Goal: Task Accomplishment & Management: Use online tool/utility

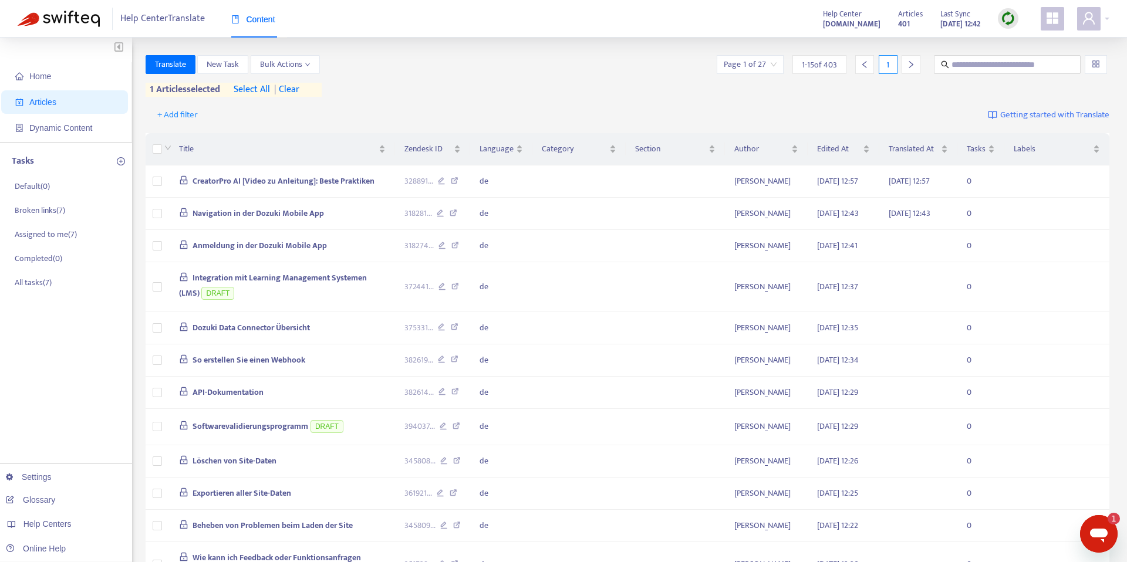
click at [296, 88] on span "| clear" at bounding box center [284, 90] width 29 height 14
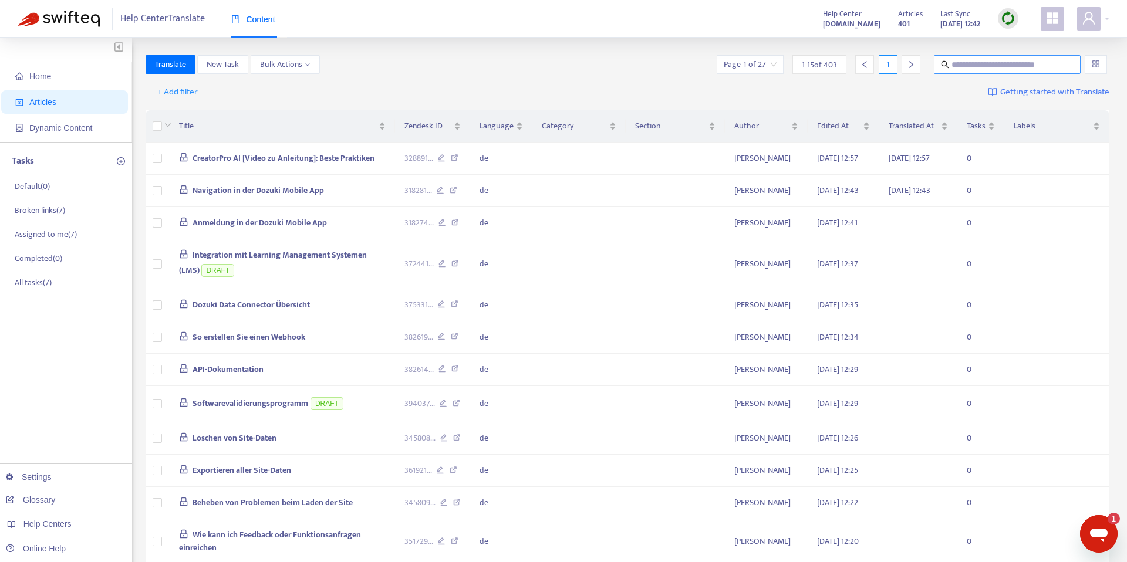
click at [1023, 65] on input "text" at bounding box center [1007, 64] width 113 height 13
paste input "**********"
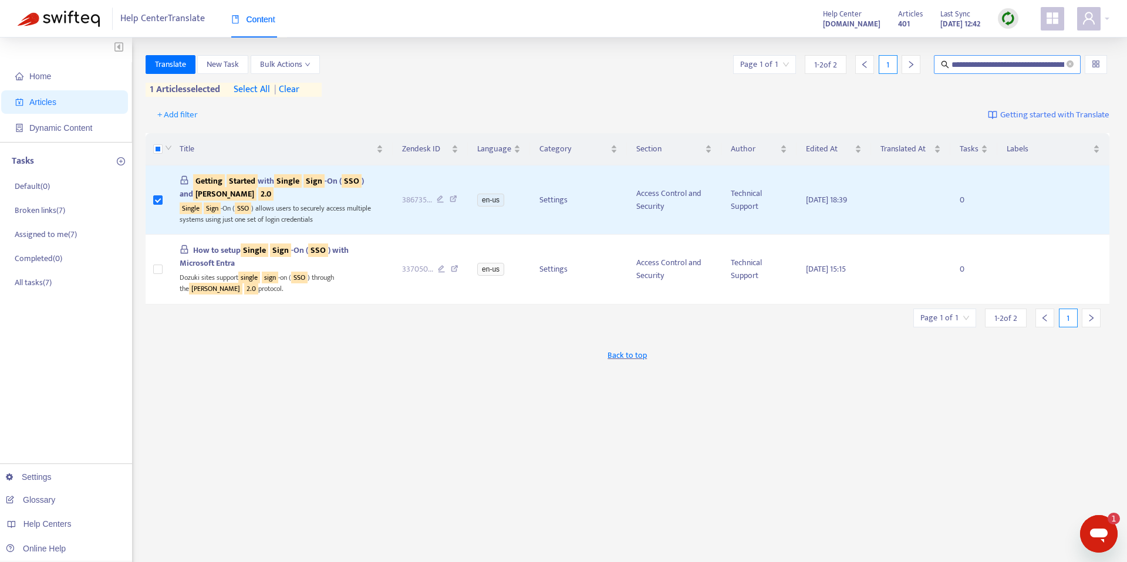
click at [1021, 58] on input "**********" at bounding box center [1007, 64] width 113 height 13
paste input "text"
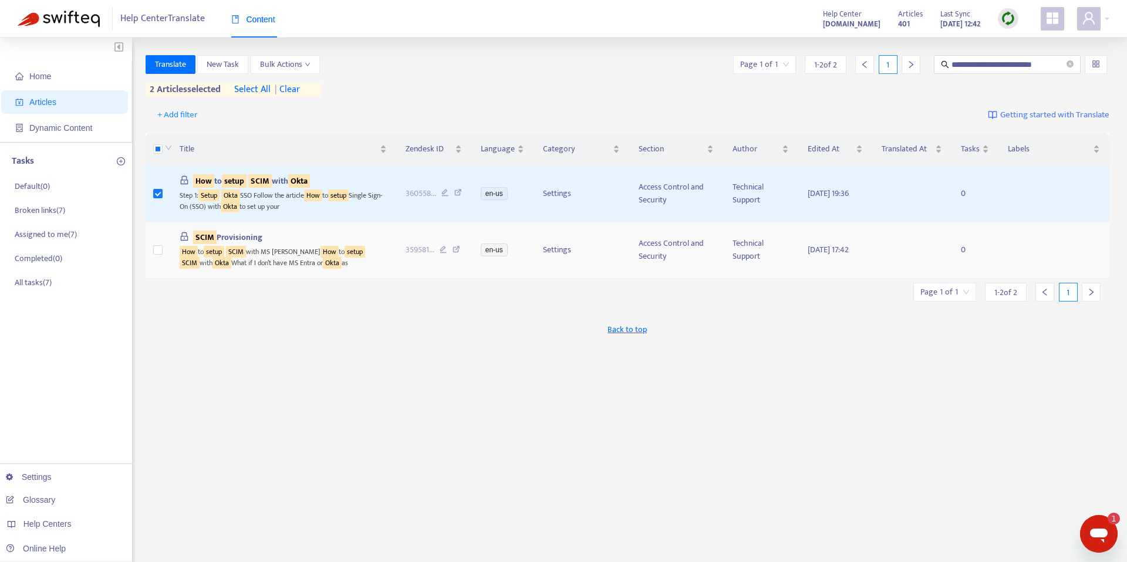
scroll to position [1, 0]
click at [994, 68] on input "**********" at bounding box center [1007, 64] width 113 height 13
click at [993, 68] on input "**********" at bounding box center [1007, 64] width 113 height 13
paste input "****"
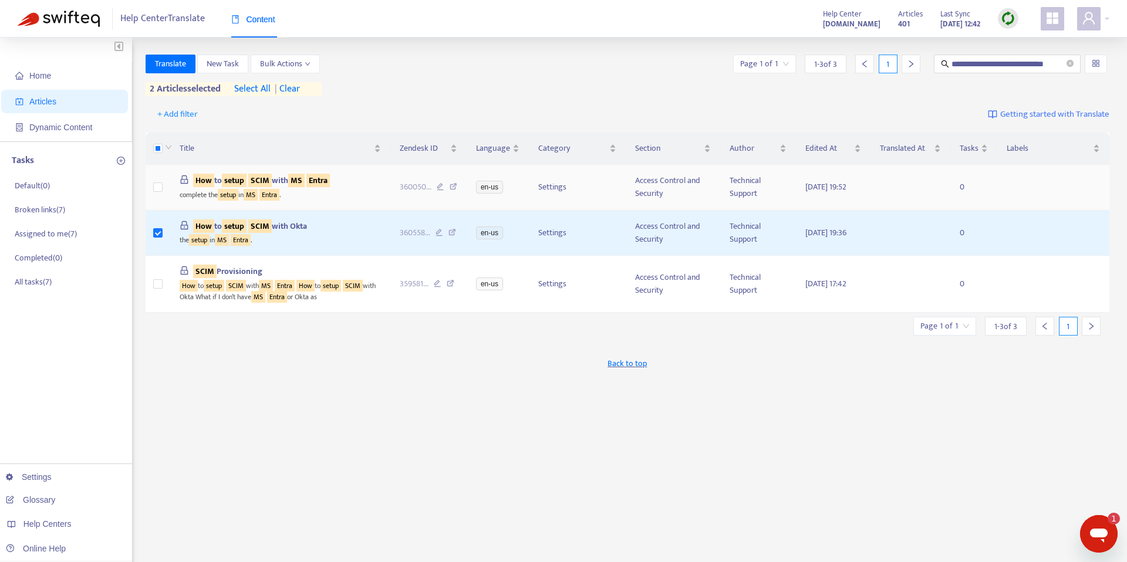
scroll to position [0, 0]
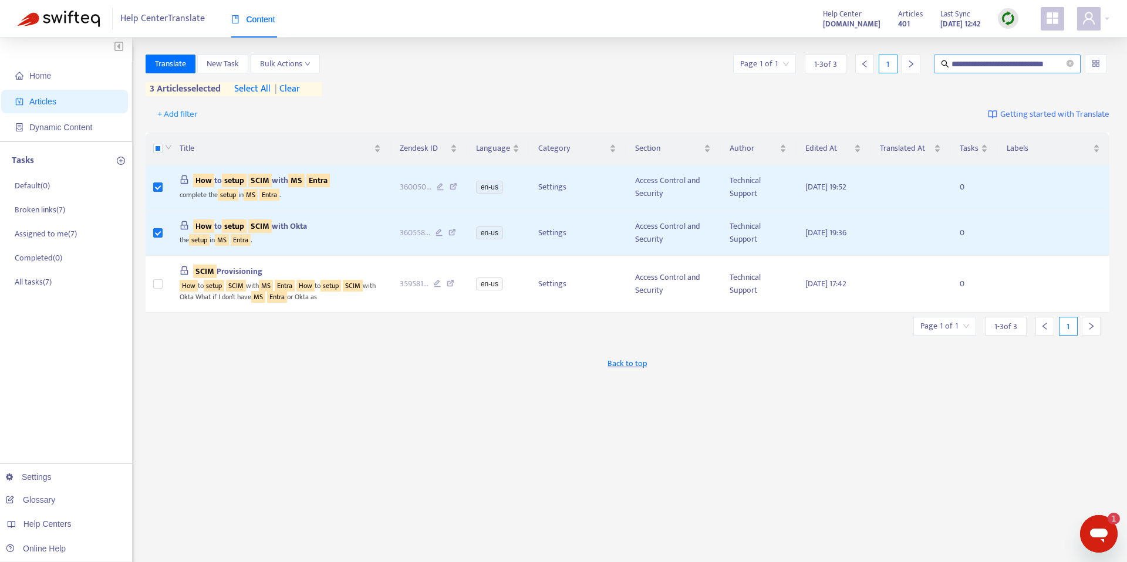
click at [1010, 68] on input "**********" at bounding box center [1007, 64] width 113 height 13
paste input "**********"
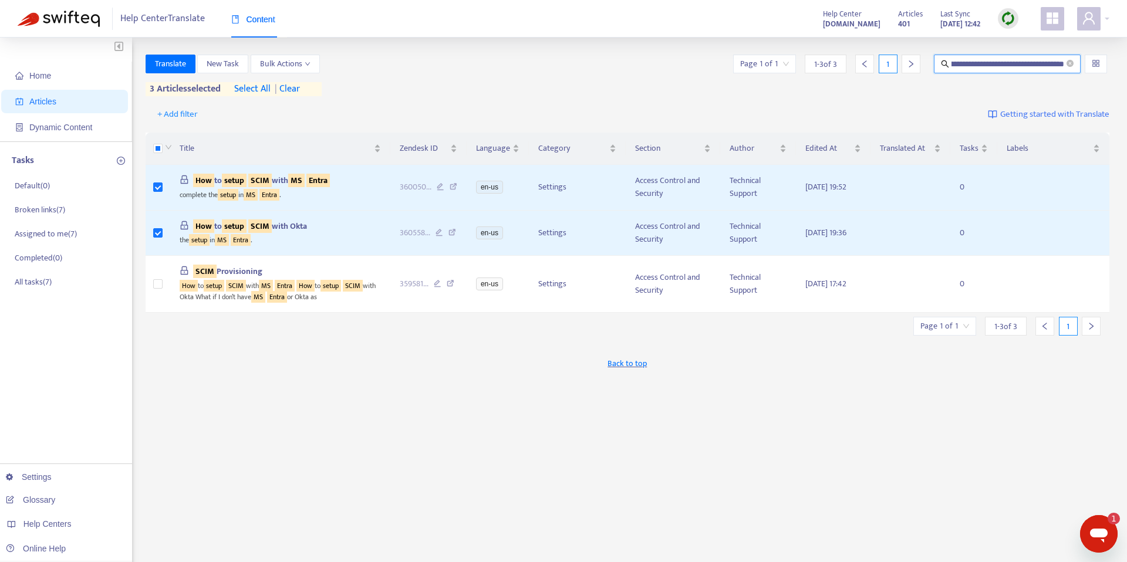
type input "**********"
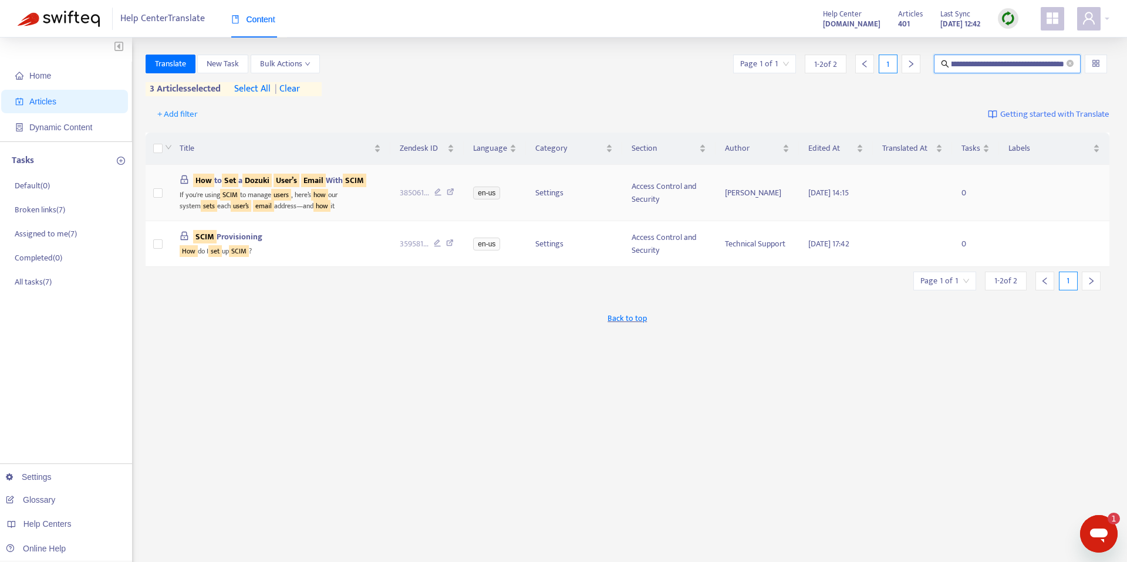
click at [164, 198] on td at bounding box center [158, 193] width 25 height 56
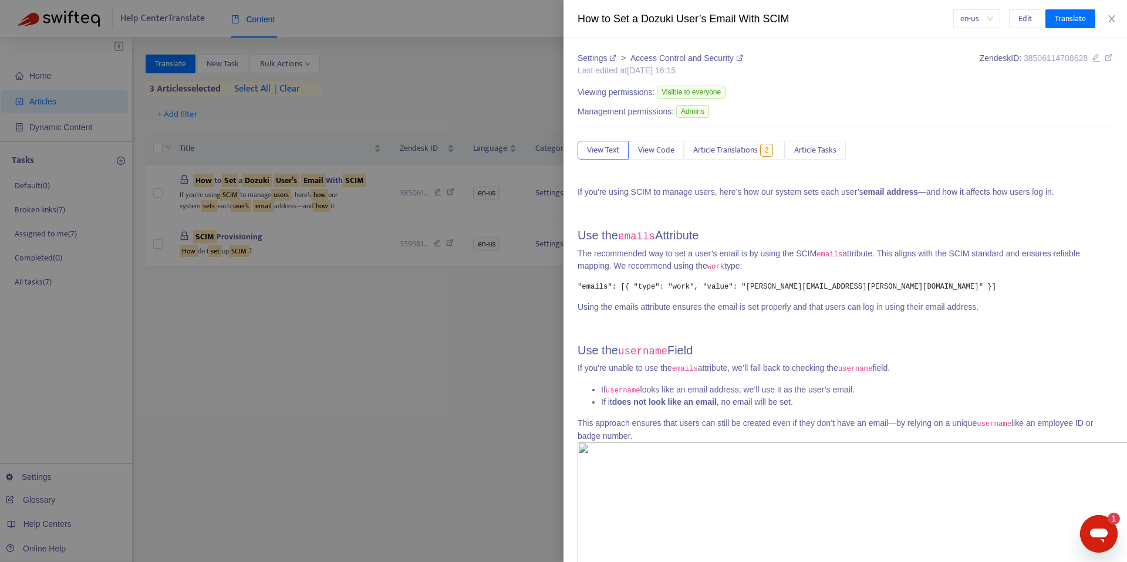
click at [158, 201] on div at bounding box center [563, 281] width 1127 height 562
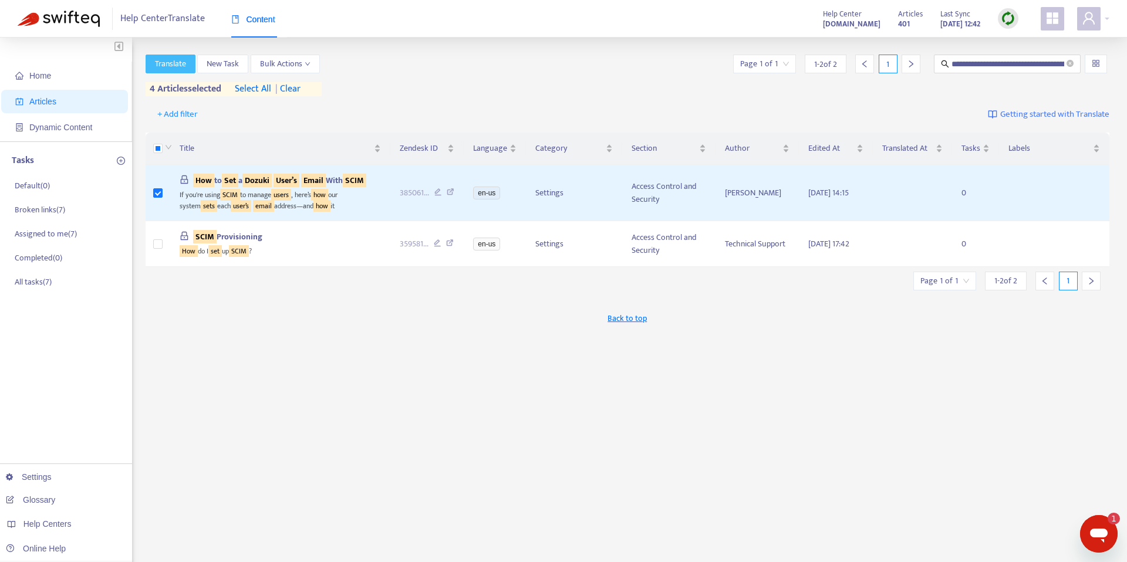
click at [168, 60] on span "Translate" at bounding box center [170, 64] width 31 height 13
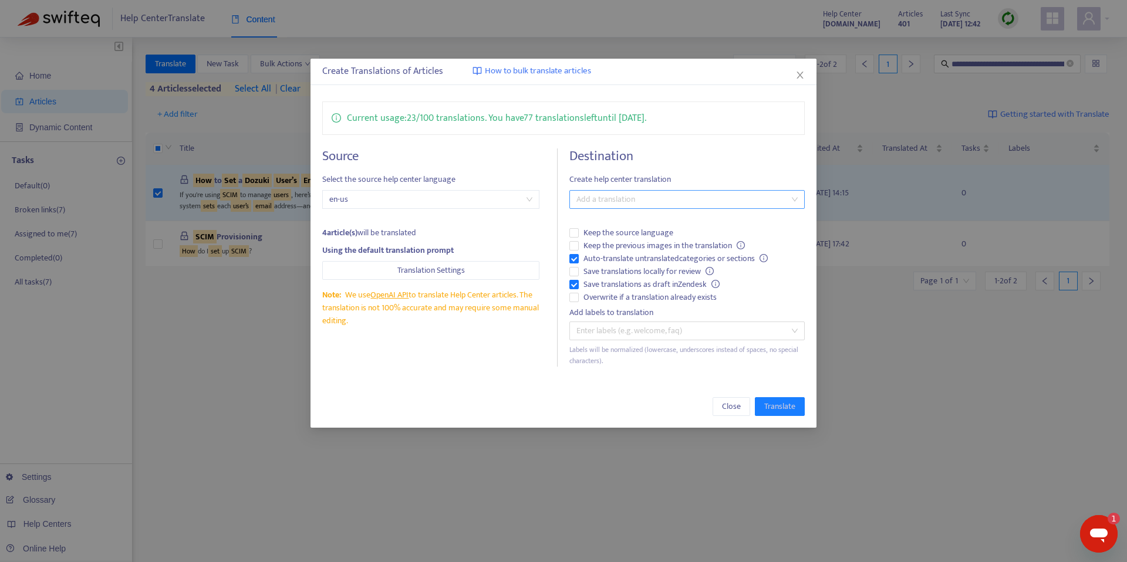
click at [646, 201] on div at bounding box center [681, 199] width 218 height 14
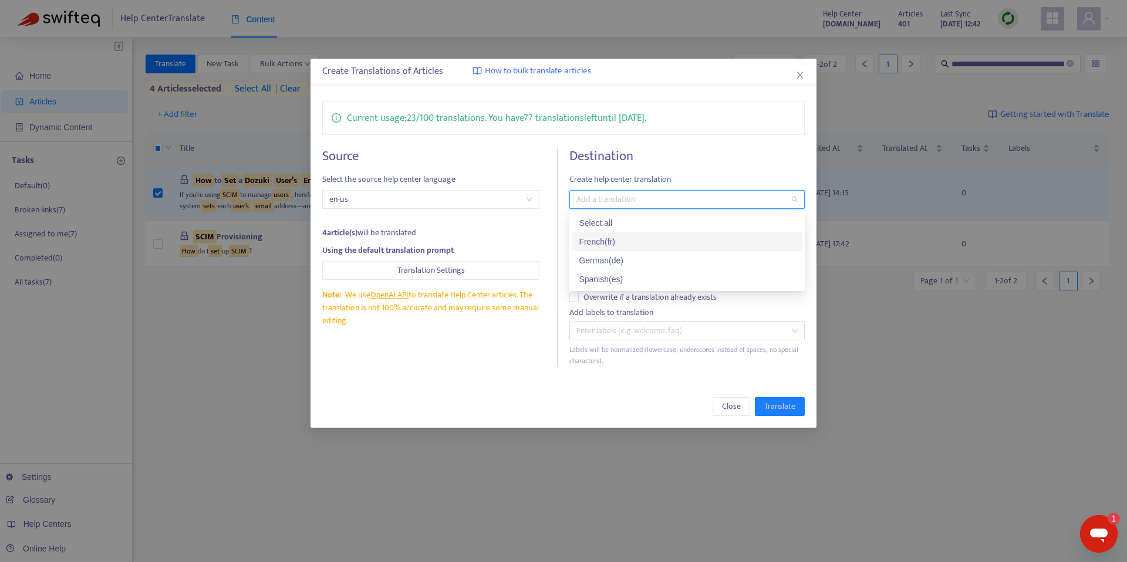
click at [629, 242] on div "French ( fr )" at bounding box center [687, 241] width 217 height 13
click at [566, 306] on div "Source Select the source help center language en-us 4 article(s) will be transl…" at bounding box center [563, 257] width 482 height 218
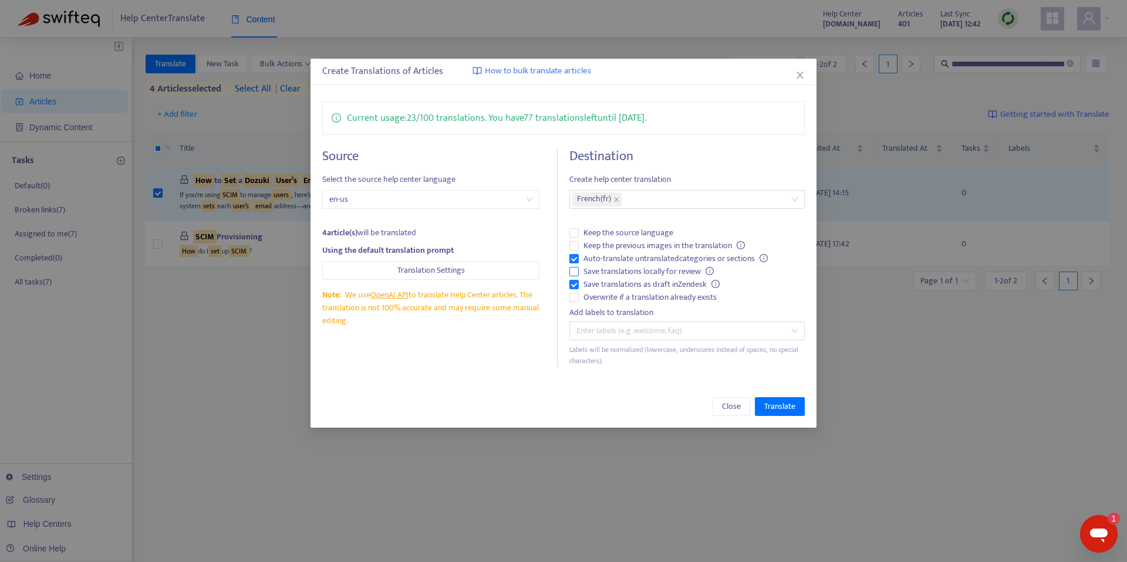
drag, startPoint x: 577, startPoint y: 253, endPoint x: 576, endPoint y: 277, distance: 24.1
click at [576, 253] on label "Auto-translate untranslated categories or sections" at bounding box center [686, 258] width 235 height 13
click at [774, 400] on span "Translate" at bounding box center [779, 406] width 31 height 13
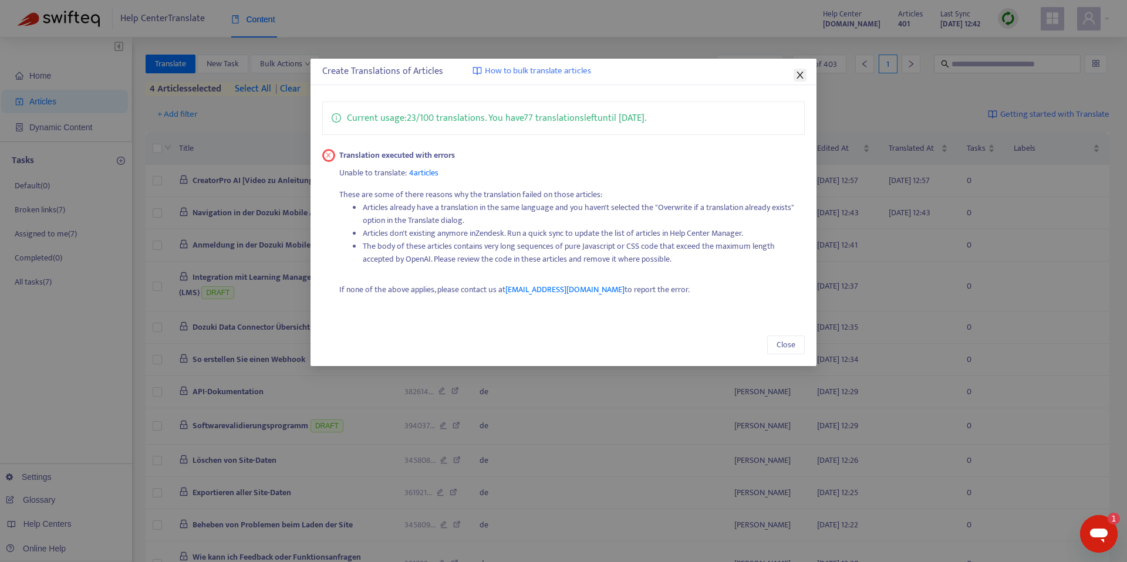
click at [796, 73] on icon "close" at bounding box center [799, 74] width 9 height 9
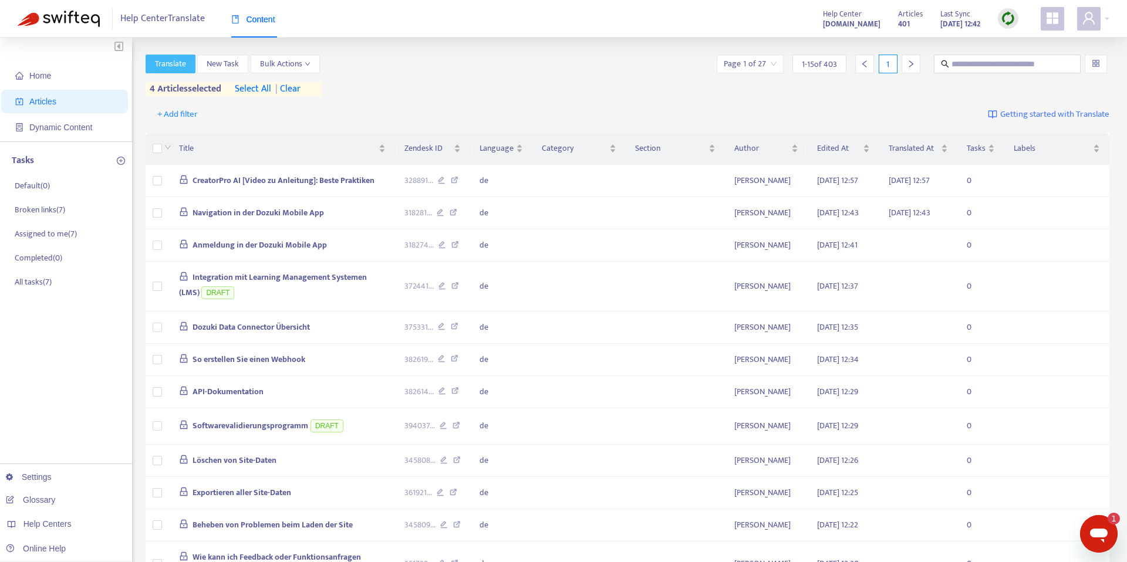
click at [172, 62] on span "Translate" at bounding box center [170, 64] width 31 height 13
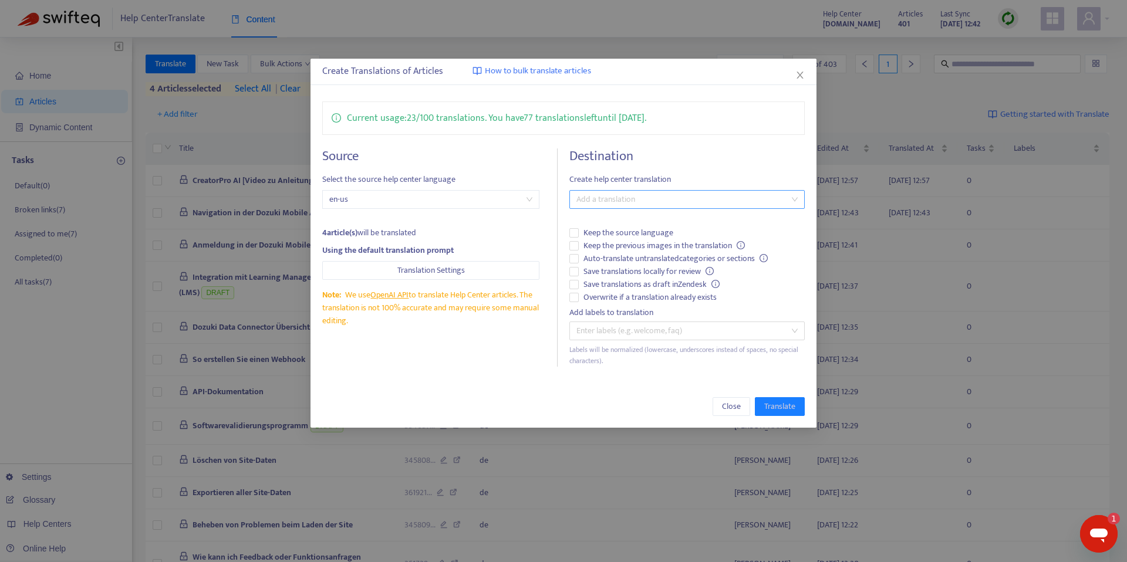
click at [611, 202] on div at bounding box center [681, 199] width 218 height 14
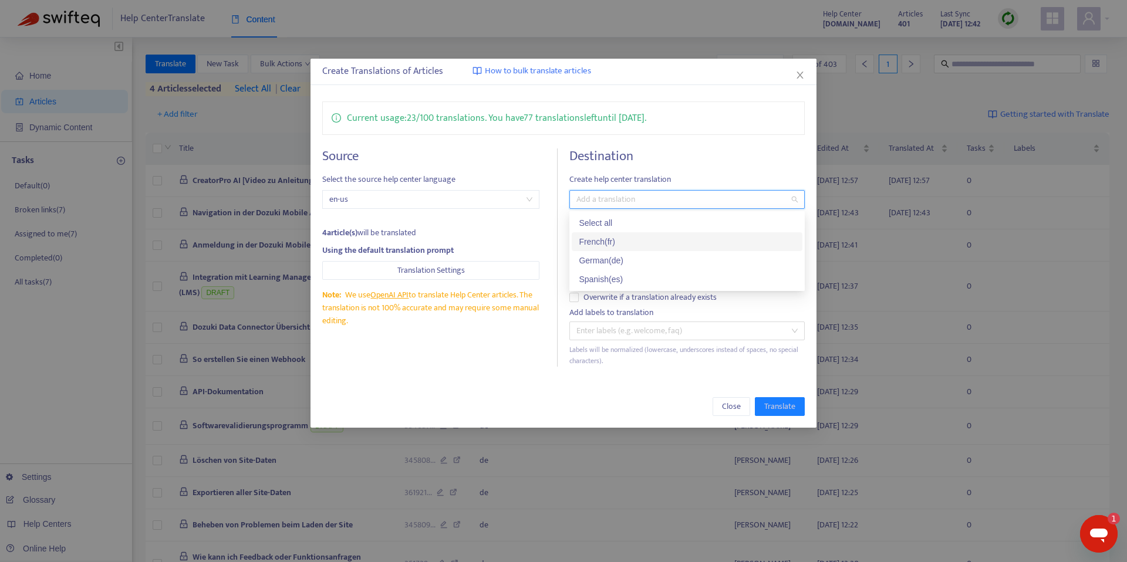
click at [609, 255] on div "German ( de )" at bounding box center [687, 260] width 217 height 13
click at [753, 161] on h4 "Destination" at bounding box center [686, 156] width 235 height 16
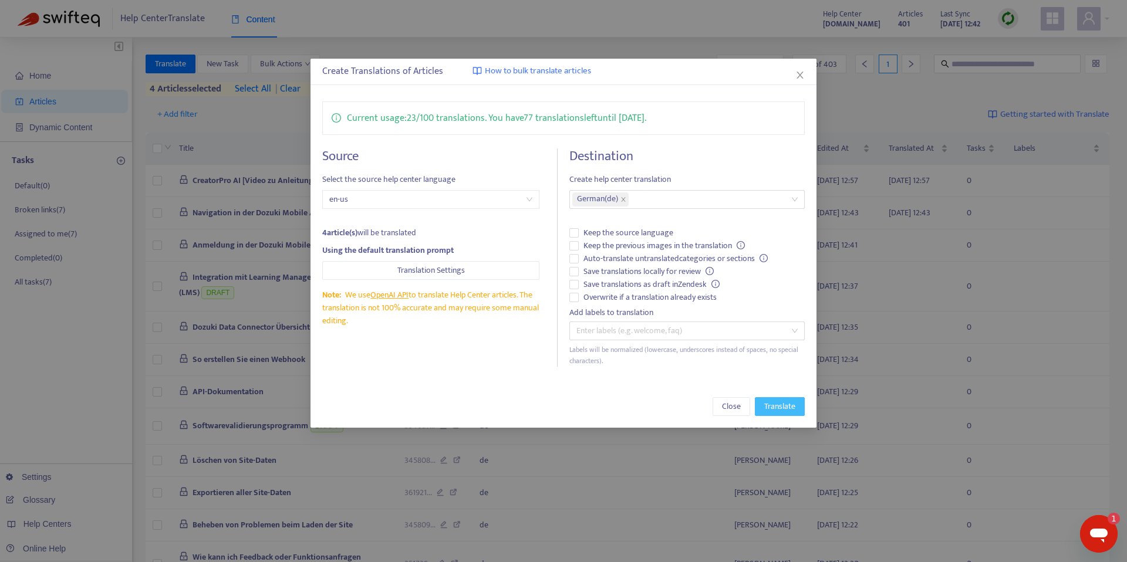
click at [782, 409] on span "Translate" at bounding box center [779, 406] width 31 height 13
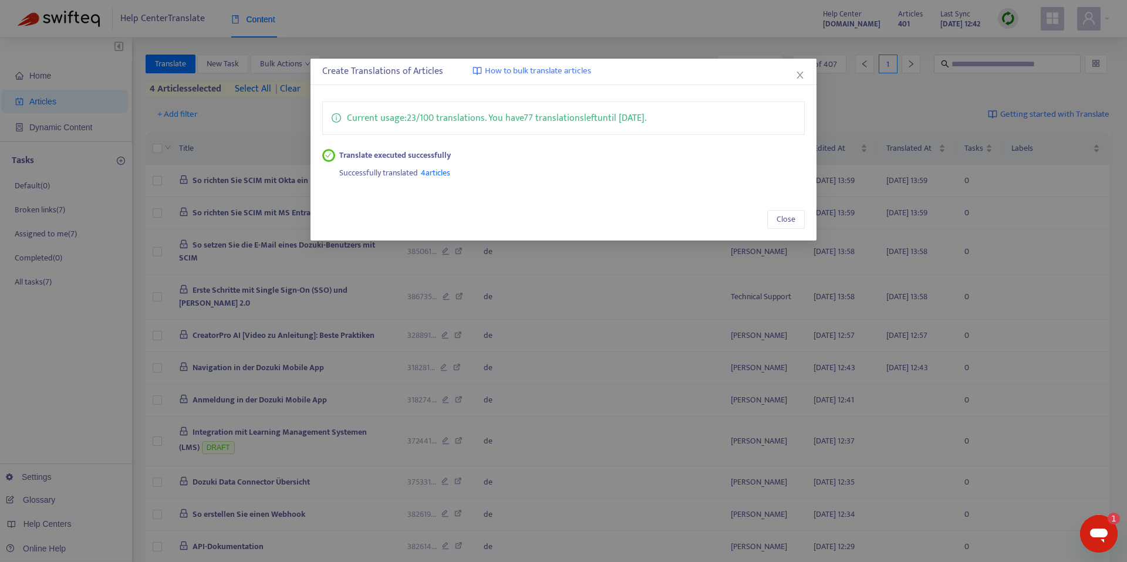
drag, startPoint x: 801, startPoint y: 79, endPoint x: 777, endPoint y: 73, distance: 24.2
click at [800, 79] on icon "close" at bounding box center [799, 74] width 9 height 9
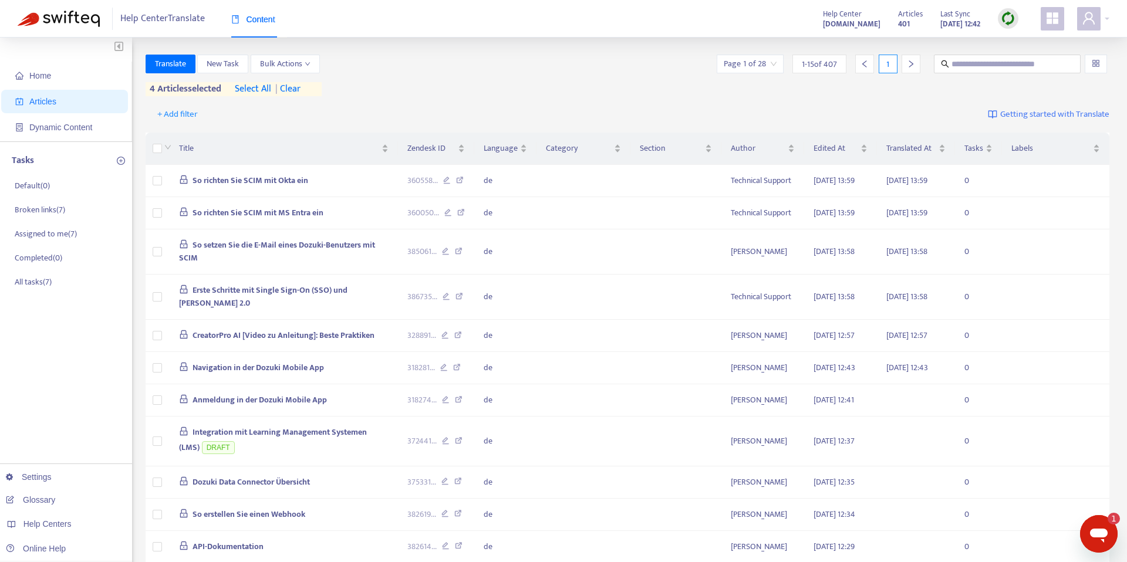
click at [298, 88] on span "| clear" at bounding box center [285, 89] width 29 height 14
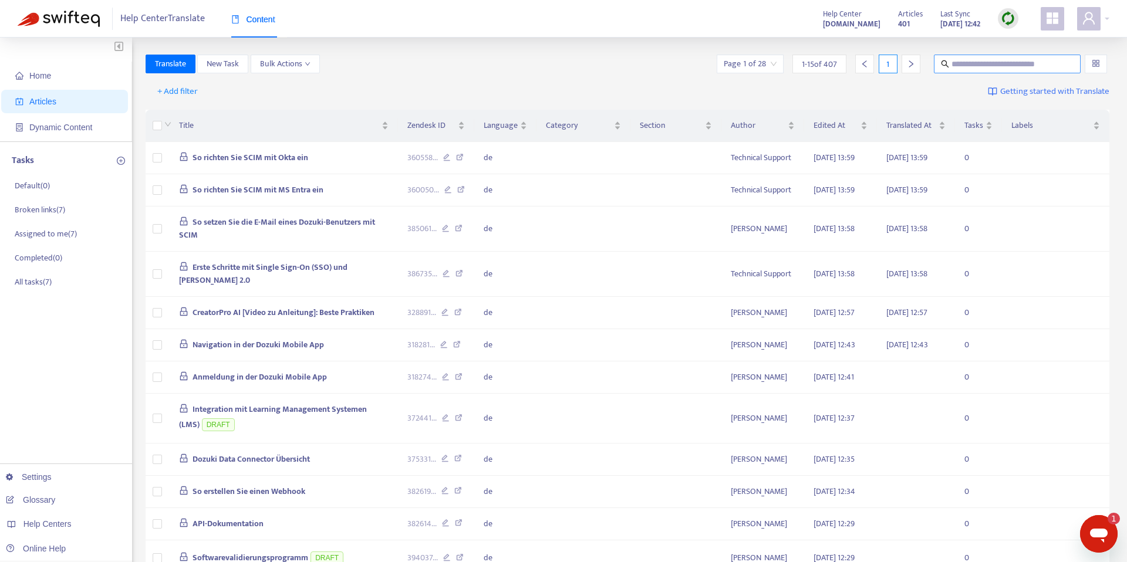
click at [995, 63] on input "text" at bounding box center [1007, 64] width 113 height 13
paste input "**********"
type input "**********"
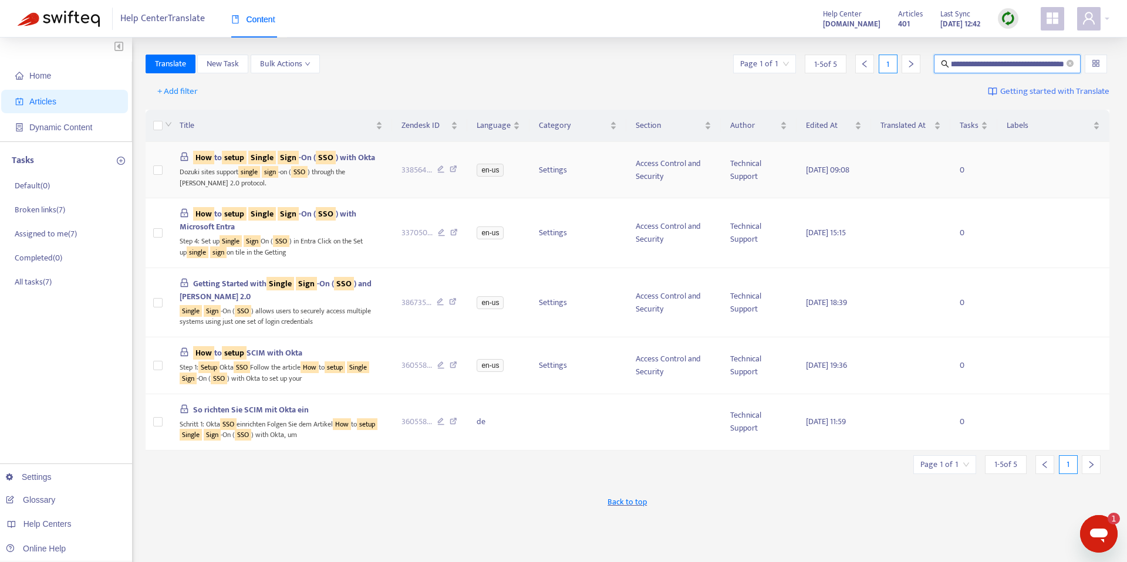
scroll to position [0, 0]
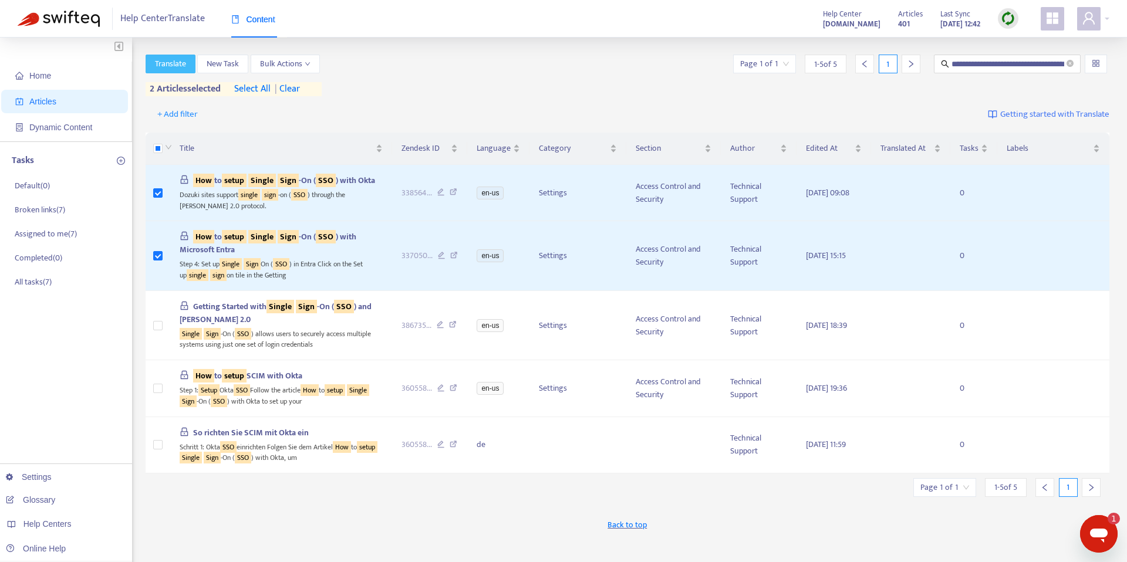
click at [168, 59] on span "Translate" at bounding box center [170, 64] width 31 height 13
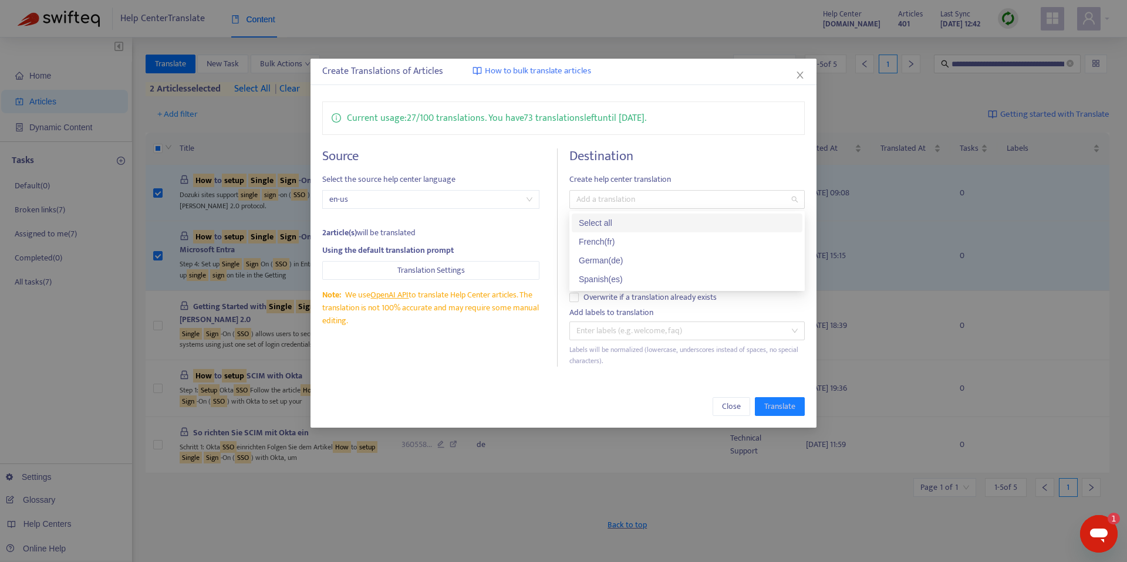
drag, startPoint x: 611, startPoint y: 201, endPoint x: 605, endPoint y: 228, distance: 27.8
click at [611, 201] on div at bounding box center [681, 199] width 218 height 14
click at [610, 261] on div "German ( de )" at bounding box center [687, 260] width 217 height 13
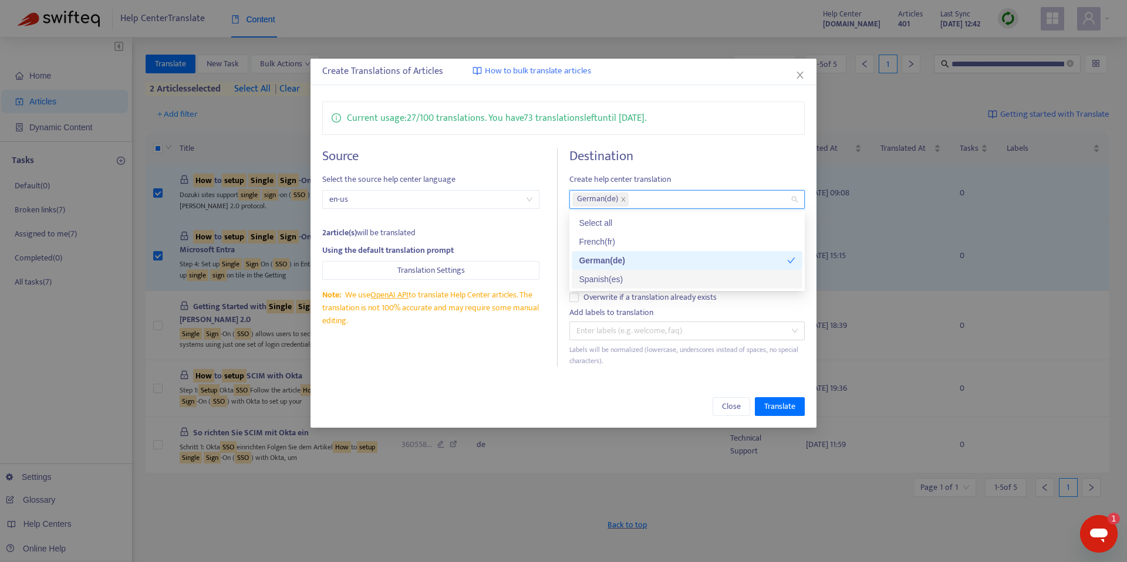
click at [787, 418] on div "Close Translate" at bounding box center [563, 407] width 506 height 42
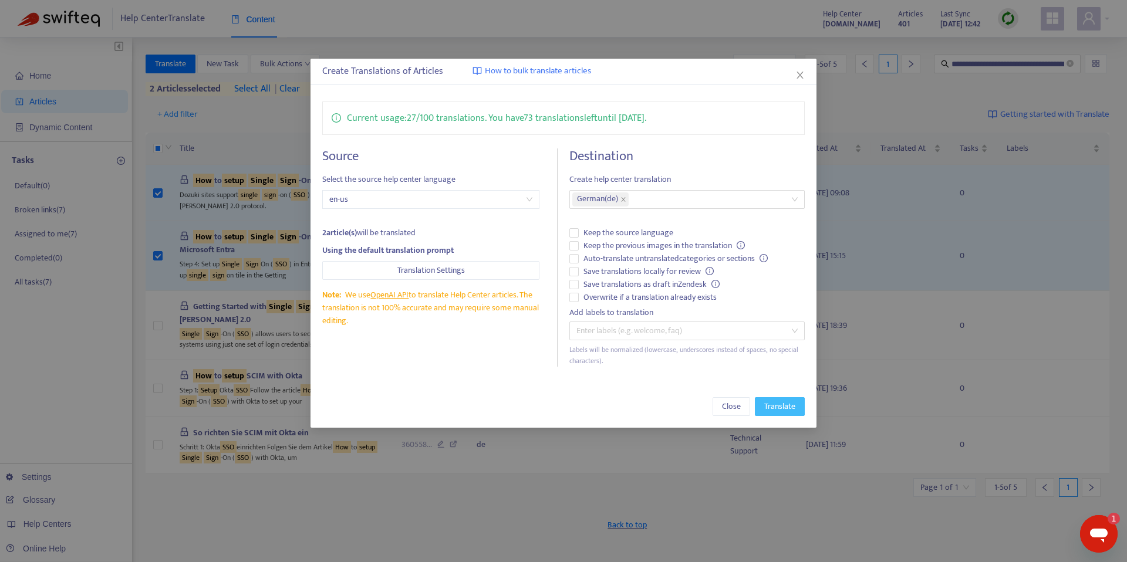
click at [791, 410] on span "Translate" at bounding box center [779, 406] width 31 height 13
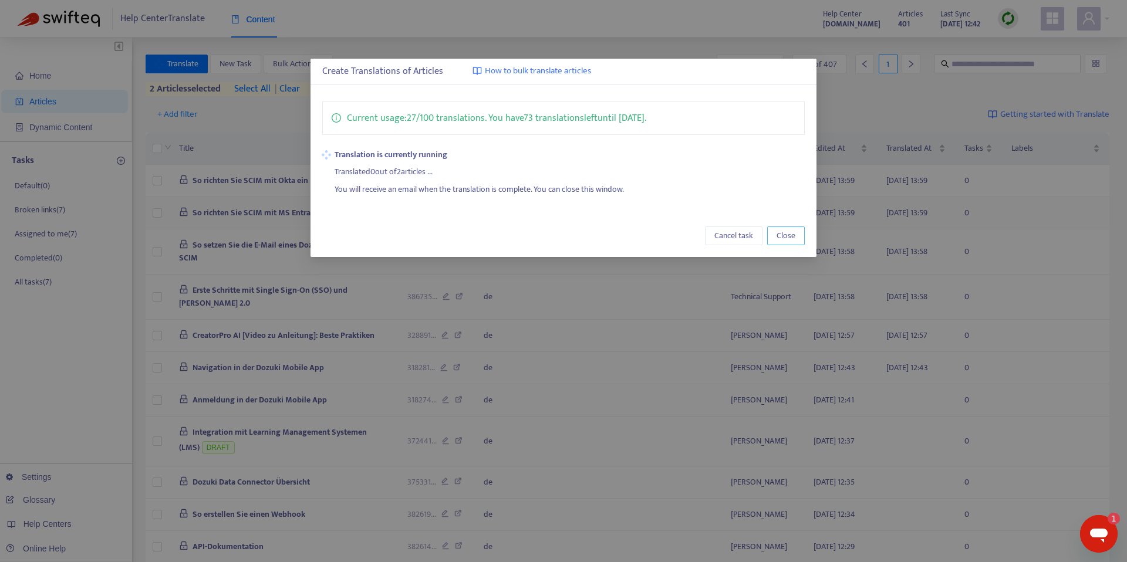
click at [780, 234] on span "Close" at bounding box center [785, 235] width 19 height 13
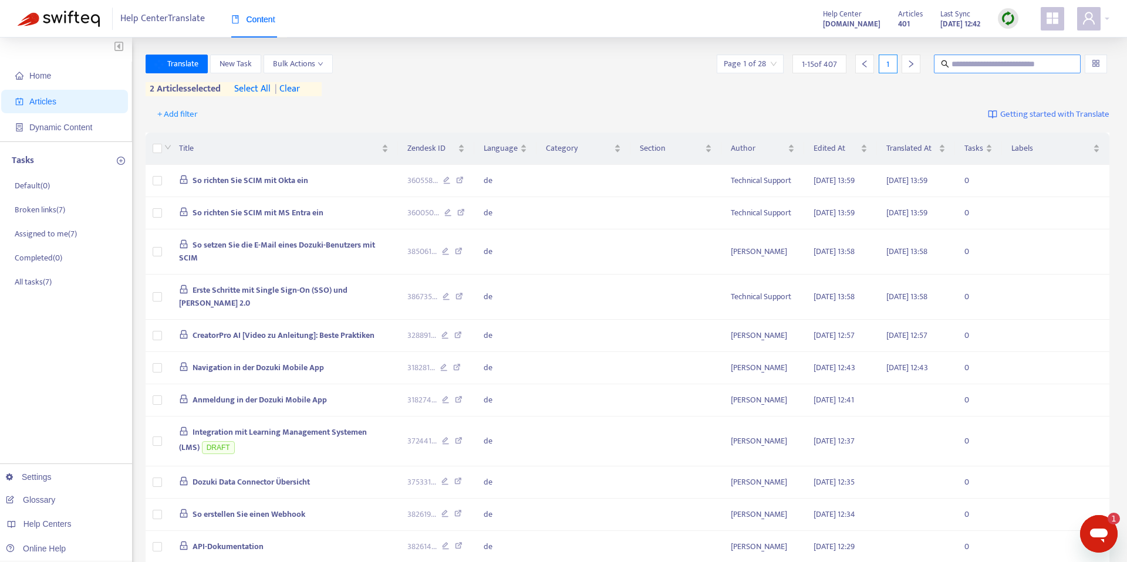
click at [1021, 70] on span at bounding box center [1007, 64] width 147 height 19
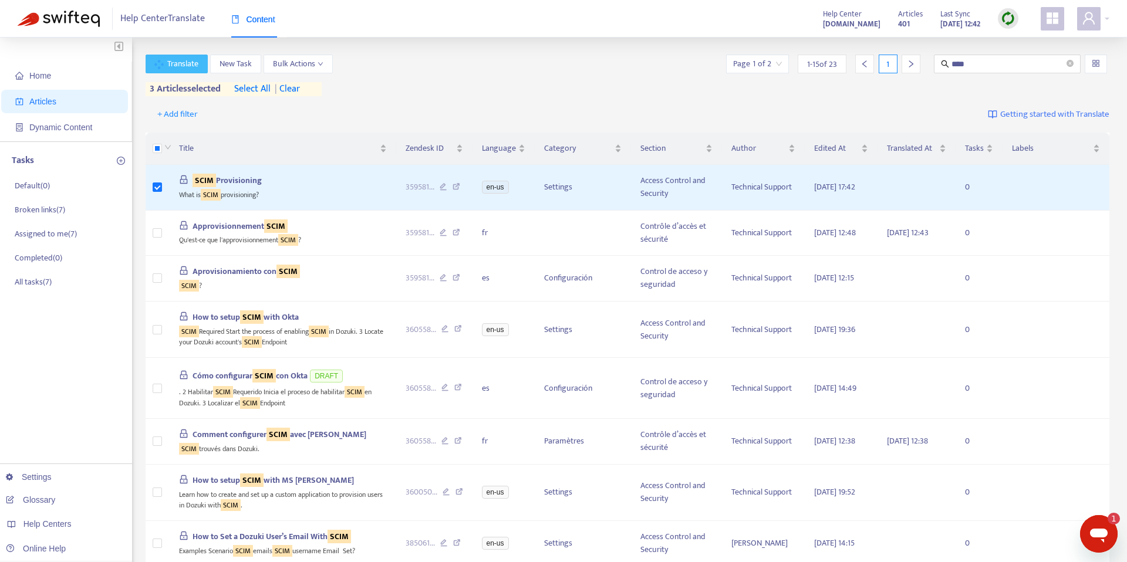
click at [180, 65] on span "Translate" at bounding box center [182, 64] width 31 height 13
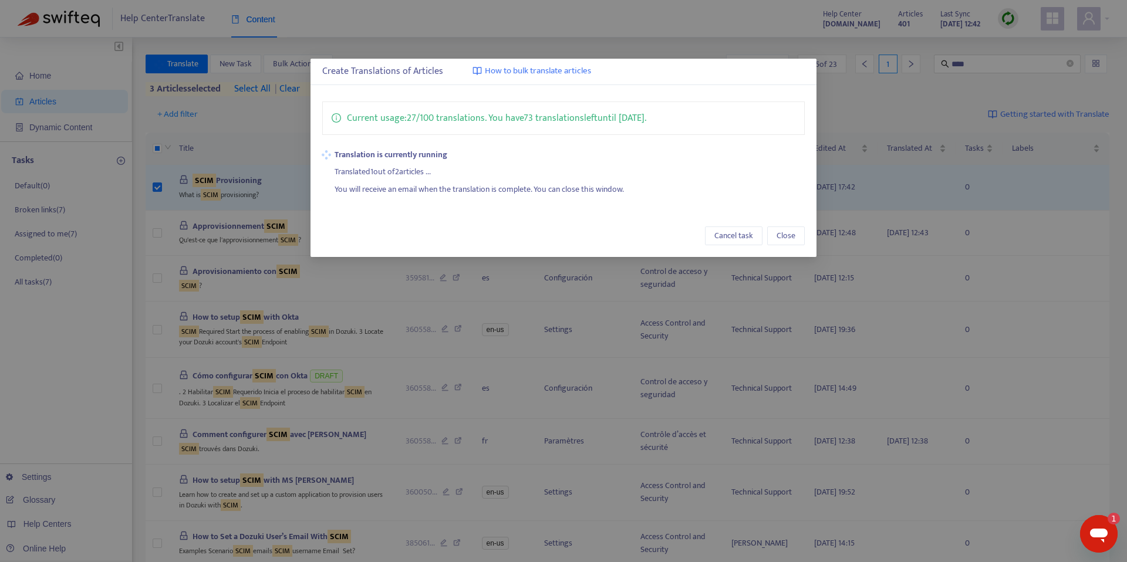
click at [699, 44] on div "Create Translations of Articles How to bulk translate articles Current usage: 2…" at bounding box center [563, 281] width 1127 height 562
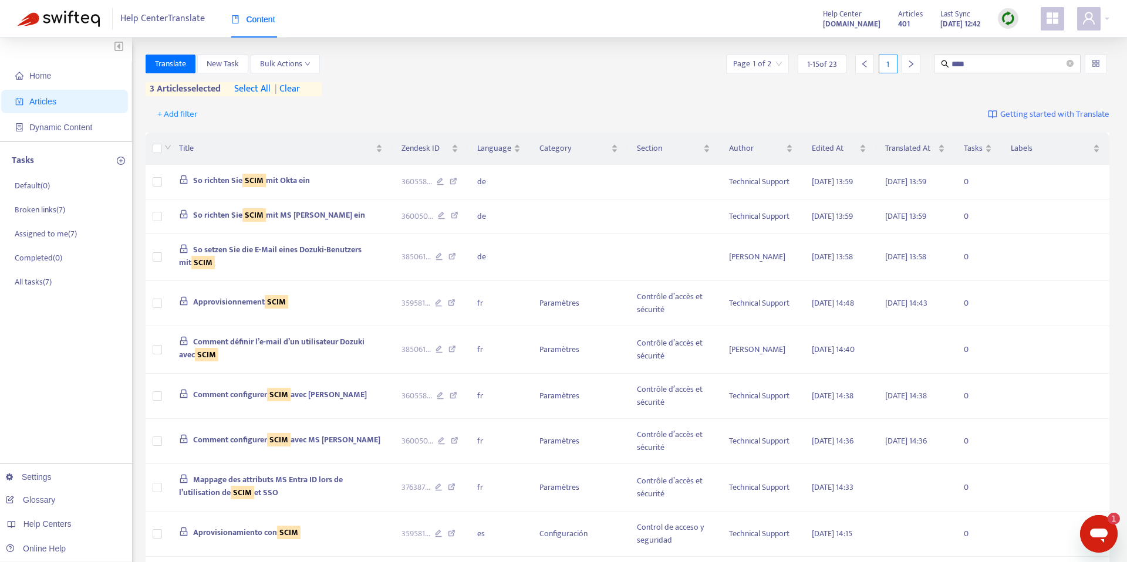
click at [293, 88] on span "| clear" at bounding box center [285, 89] width 29 height 14
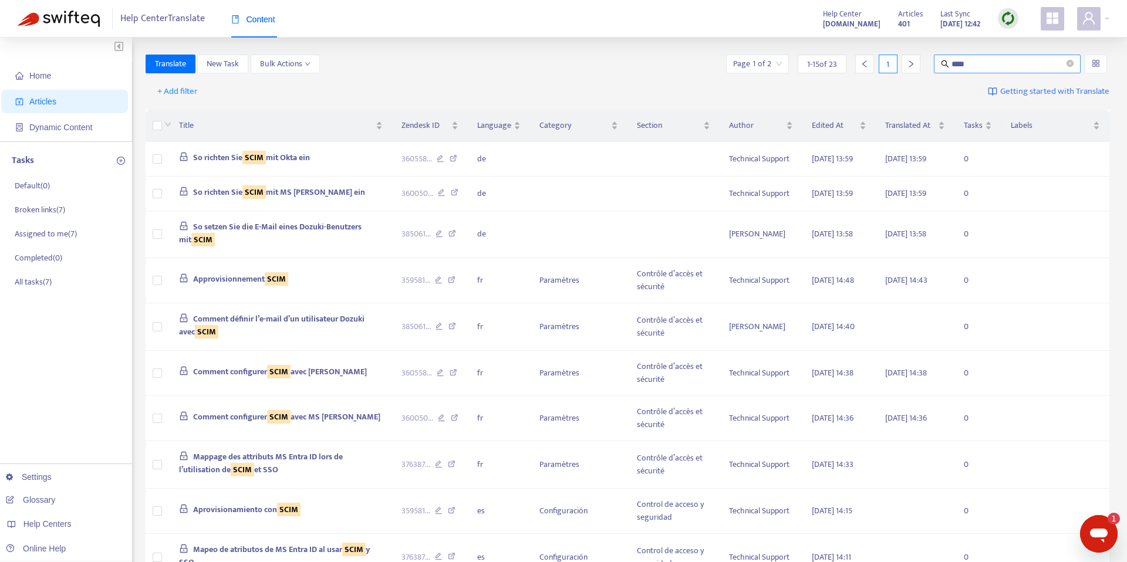
click at [1017, 60] on input "****" at bounding box center [1007, 64] width 113 height 13
click at [1020, 67] on input "****" at bounding box center [1007, 64] width 113 height 13
type input "**********"
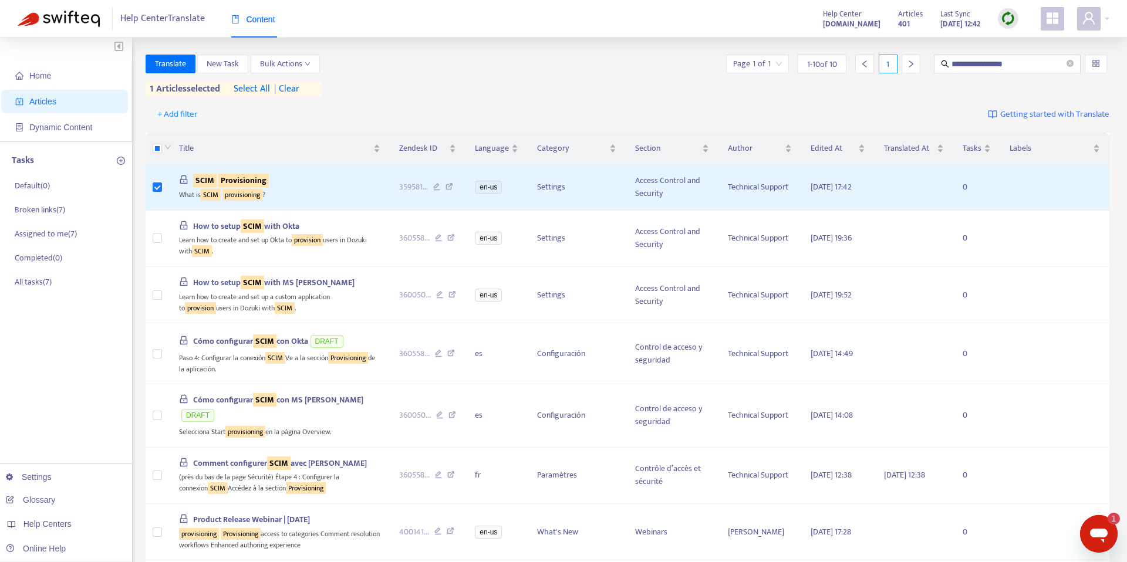
click at [171, 43] on div "**********" at bounding box center [563, 416] width 1127 height 759
click at [168, 58] on span "Translate" at bounding box center [170, 64] width 31 height 13
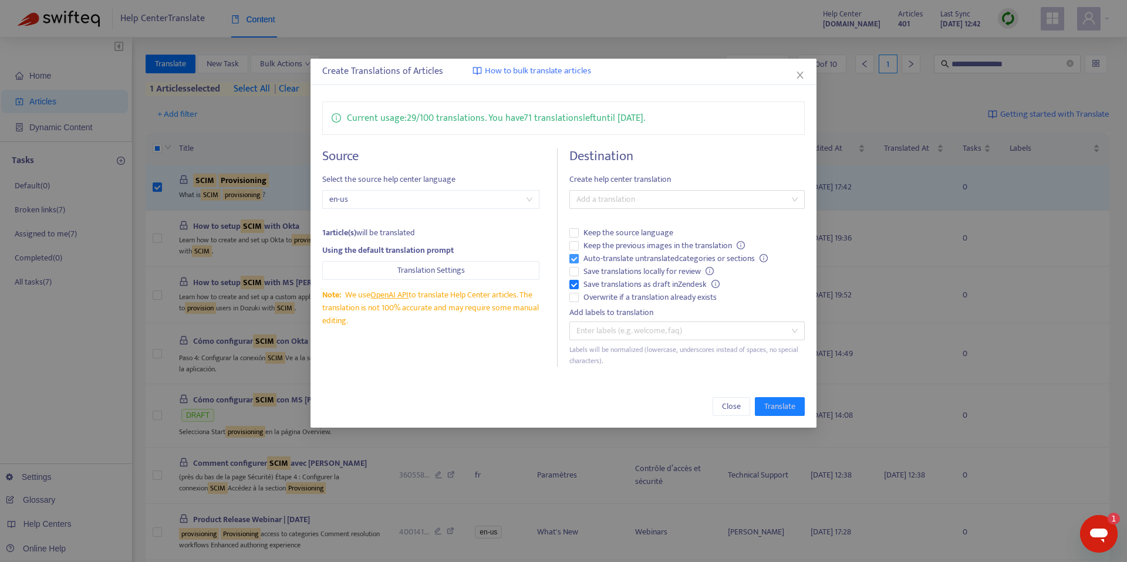
click at [579, 258] on span "Auto-translate untranslated categories or sections" at bounding box center [676, 258] width 194 height 13
click at [634, 198] on div at bounding box center [681, 199] width 218 height 14
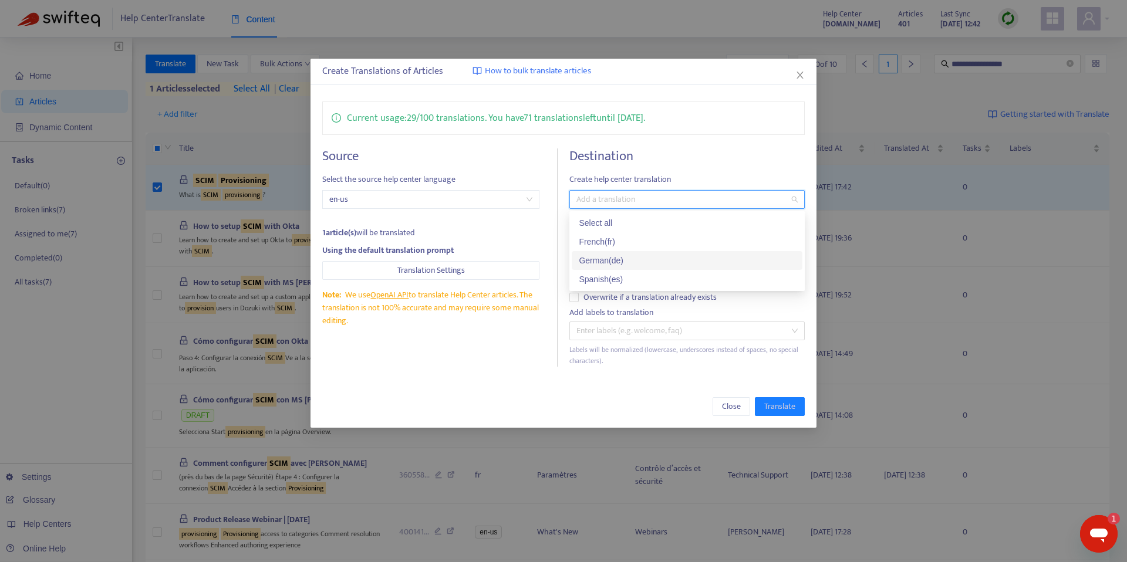
drag, startPoint x: 622, startPoint y: 262, endPoint x: 737, endPoint y: 373, distance: 159.8
click at [622, 262] on div "German ( de )" at bounding box center [687, 260] width 217 height 13
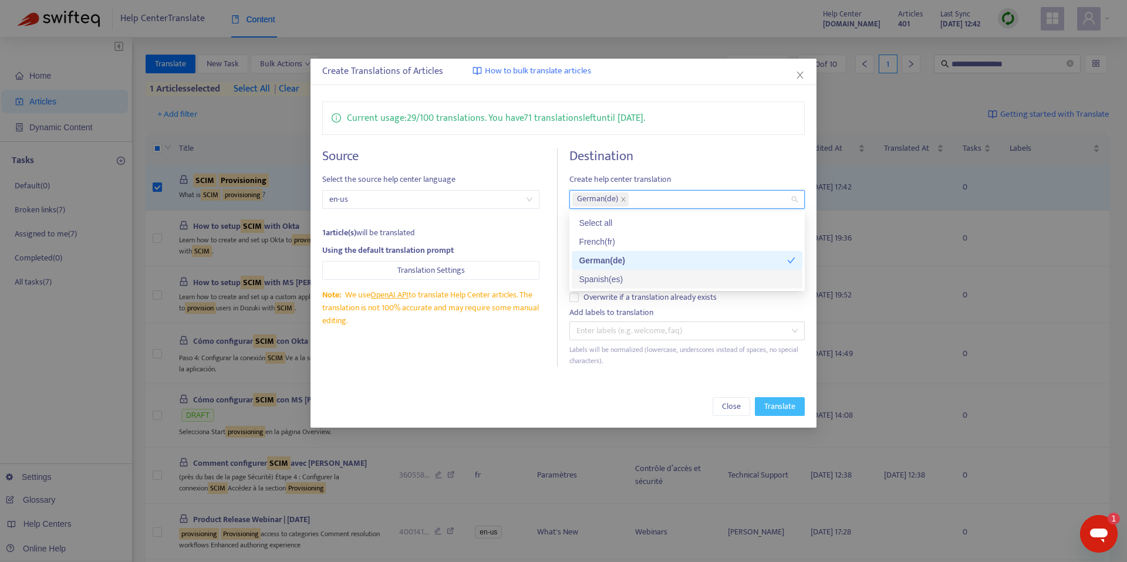
click at [789, 408] on span "Translate" at bounding box center [779, 406] width 31 height 13
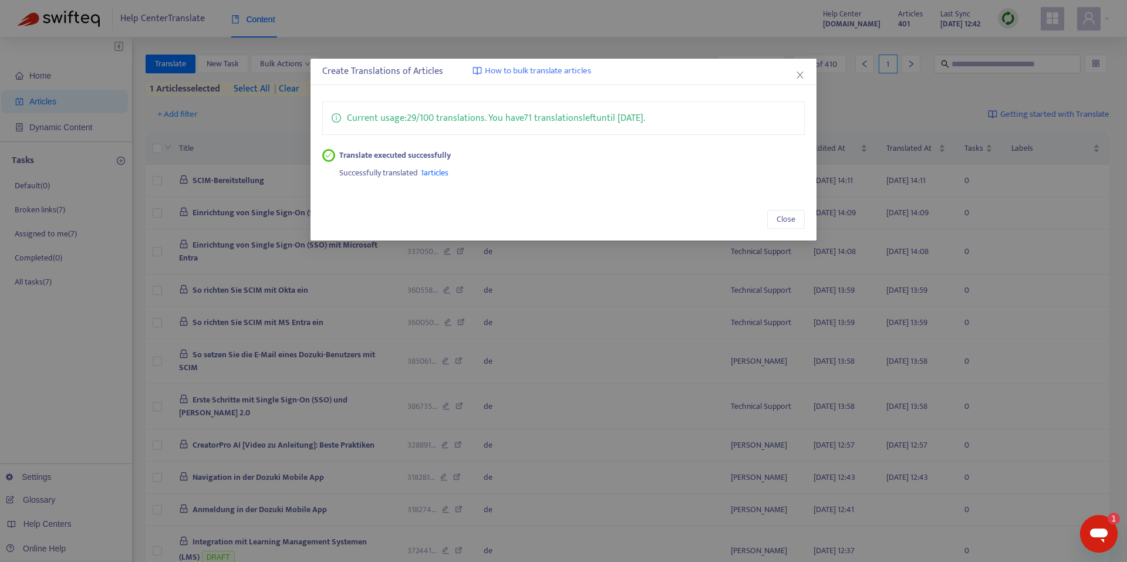
click at [803, 69] on button "Close" at bounding box center [799, 75] width 13 height 13
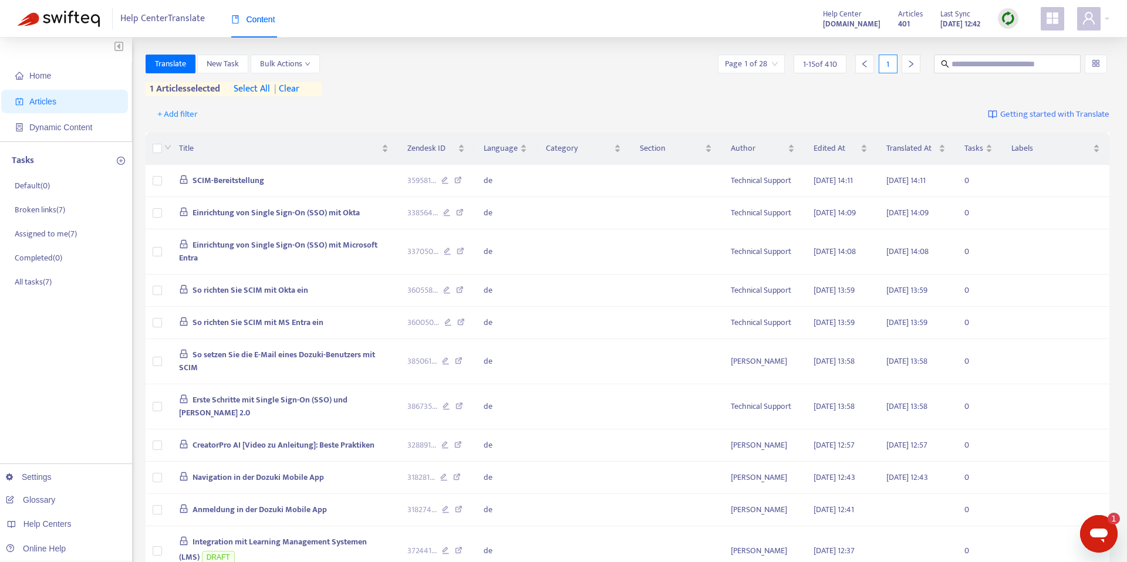
drag, startPoint x: 305, startPoint y: 90, endPoint x: 408, endPoint y: 92, distance: 103.3
click at [299, 90] on span "| clear" at bounding box center [284, 89] width 29 height 14
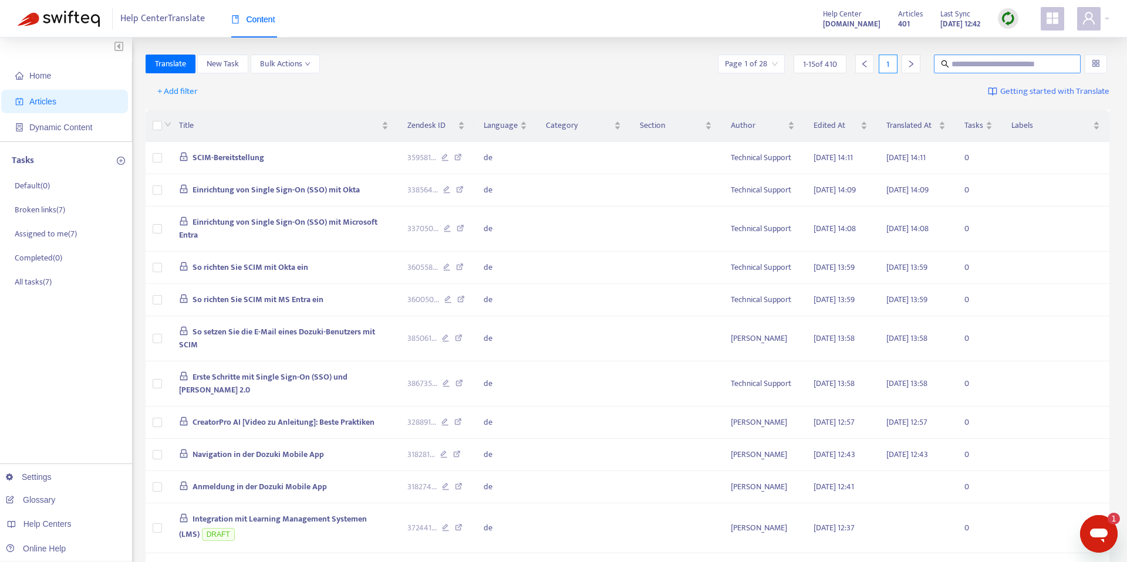
click at [1001, 67] on input "text" at bounding box center [1007, 64] width 113 height 13
paste input "**********"
type input "**********"
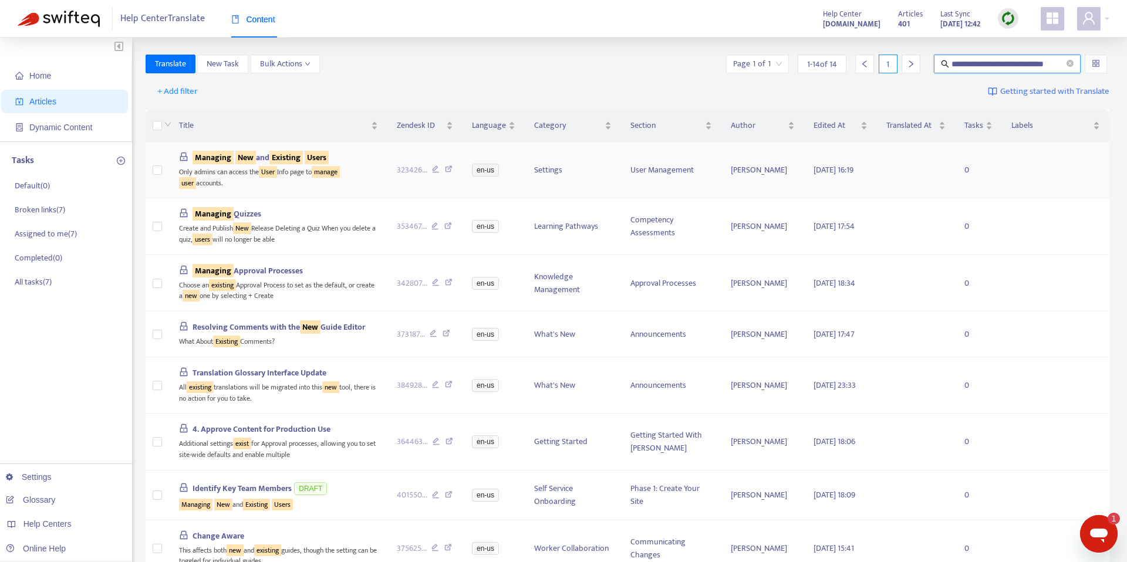
scroll to position [0, 0]
click at [162, 168] on td at bounding box center [158, 170] width 24 height 56
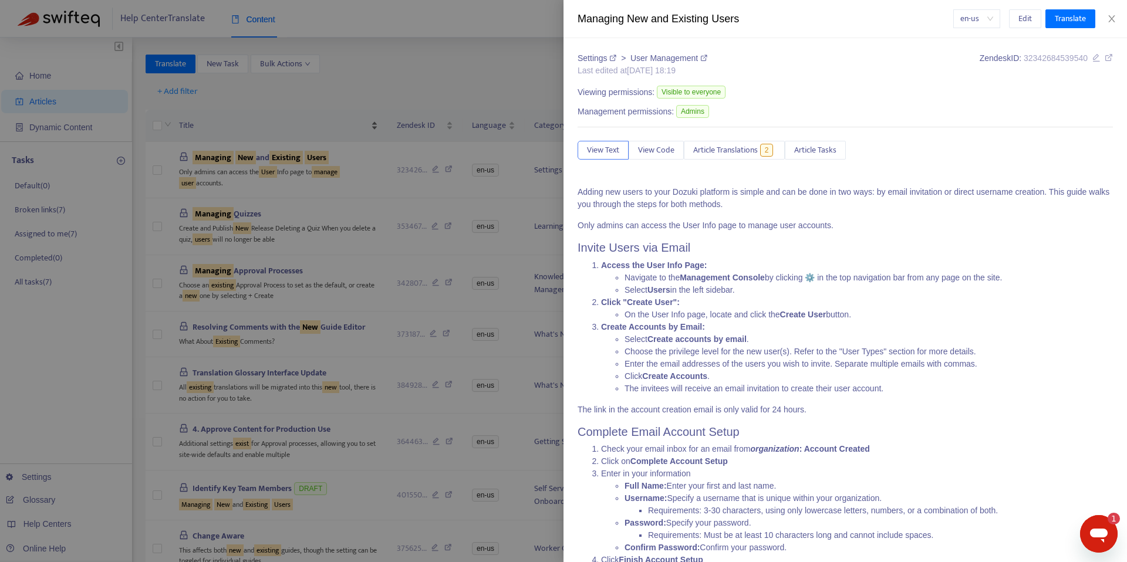
click at [276, 124] on div at bounding box center [563, 281] width 1127 height 562
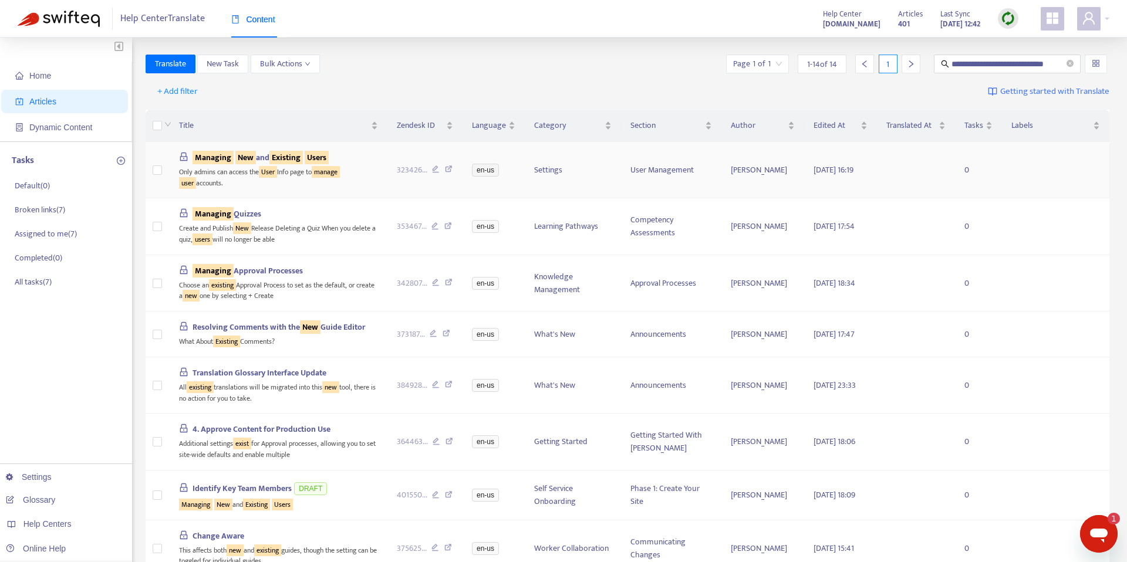
click at [163, 172] on td at bounding box center [158, 170] width 24 height 56
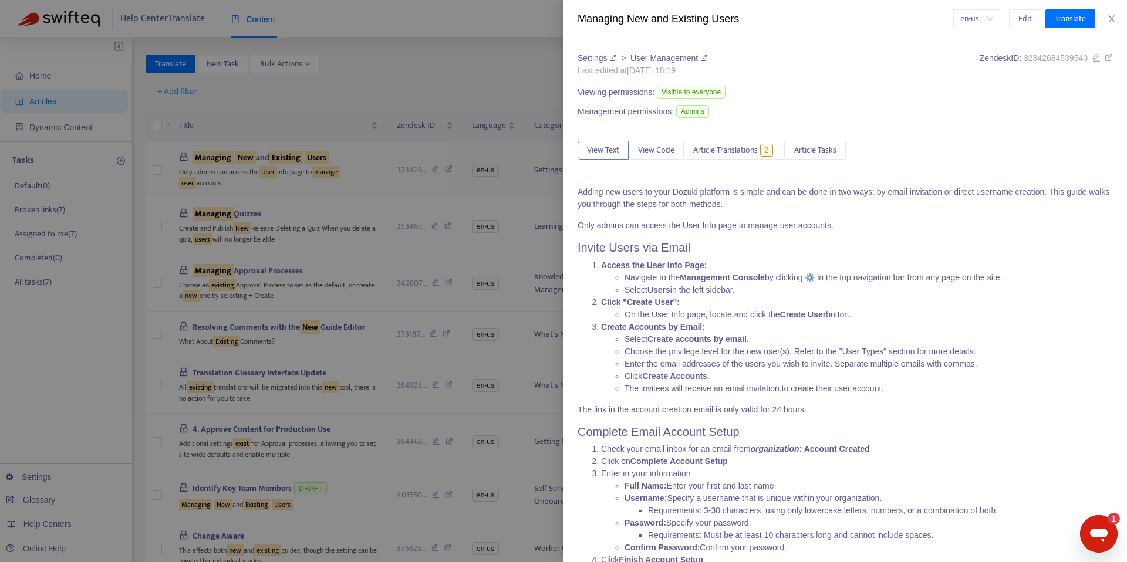
drag, startPoint x: 166, startPoint y: 215, endPoint x: 162, endPoint y: 182, distance: 33.7
click at [164, 207] on div at bounding box center [563, 281] width 1127 height 562
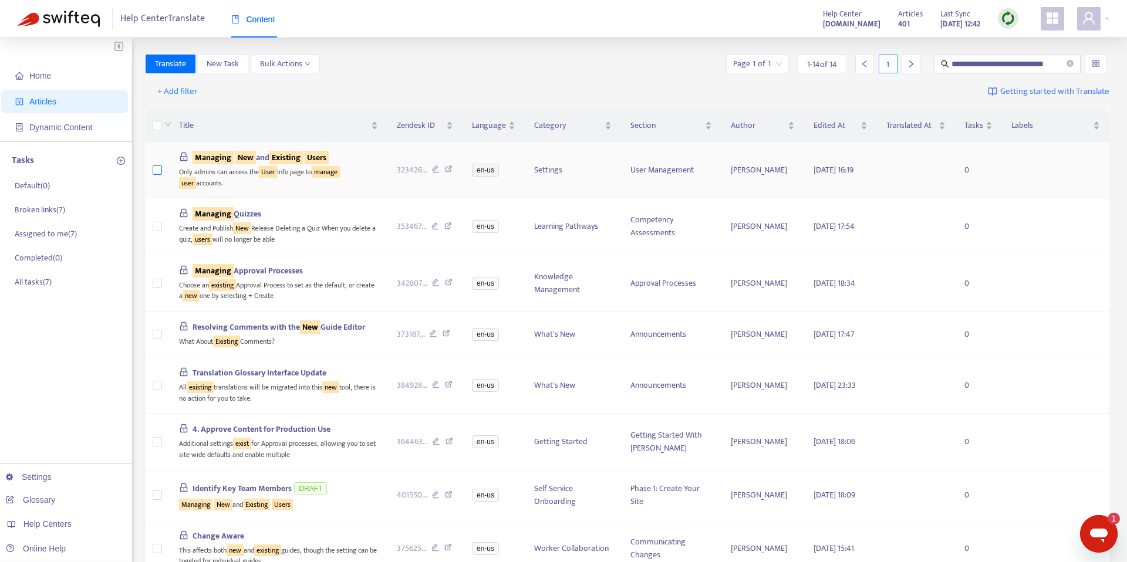
click at [161, 177] on td at bounding box center [158, 170] width 24 height 56
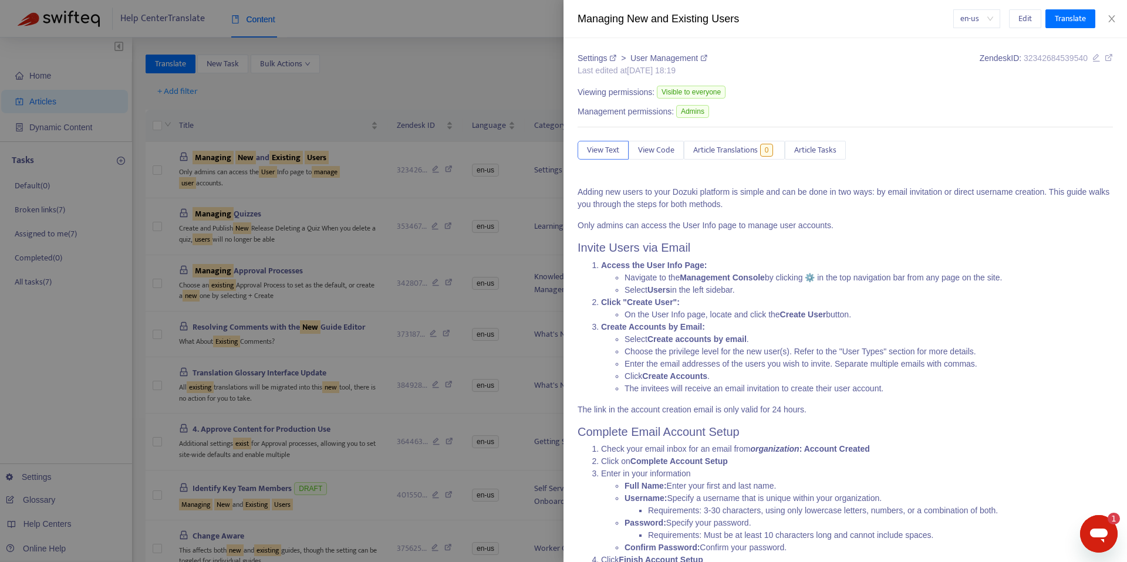
click at [158, 173] on div at bounding box center [563, 281] width 1127 height 562
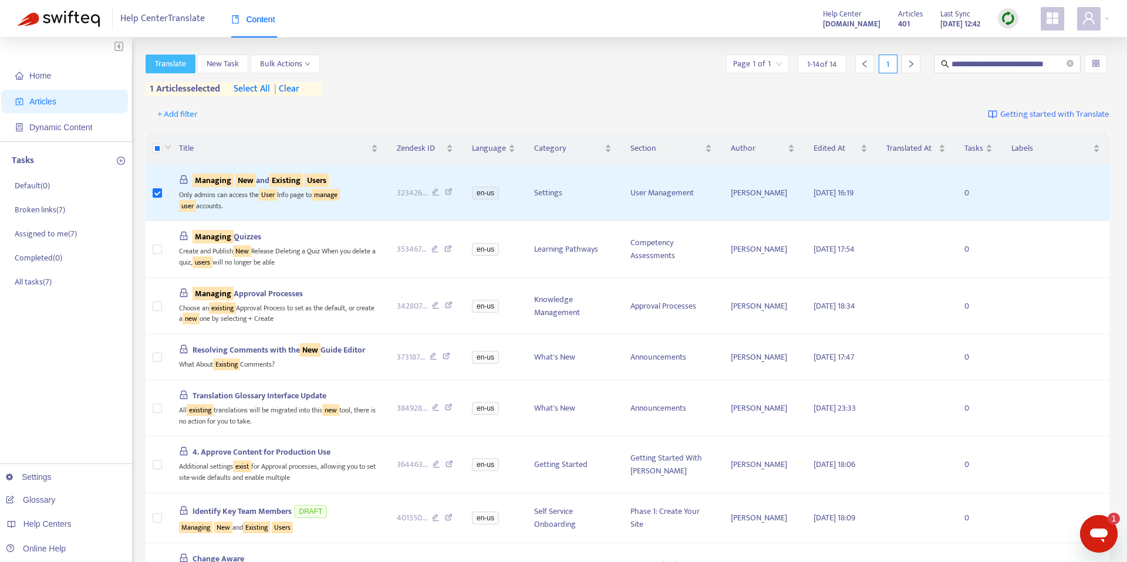
click at [183, 62] on span "Translate" at bounding box center [170, 64] width 31 height 13
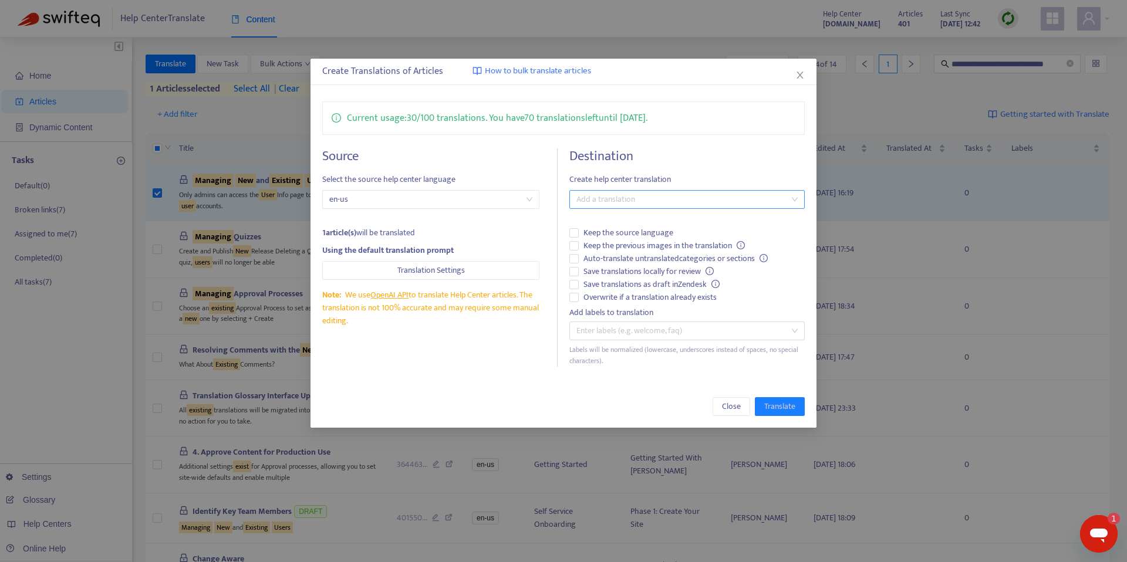
click at [596, 205] on div at bounding box center [681, 199] width 218 height 14
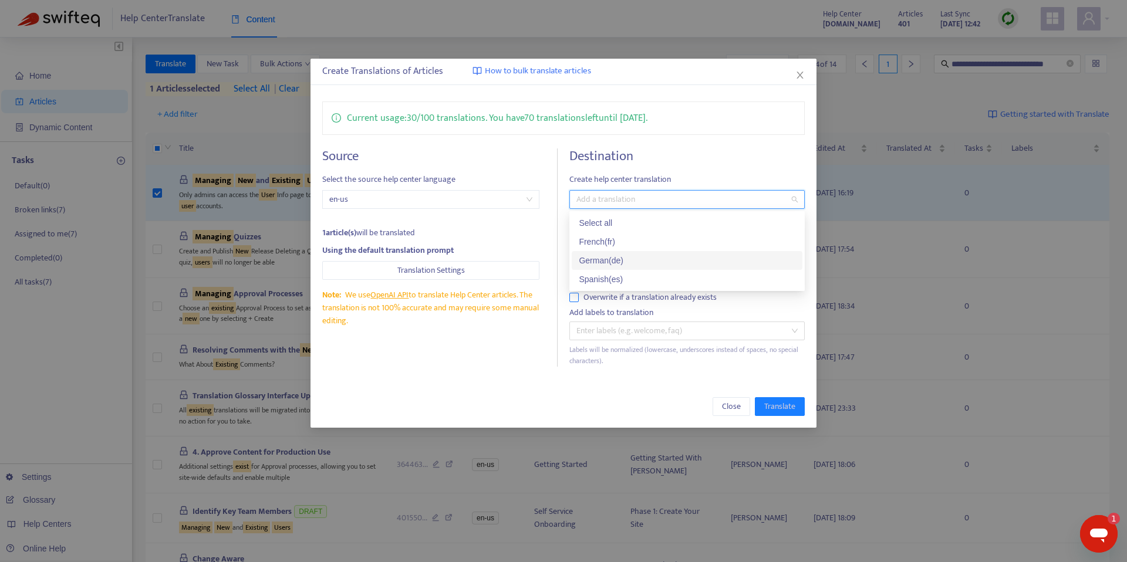
drag, startPoint x: 616, startPoint y: 262, endPoint x: 640, endPoint y: 297, distance: 42.8
click at [616, 262] on div "German ( de )" at bounding box center [687, 260] width 217 height 13
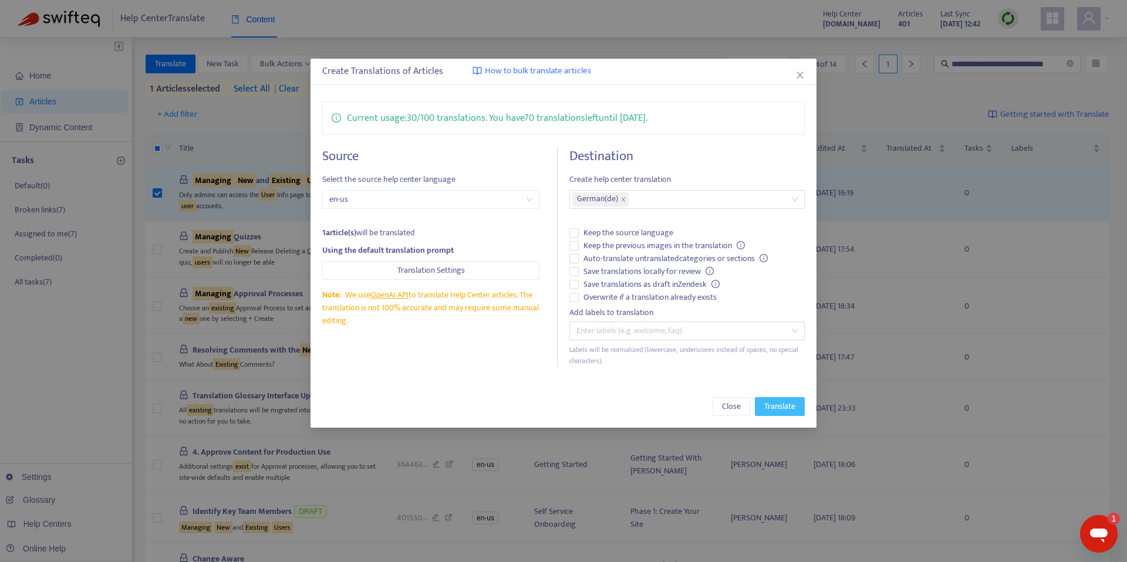
click at [772, 405] on span "Translate" at bounding box center [779, 406] width 31 height 13
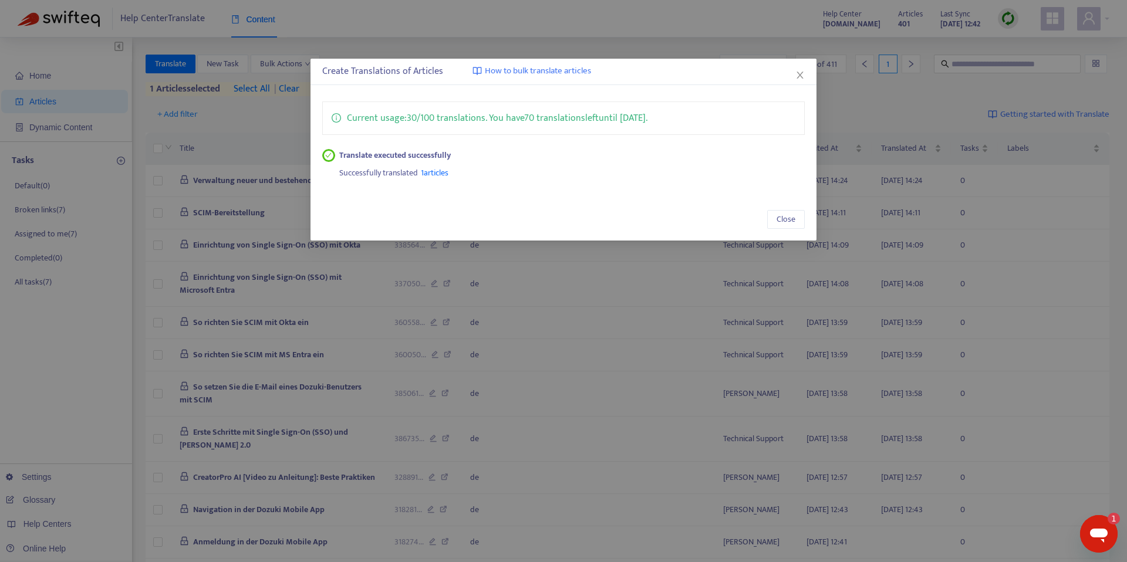
drag, startPoint x: 797, startPoint y: 78, endPoint x: 784, endPoint y: 76, distance: 13.6
click at [797, 78] on icon "close" at bounding box center [799, 74] width 9 height 9
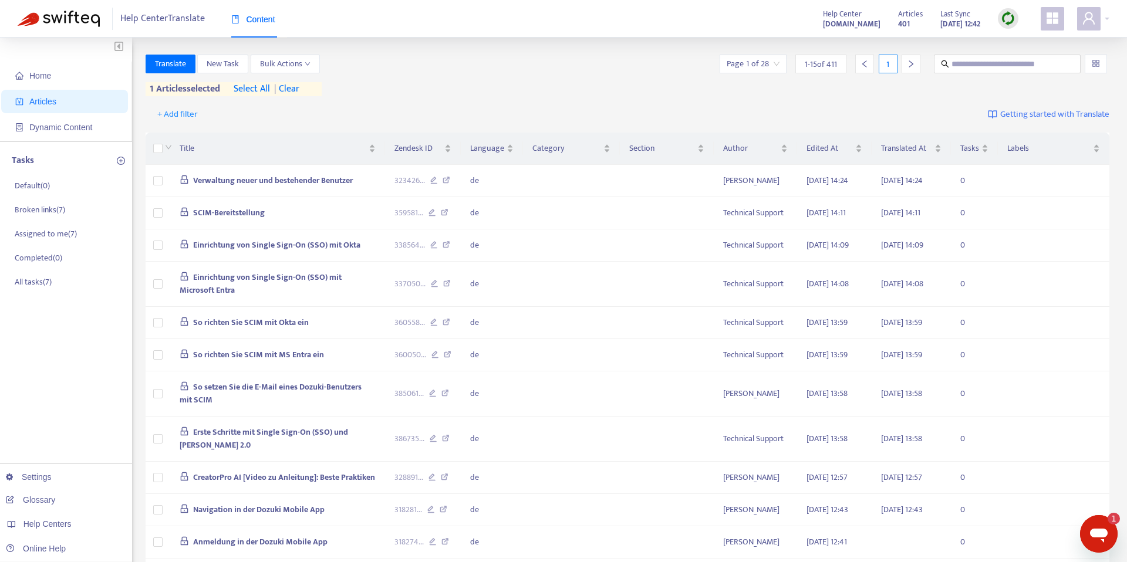
click at [299, 91] on span "| clear" at bounding box center [284, 89] width 29 height 14
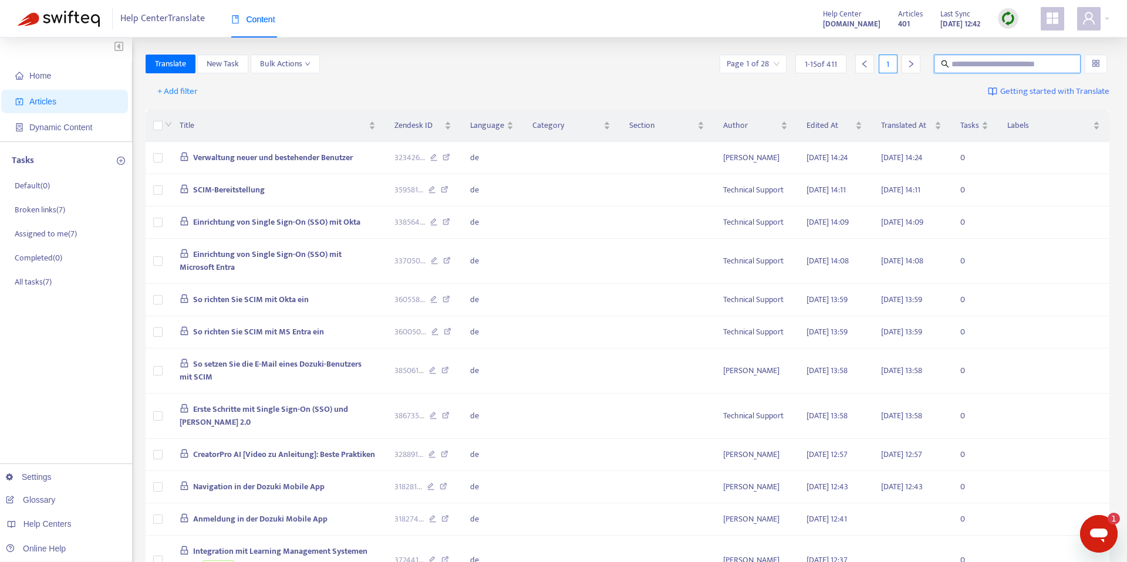
click at [955, 58] on input "text" at bounding box center [1007, 64] width 113 height 13
paste input "**********"
type input "**********"
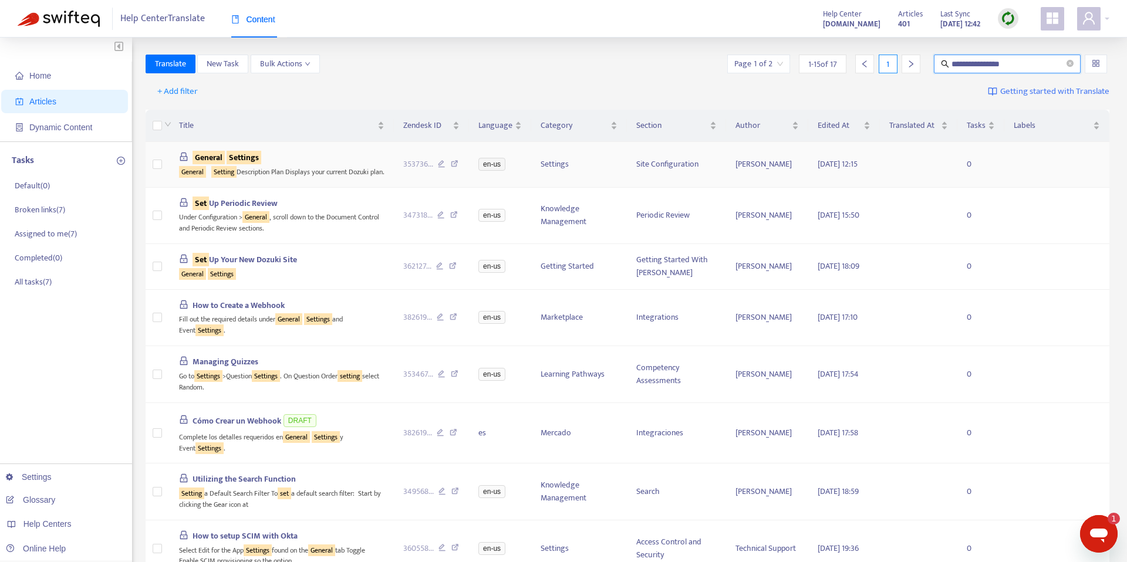
click at [163, 167] on td at bounding box center [158, 165] width 24 height 46
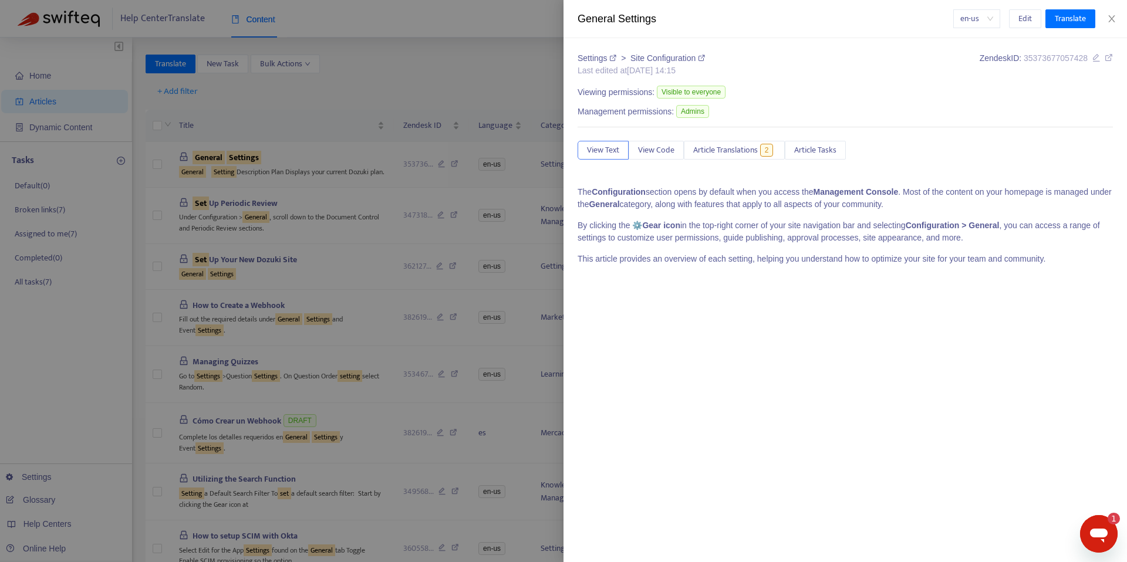
click at [182, 158] on div at bounding box center [563, 281] width 1127 height 562
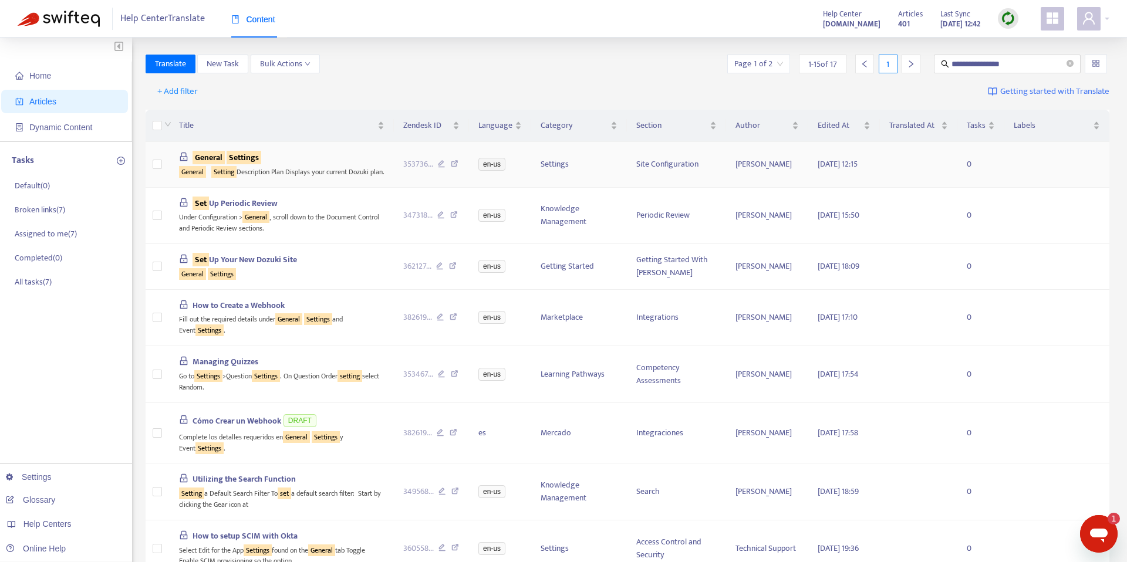
click at [159, 164] on label at bounding box center [157, 164] width 9 height 13
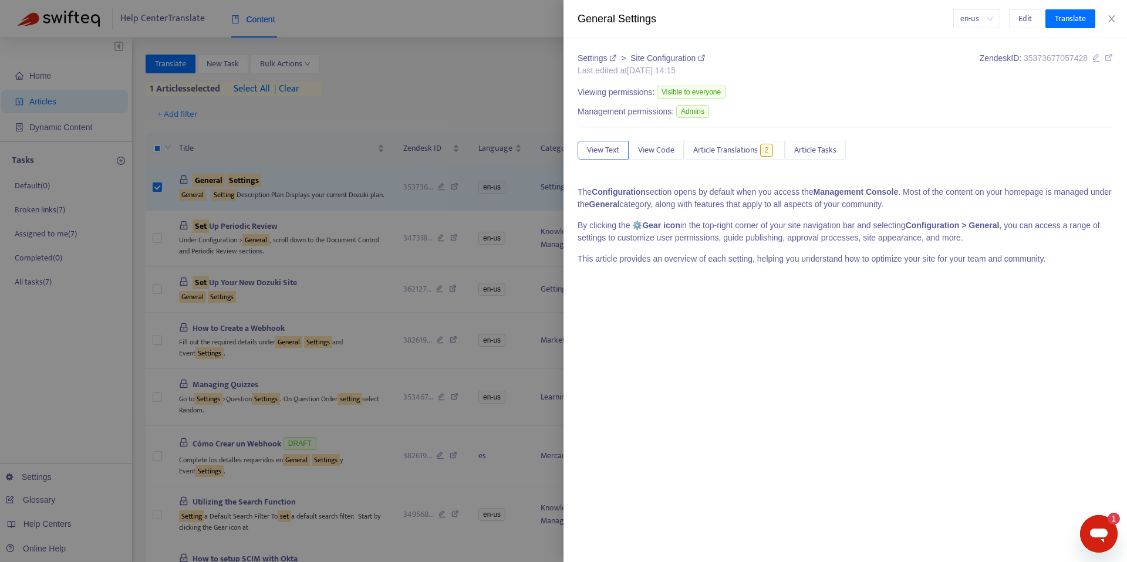
click at [168, 65] on div at bounding box center [563, 281] width 1127 height 562
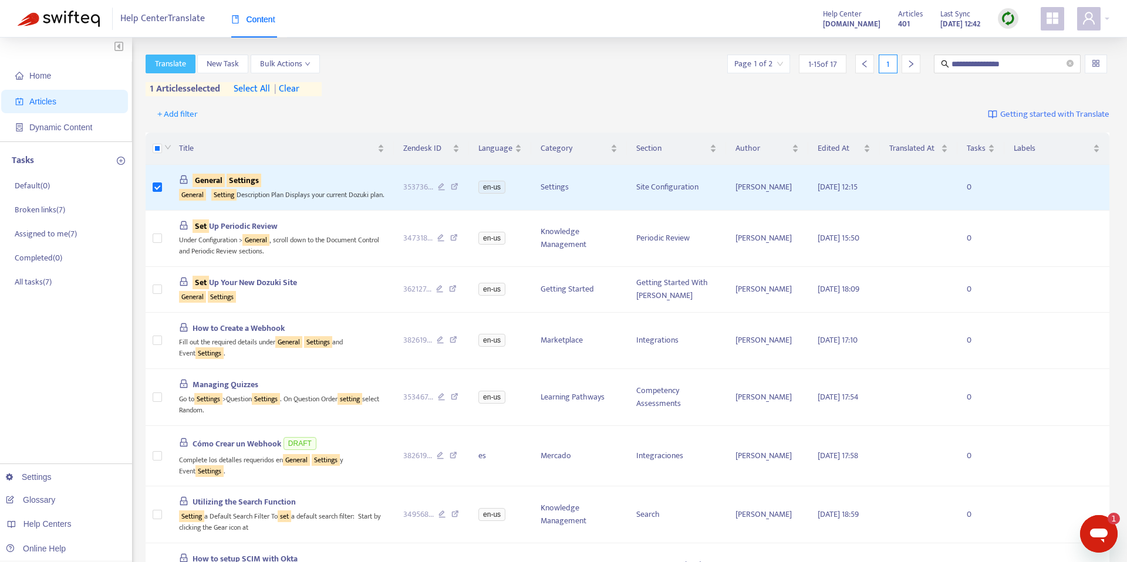
click at [168, 65] on span "Translate" at bounding box center [170, 64] width 31 height 13
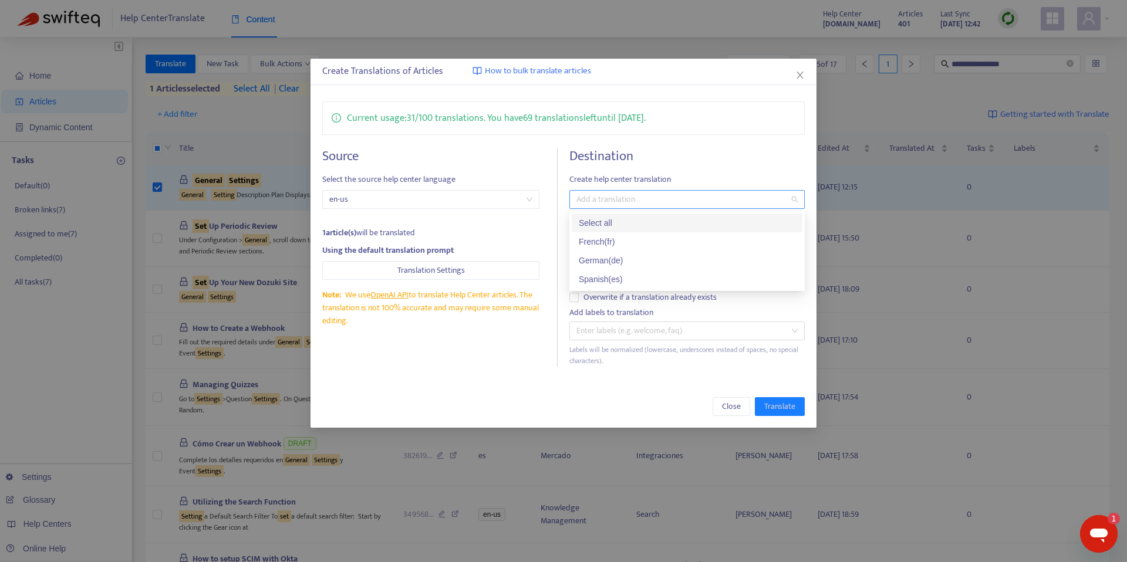
click at [607, 202] on div at bounding box center [681, 199] width 218 height 14
click at [627, 263] on div "German ( de )" at bounding box center [687, 260] width 217 height 13
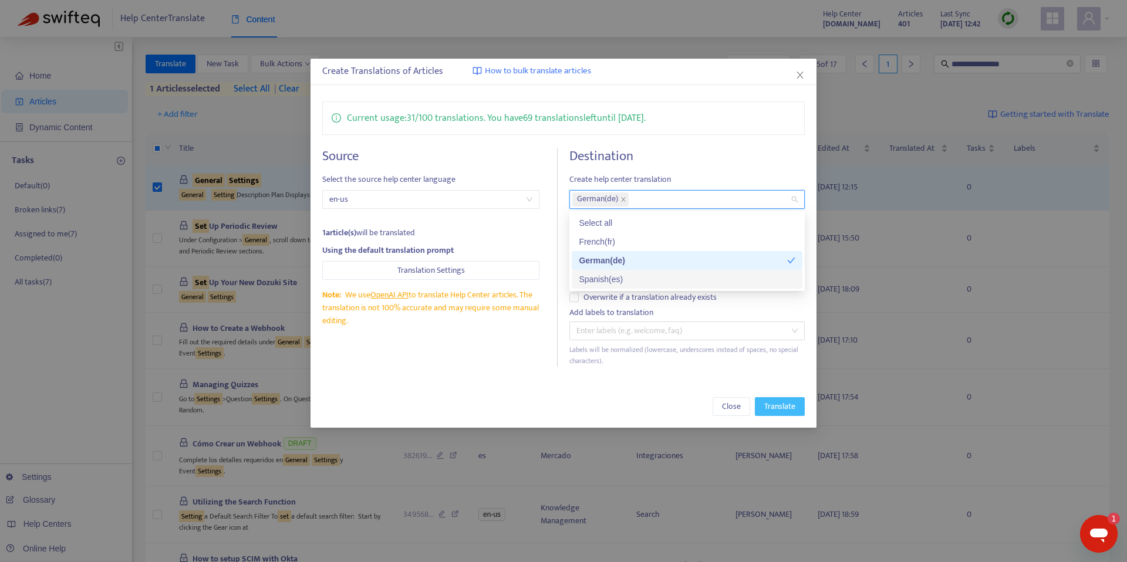
click at [783, 406] on span "Translate" at bounding box center [779, 406] width 31 height 13
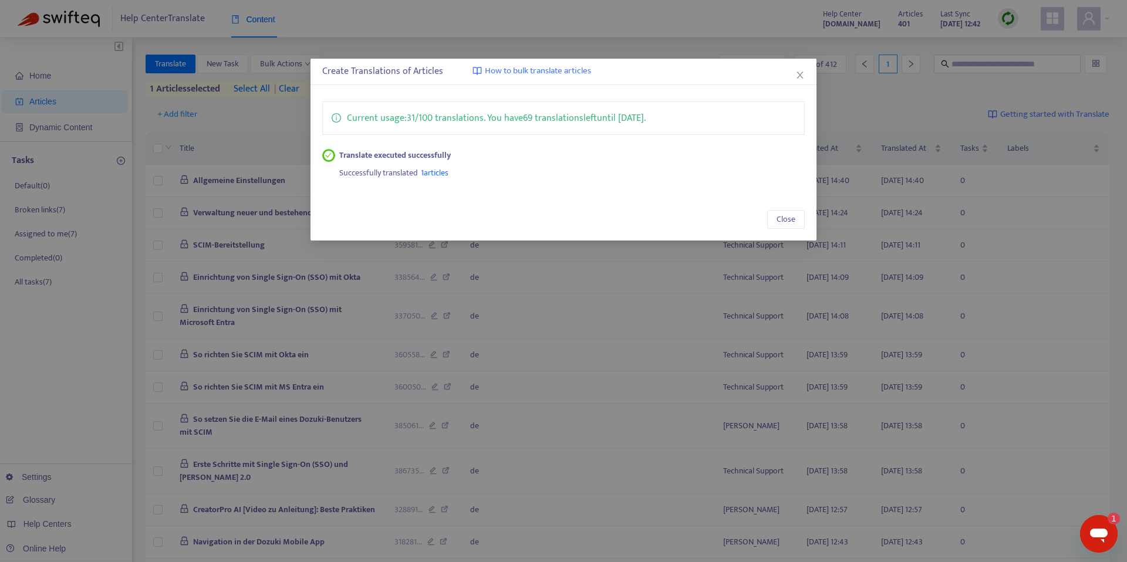
click at [813, 75] on div "Create Translations of Articles How to bulk translate articles" at bounding box center [563, 72] width 506 height 26
drag, startPoint x: 805, startPoint y: 76, endPoint x: 794, endPoint y: 76, distance: 11.2
click at [805, 76] on span "Close" at bounding box center [799, 74] width 13 height 9
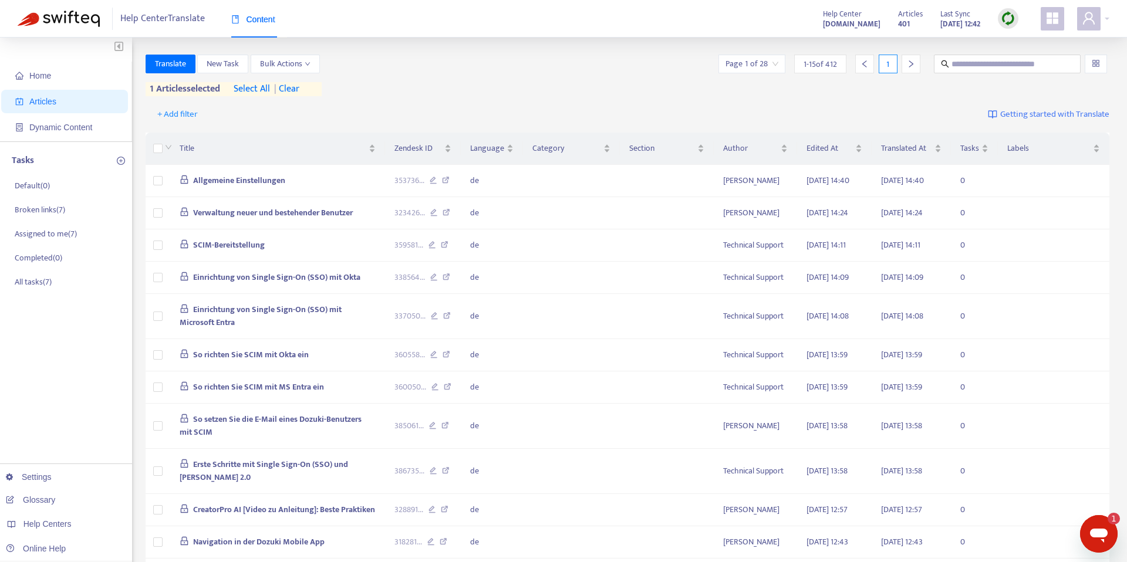
drag, startPoint x: 297, startPoint y: 89, endPoint x: 755, endPoint y: 35, distance: 460.8
click at [298, 89] on span "| clear" at bounding box center [284, 89] width 29 height 14
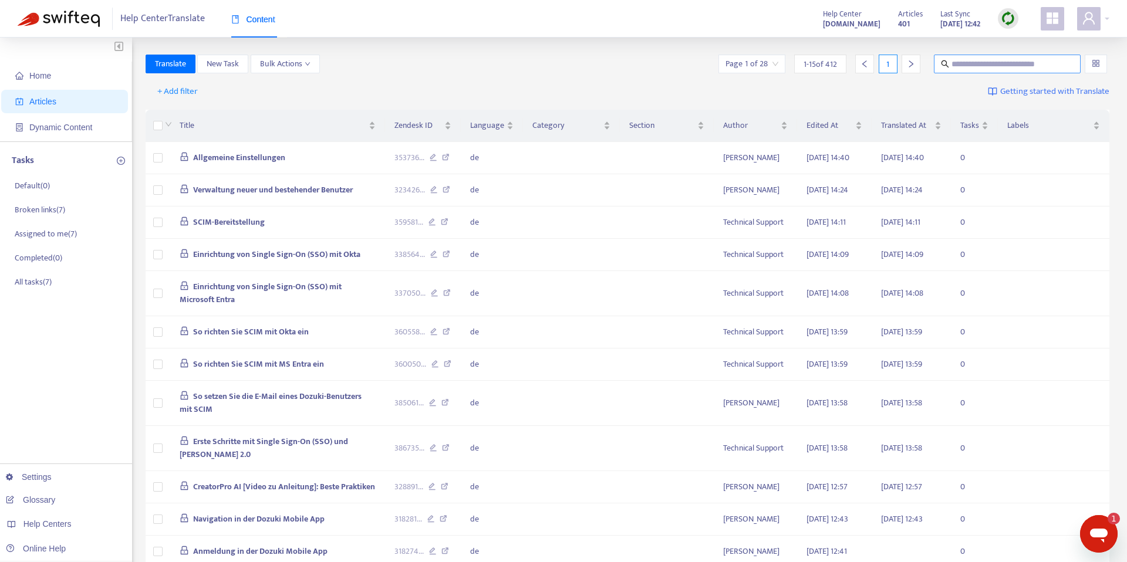
click at [965, 62] on input "text" at bounding box center [1007, 64] width 113 height 13
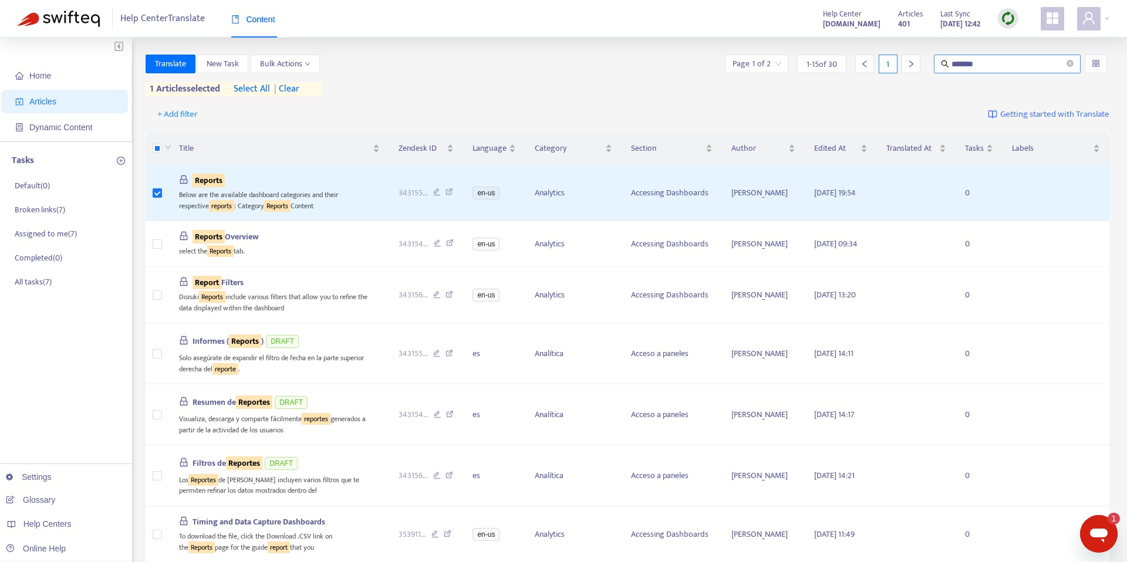
click at [1004, 65] on input "*******" at bounding box center [1007, 64] width 113 height 13
type input "**********"
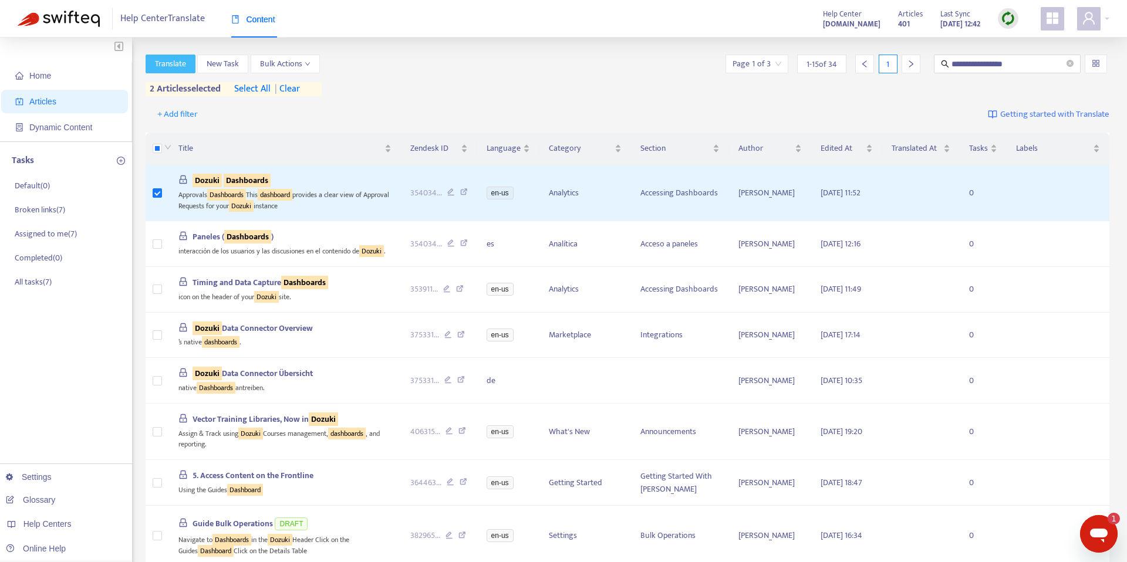
click at [167, 63] on span "Translate" at bounding box center [170, 64] width 31 height 13
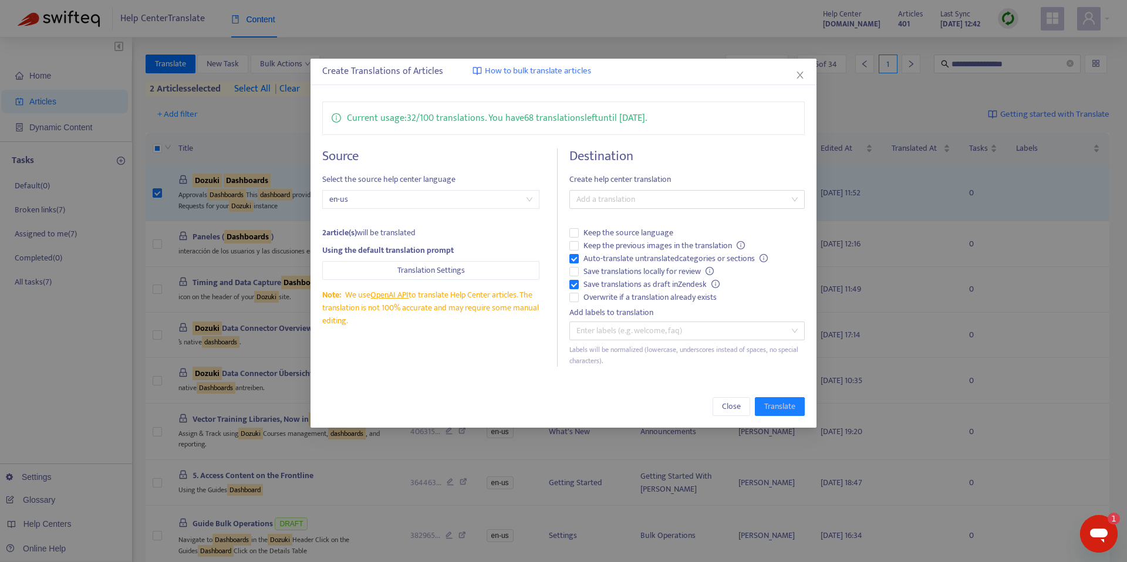
click at [391, 201] on span "en-us" at bounding box center [430, 200] width 203 height 18
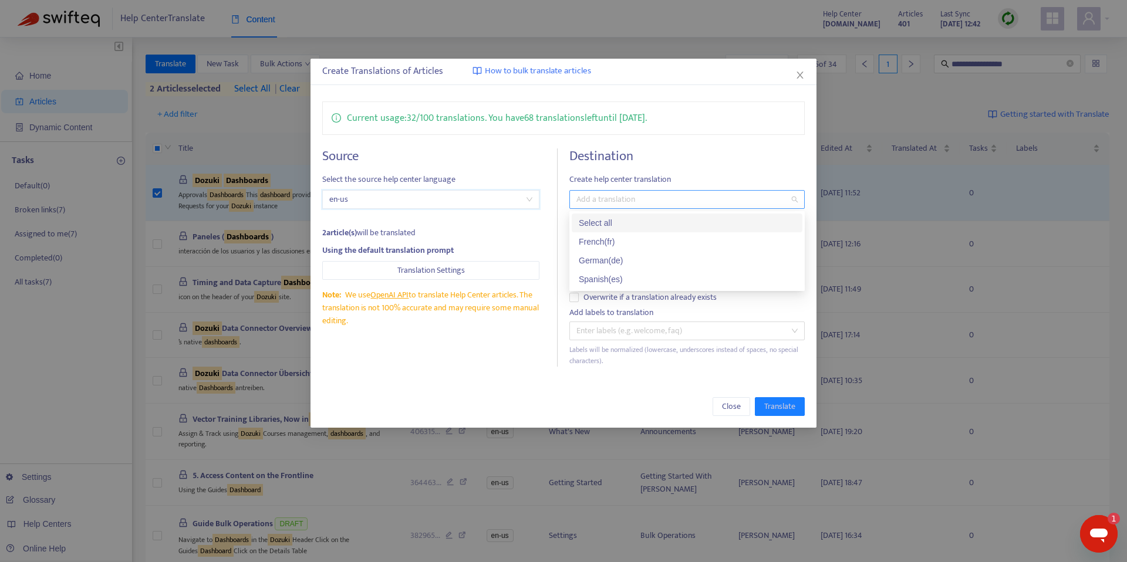
click at [647, 196] on div at bounding box center [681, 199] width 218 height 14
click at [614, 257] on div "German ( de )" at bounding box center [687, 260] width 217 height 13
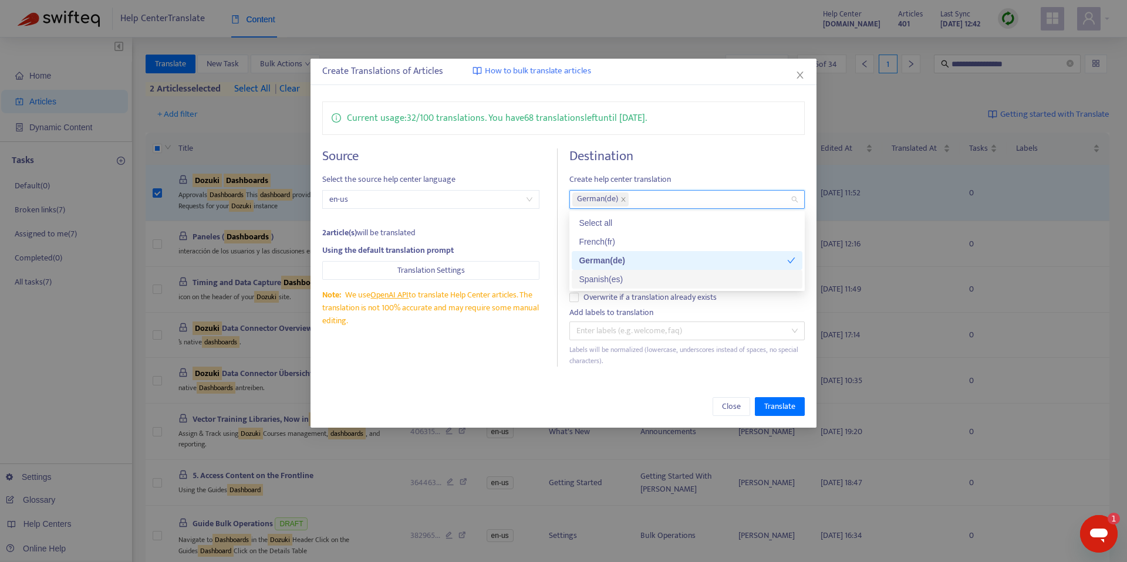
click at [566, 297] on div "Source Select the source help center language en-us 2 article(s) will be transl…" at bounding box center [563, 257] width 482 height 218
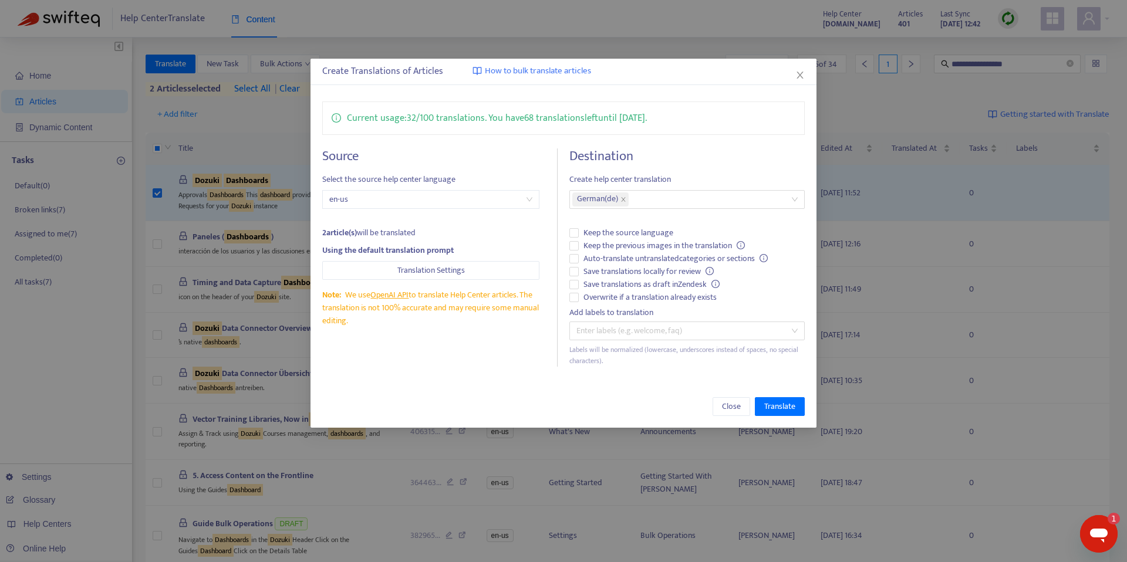
click at [774, 416] on div "Close Translate" at bounding box center [563, 407] width 506 height 42
click at [786, 412] on span "Translate" at bounding box center [779, 406] width 31 height 13
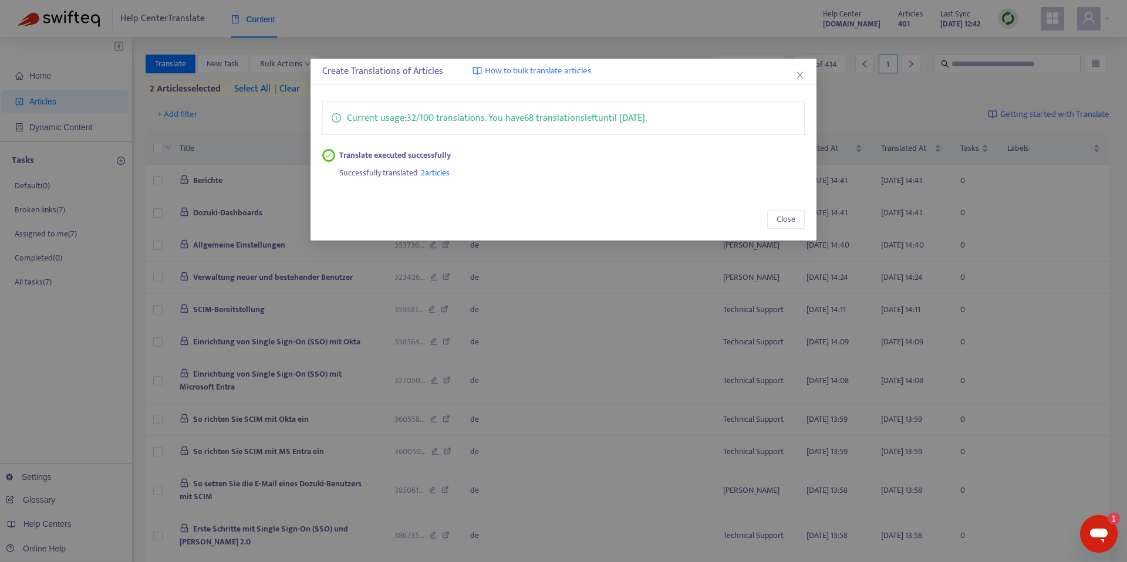
click at [805, 73] on span "Close" at bounding box center [799, 74] width 13 height 9
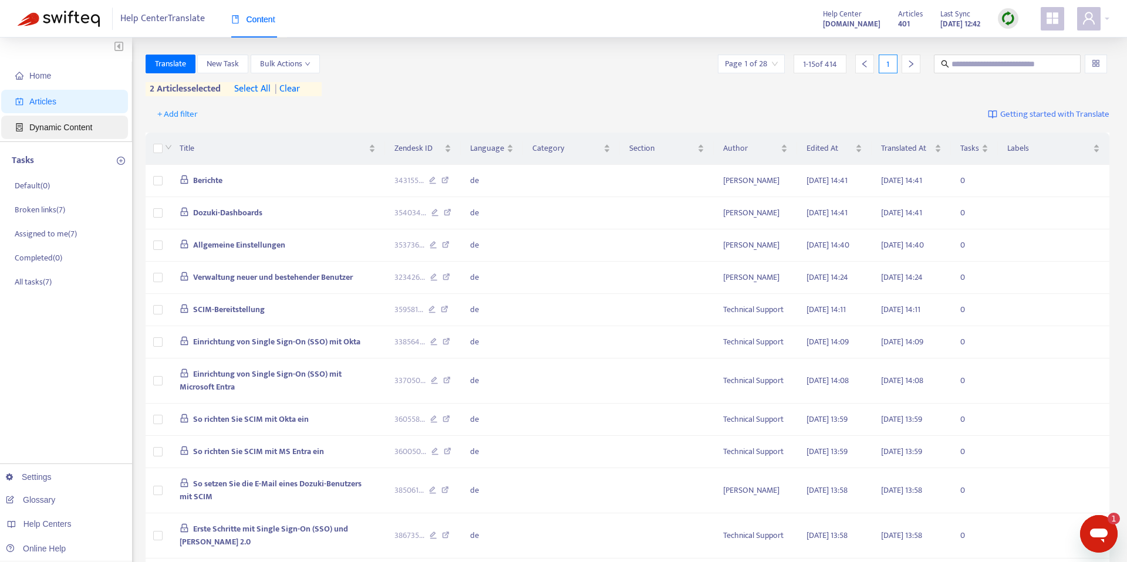
click at [65, 123] on span "Dynamic Content" at bounding box center [60, 127] width 63 height 9
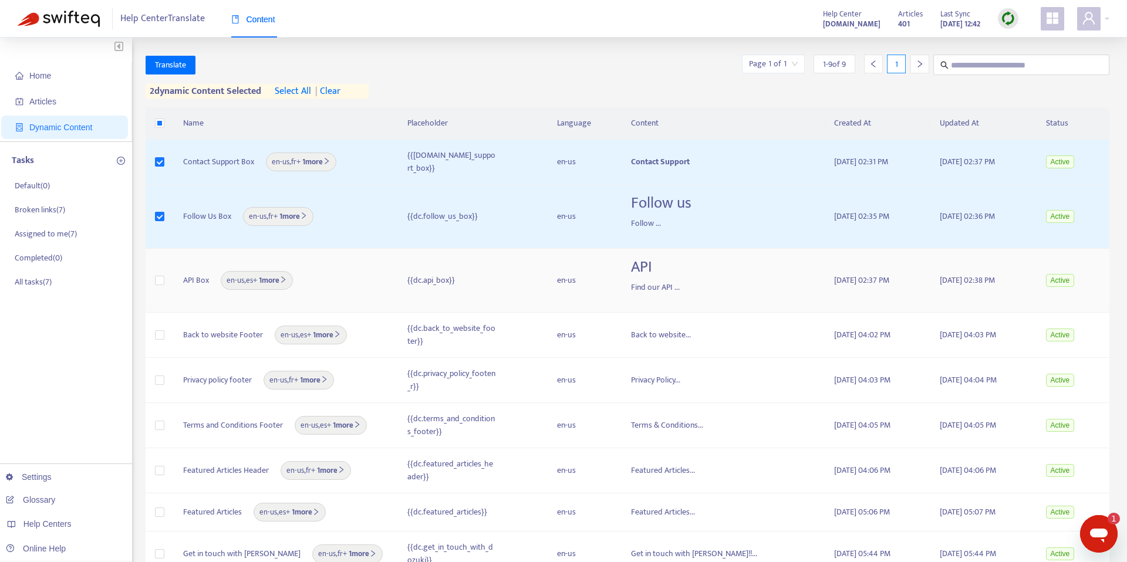
click at [151, 282] on td at bounding box center [160, 281] width 28 height 64
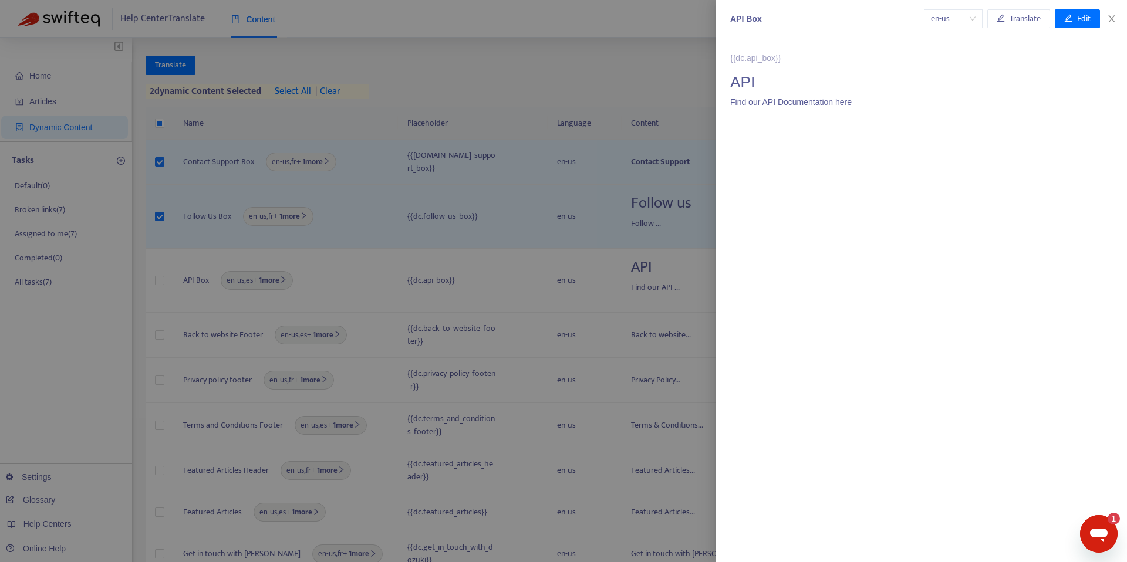
click at [161, 283] on div at bounding box center [563, 281] width 1127 height 562
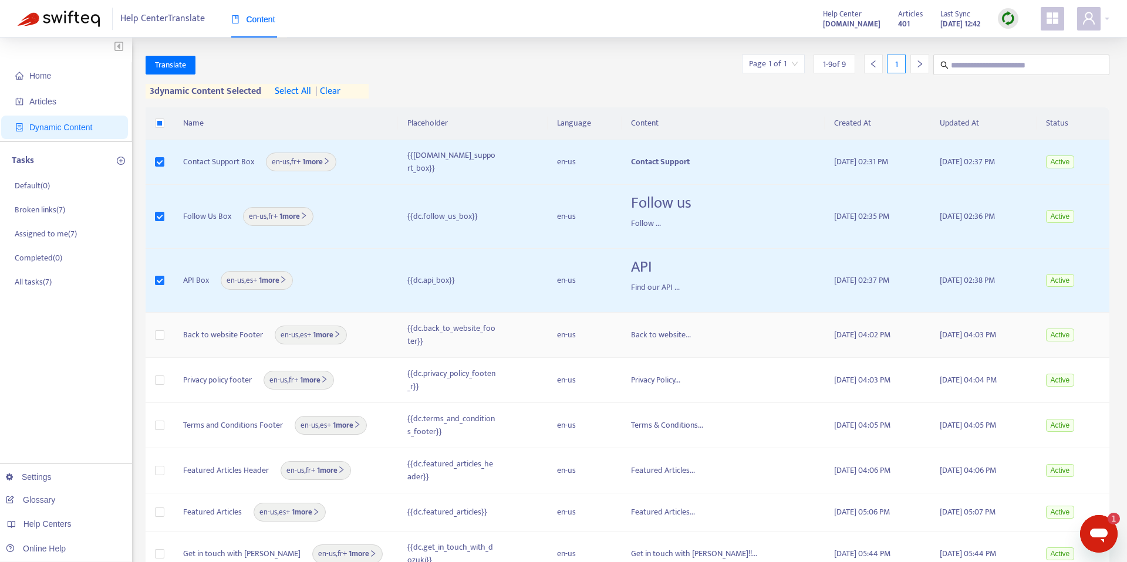
scroll to position [86, 0]
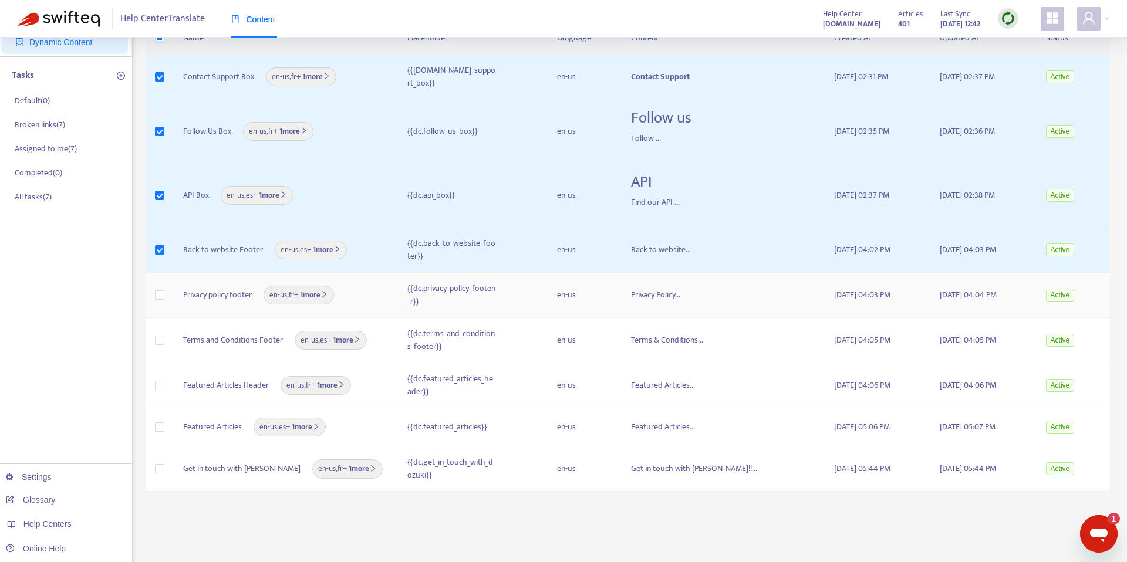
click at [167, 296] on td at bounding box center [160, 295] width 28 height 45
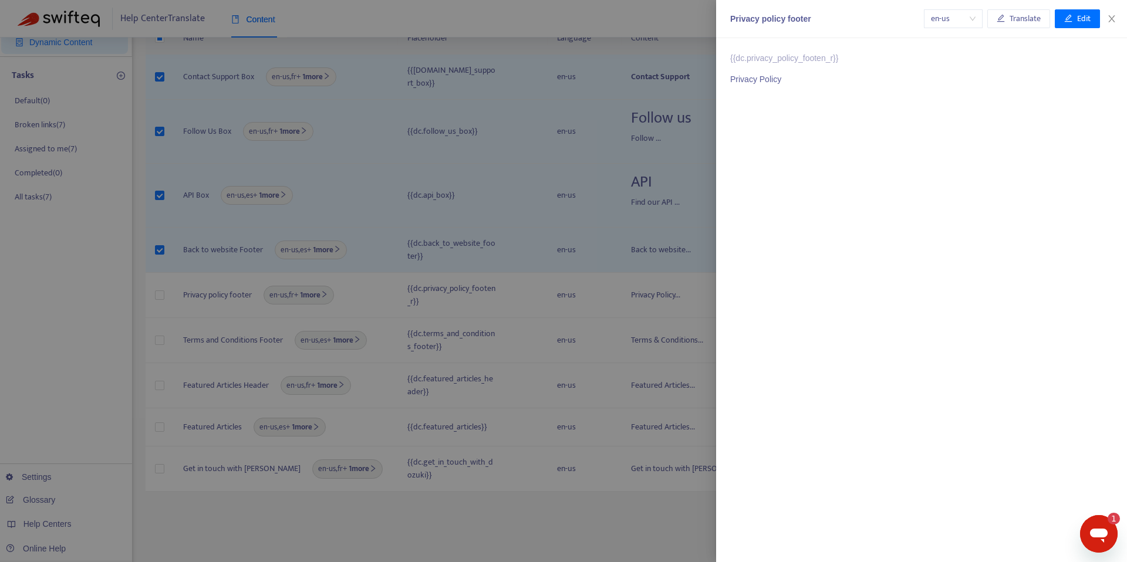
click at [160, 299] on div at bounding box center [563, 281] width 1127 height 562
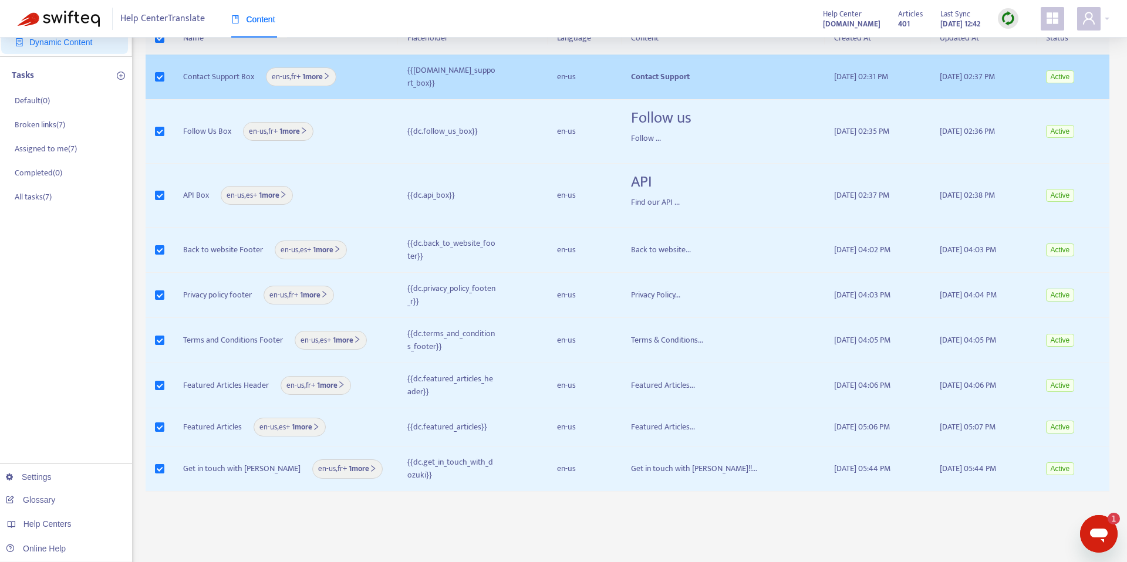
scroll to position [0, 0]
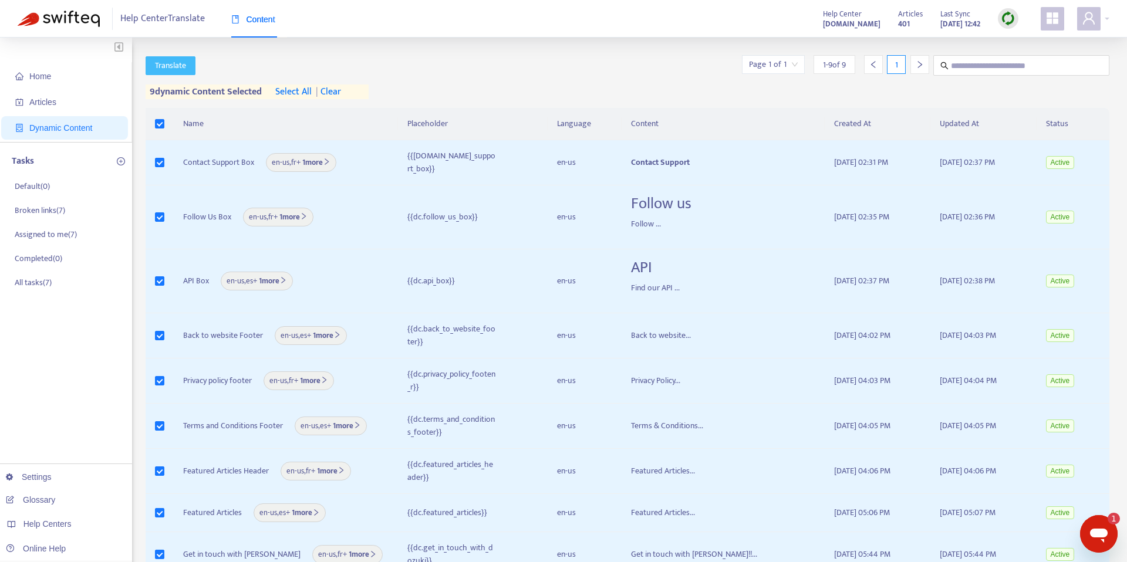
click at [183, 74] on button "Translate" at bounding box center [171, 65] width 50 height 19
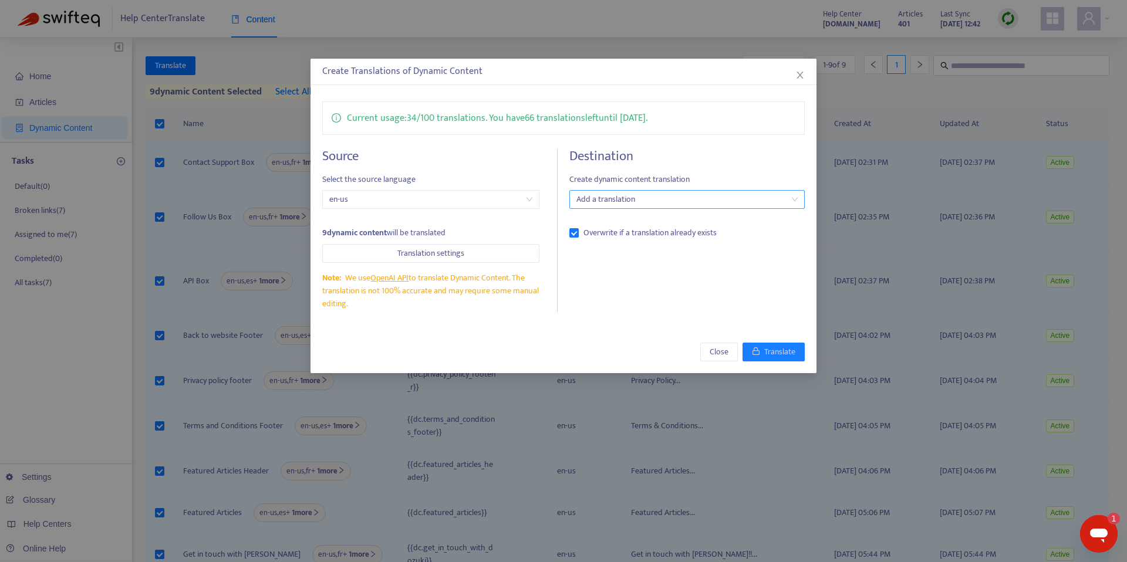
click at [610, 204] on div at bounding box center [681, 199] width 218 height 14
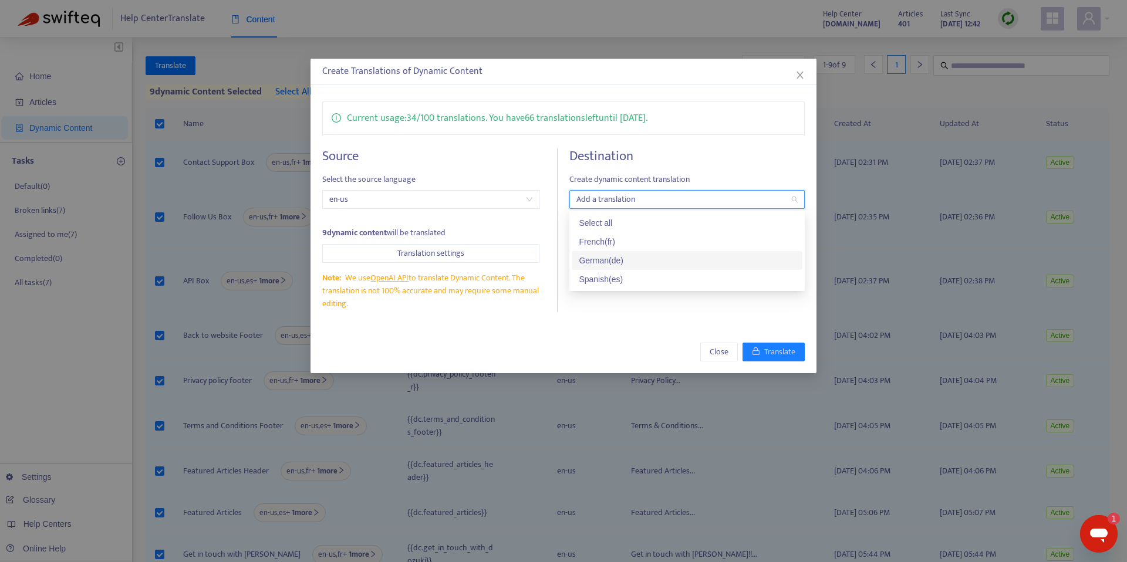
click at [644, 259] on div "German ( de )" at bounding box center [687, 260] width 217 height 13
click at [687, 324] on div "Current usage: 34 / 100 translations . You have 66 translations left until 25/0…" at bounding box center [563, 207] width 506 height 234
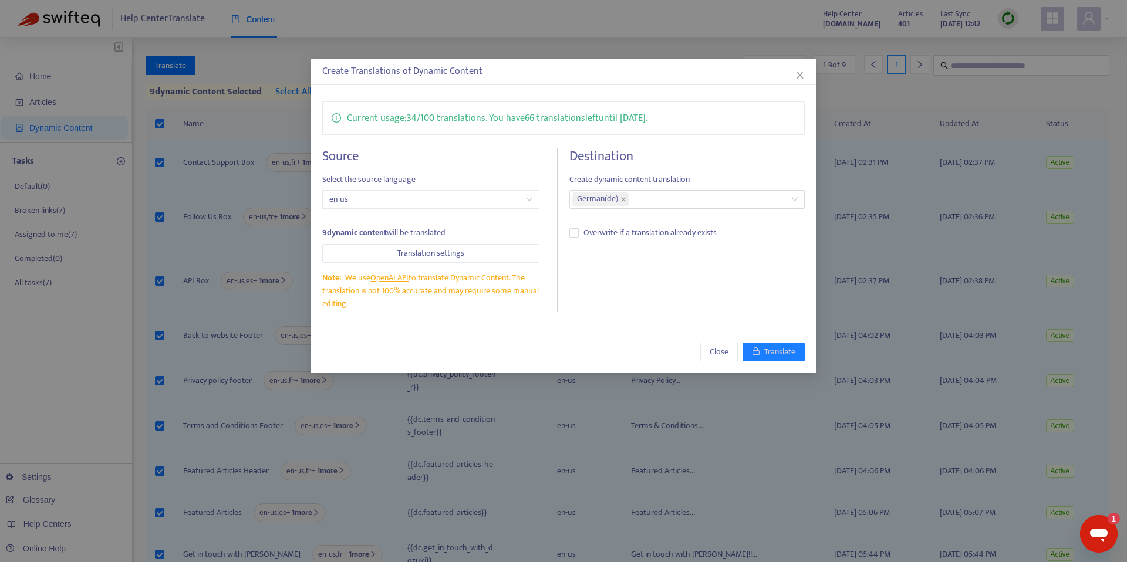
click at [467, 122] on p "Current usage: 34 / 100 translations . You have 66 translations left until 25/0…" at bounding box center [497, 118] width 300 height 15
click at [426, 201] on span "en-us" at bounding box center [430, 200] width 203 height 18
click at [688, 205] on div "German ( de )" at bounding box center [681, 199] width 218 height 16
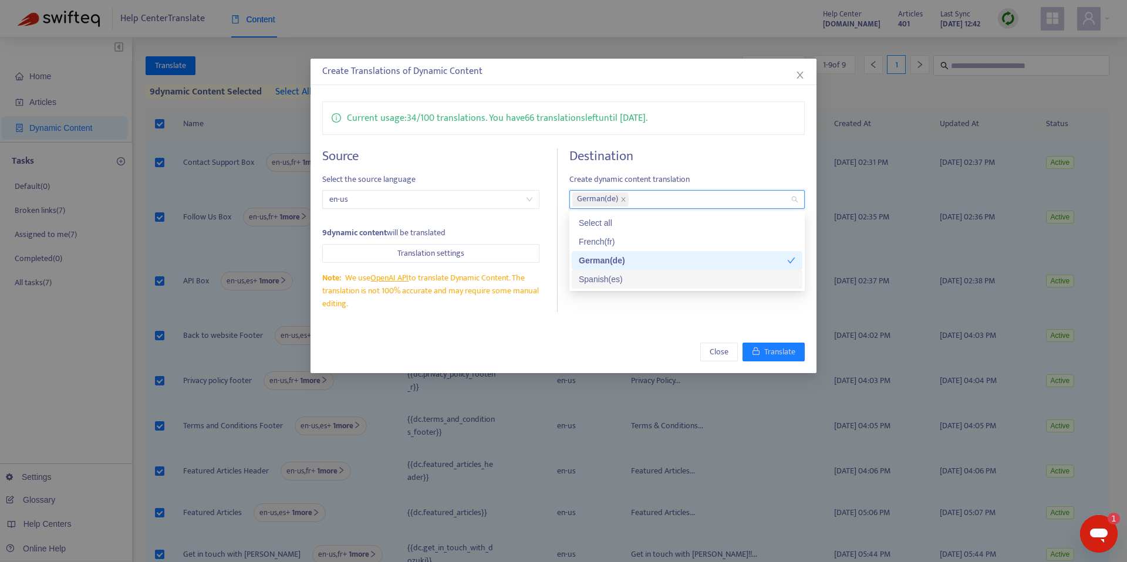
click at [688, 205] on div "German ( de )" at bounding box center [681, 199] width 218 height 16
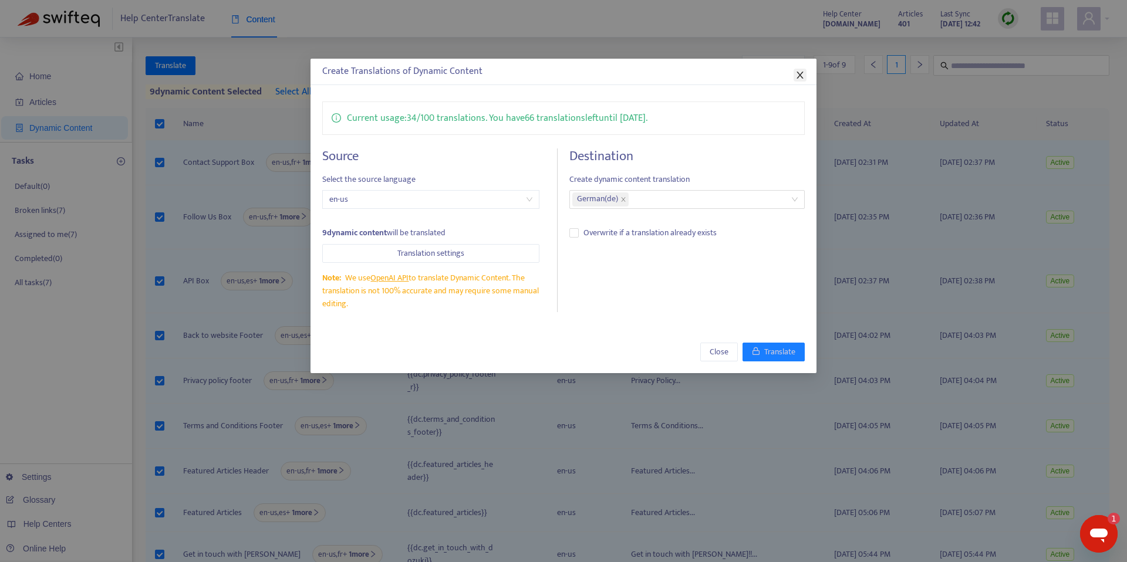
click at [803, 75] on icon "close" at bounding box center [799, 74] width 9 height 9
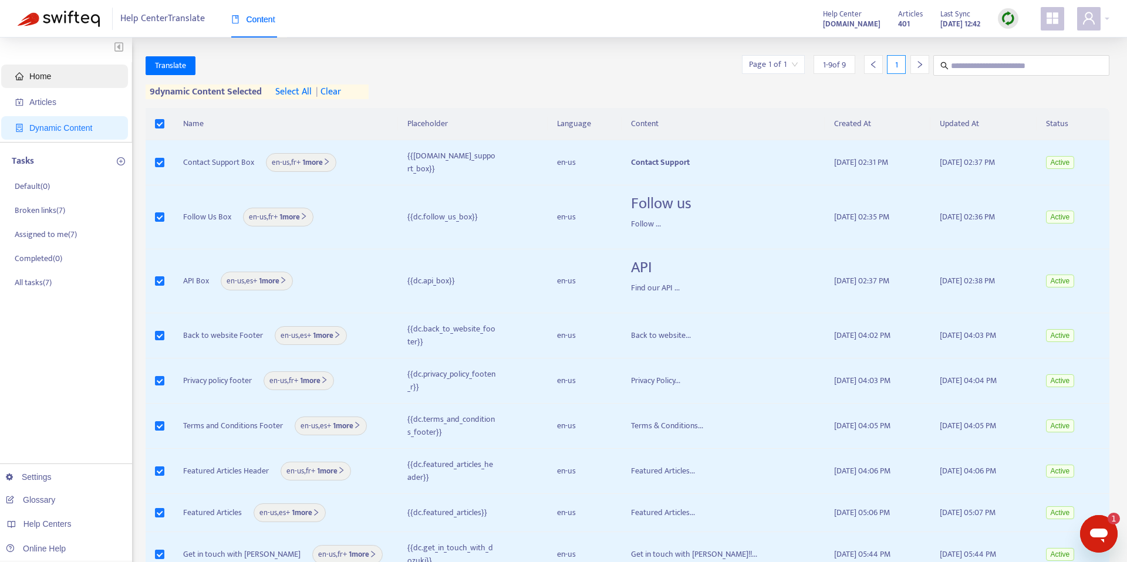
click at [53, 77] on span "Home" at bounding box center [66, 76] width 103 height 23
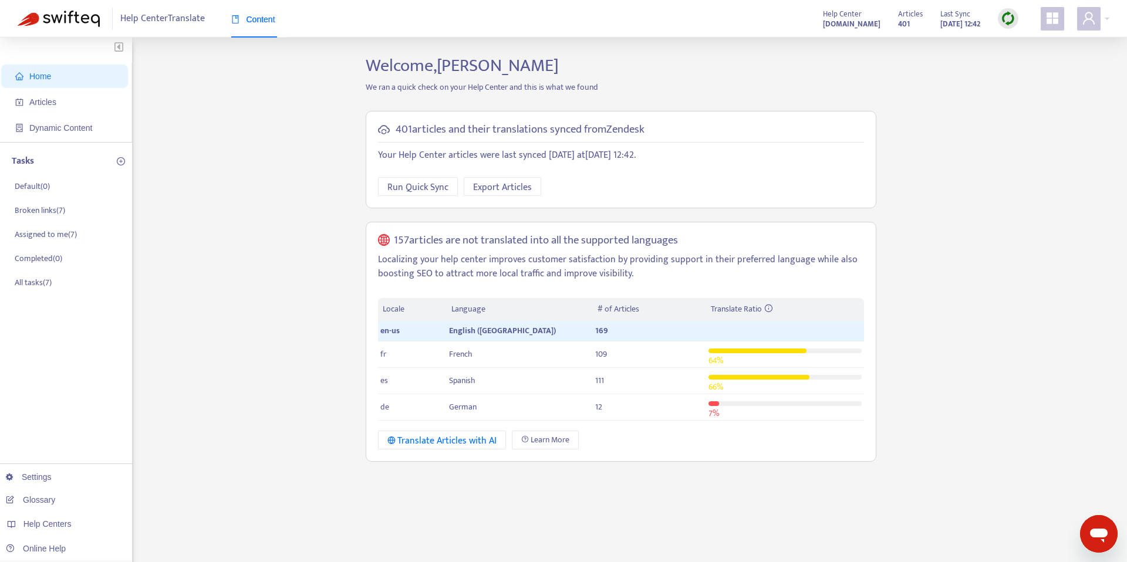
click at [1005, 20] on img at bounding box center [1007, 18] width 15 height 15
click at [1025, 44] on link "Quick Sync" at bounding box center [1032, 42] width 50 height 13
click at [96, 82] on span "Home" at bounding box center [66, 76] width 103 height 23
click at [40, 104] on span "Articles" at bounding box center [42, 101] width 27 height 9
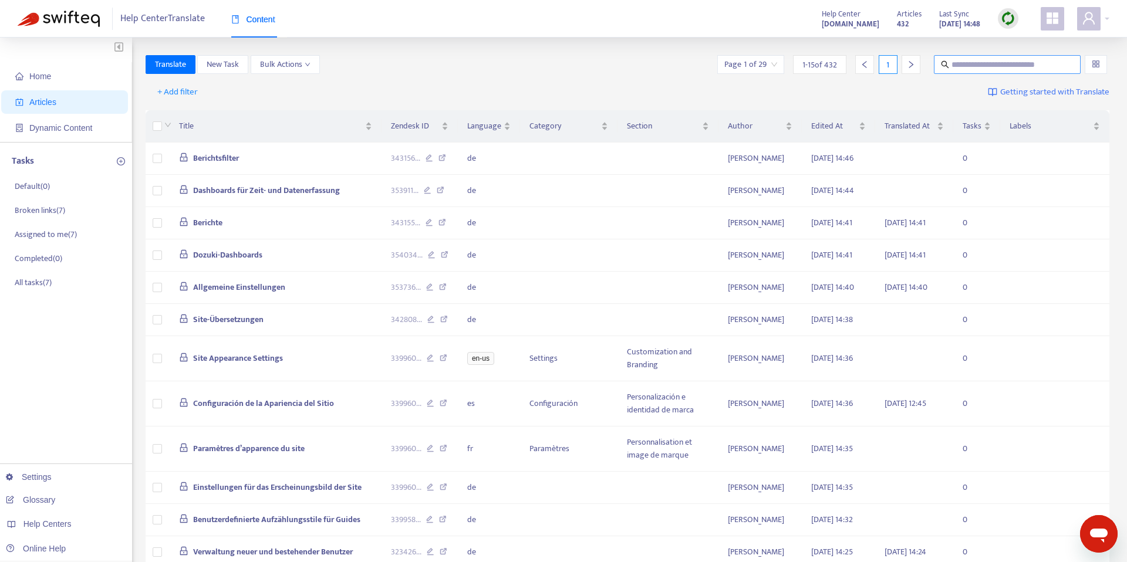
click at [1030, 66] on input "text" at bounding box center [1007, 64] width 113 height 13
paste input "**********"
type input "**********"
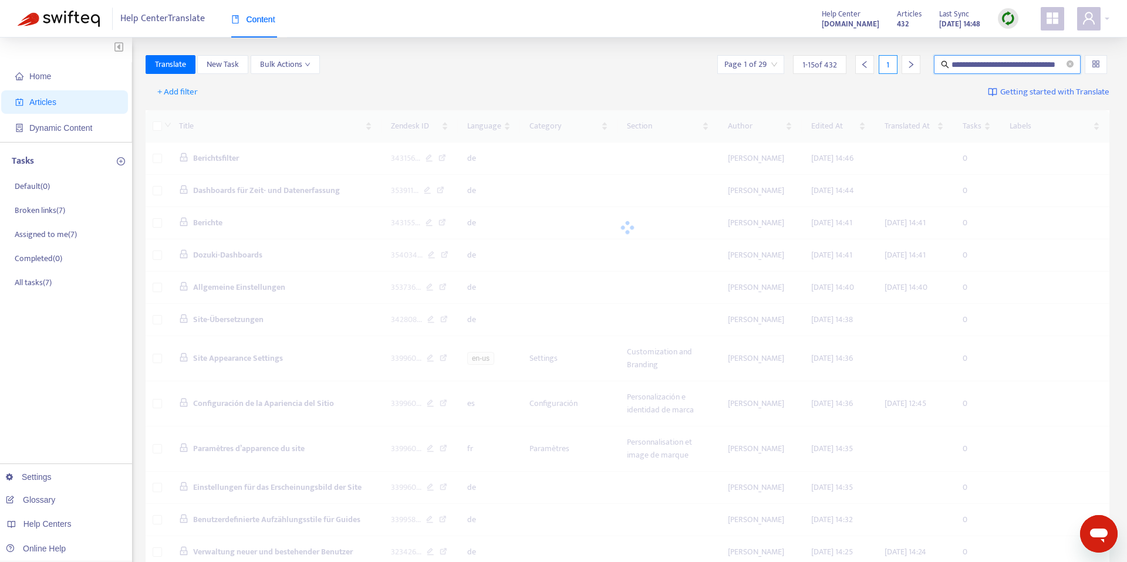
scroll to position [0, 0]
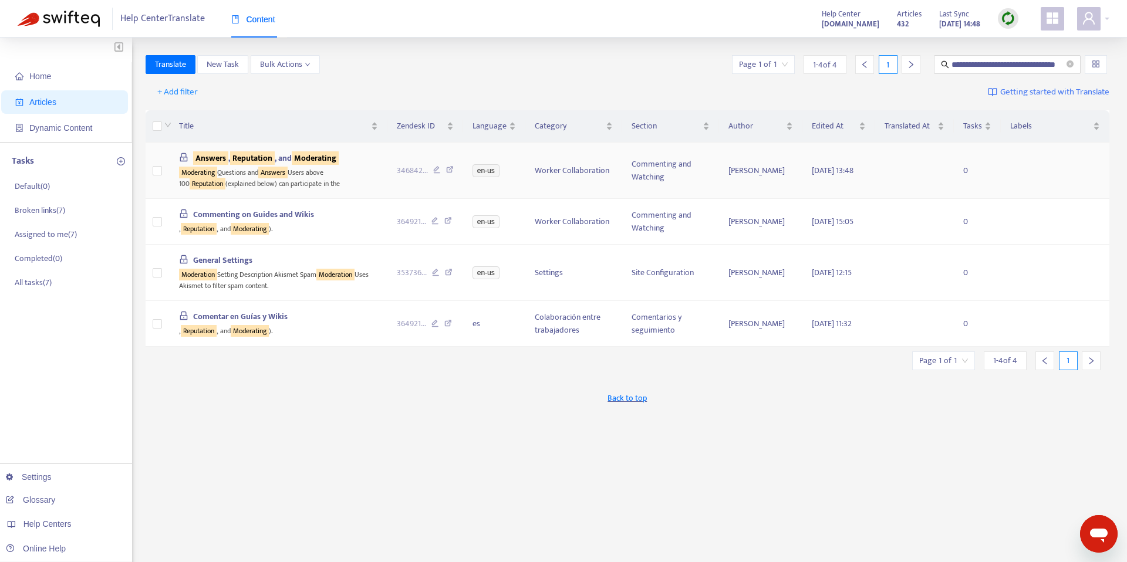
click at [163, 173] on td at bounding box center [158, 171] width 25 height 56
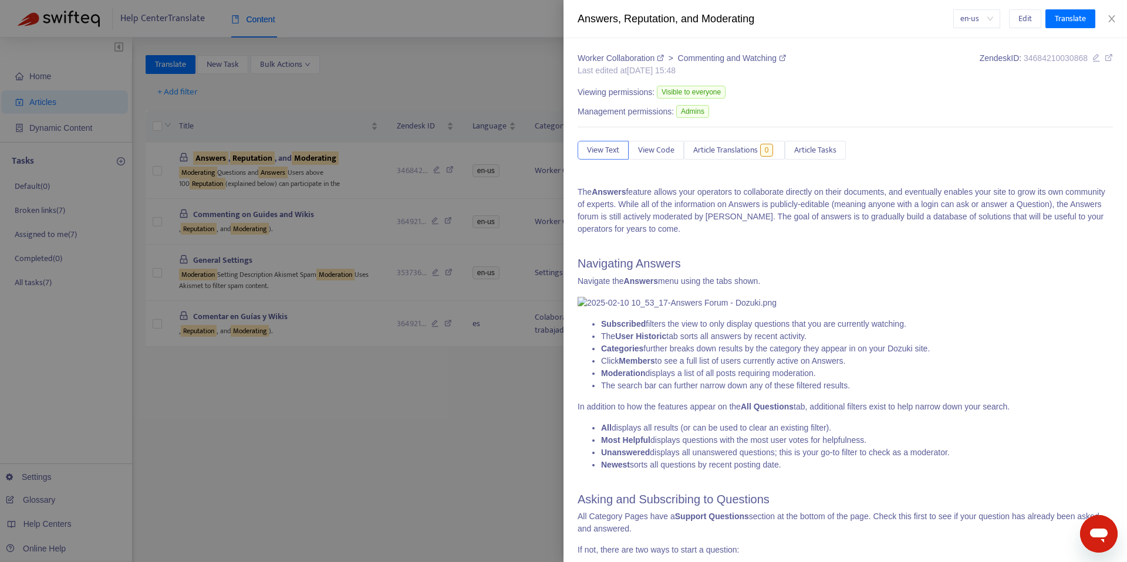
click at [154, 173] on div at bounding box center [563, 281] width 1127 height 562
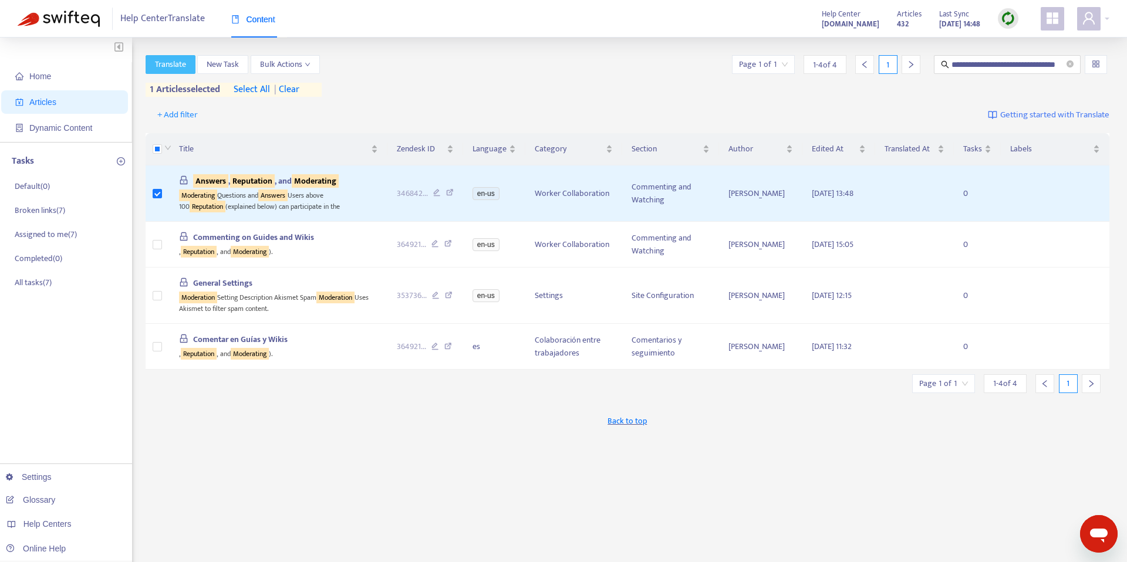
click at [170, 63] on span "Translate" at bounding box center [170, 64] width 31 height 13
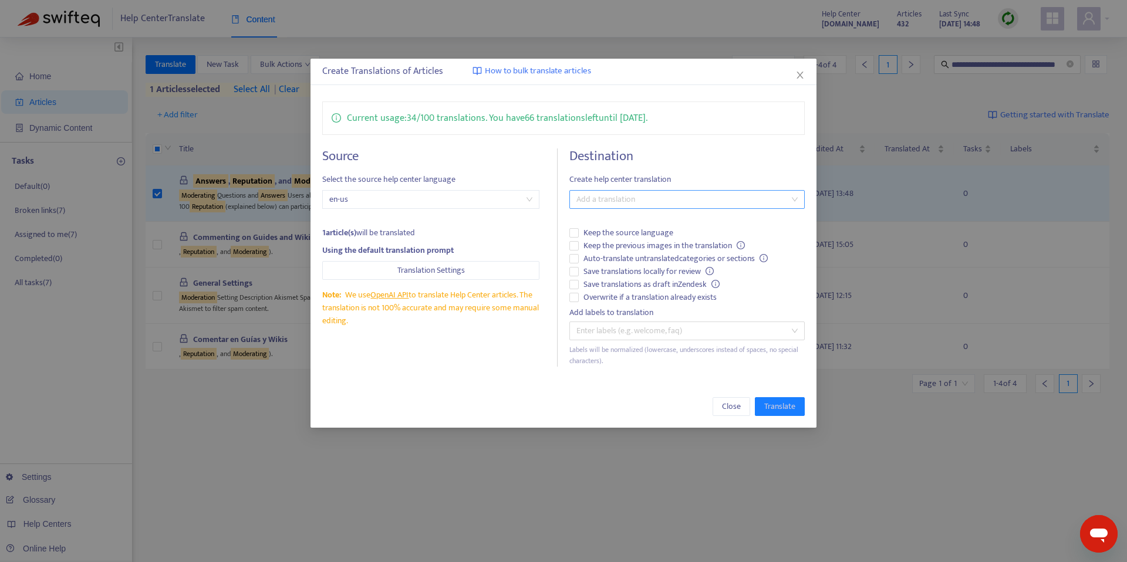
click at [594, 202] on div at bounding box center [681, 199] width 218 height 14
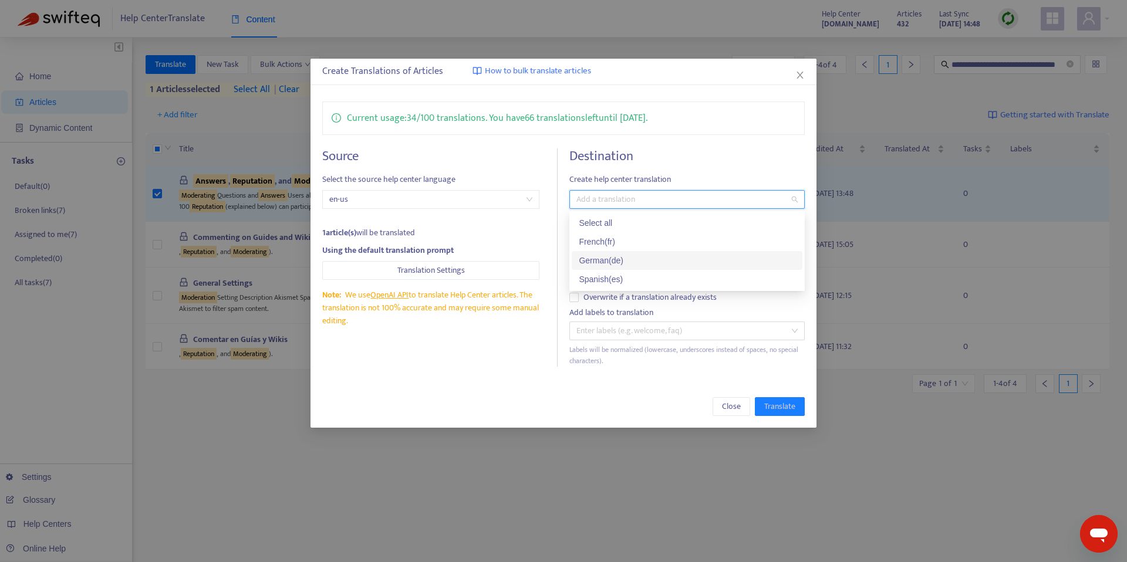
drag, startPoint x: 602, startPoint y: 263, endPoint x: 611, endPoint y: 272, distance: 12.4
click at [602, 263] on div "German ( de )" at bounding box center [687, 260] width 217 height 13
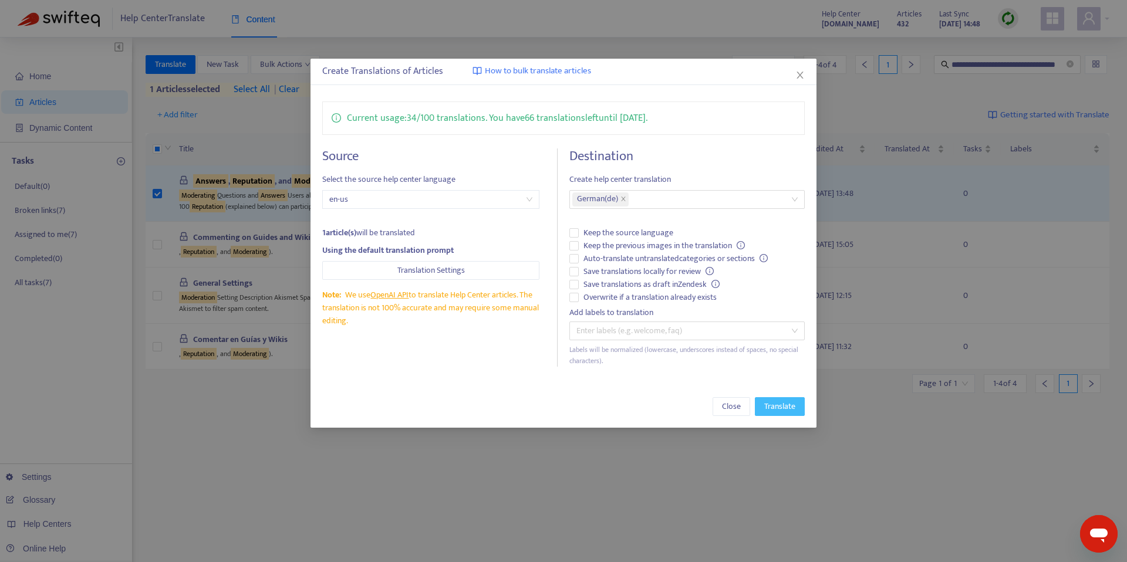
click at [799, 401] on button "Translate" at bounding box center [780, 406] width 50 height 19
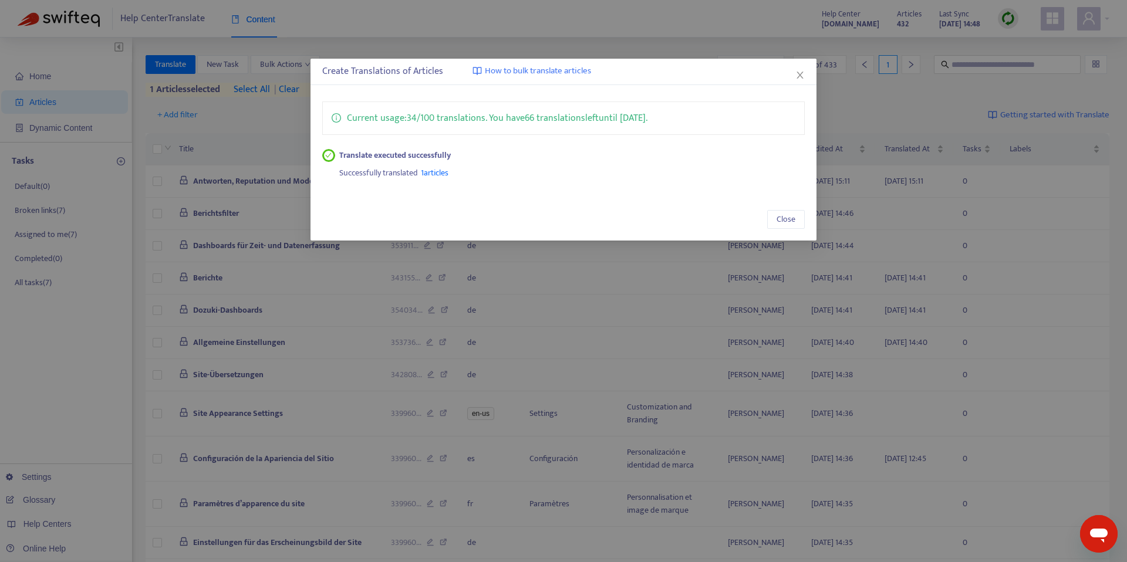
click at [782, 232] on div "Close" at bounding box center [563, 219] width 506 height 42
click at [782, 228] on button "Close" at bounding box center [786, 219] width 38 height 19
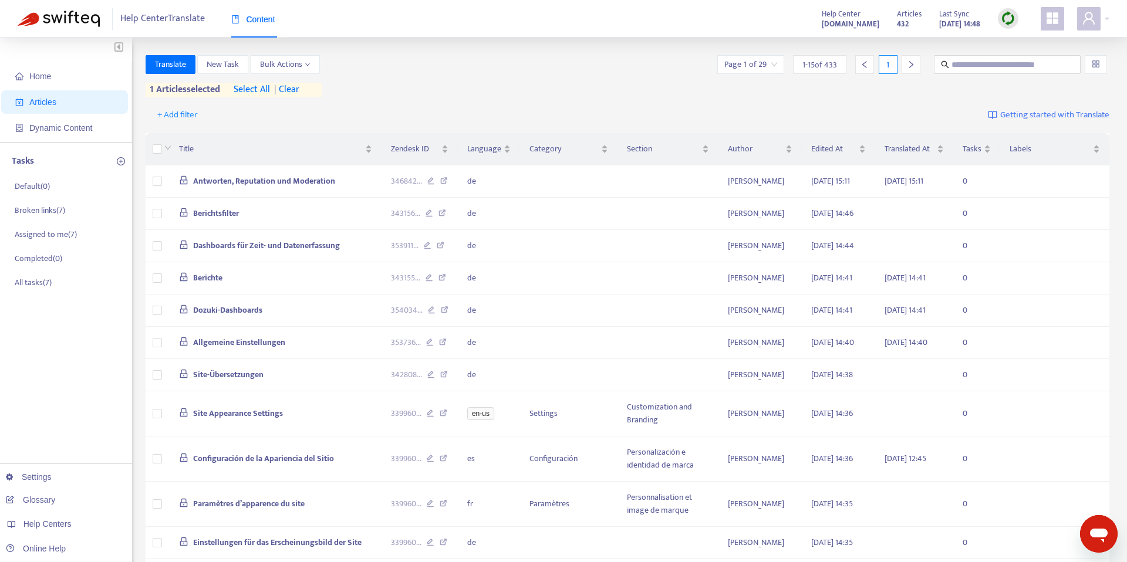
click at [285, 83] on span "| clear" at bounding box center [284, 90] width 29 height 14
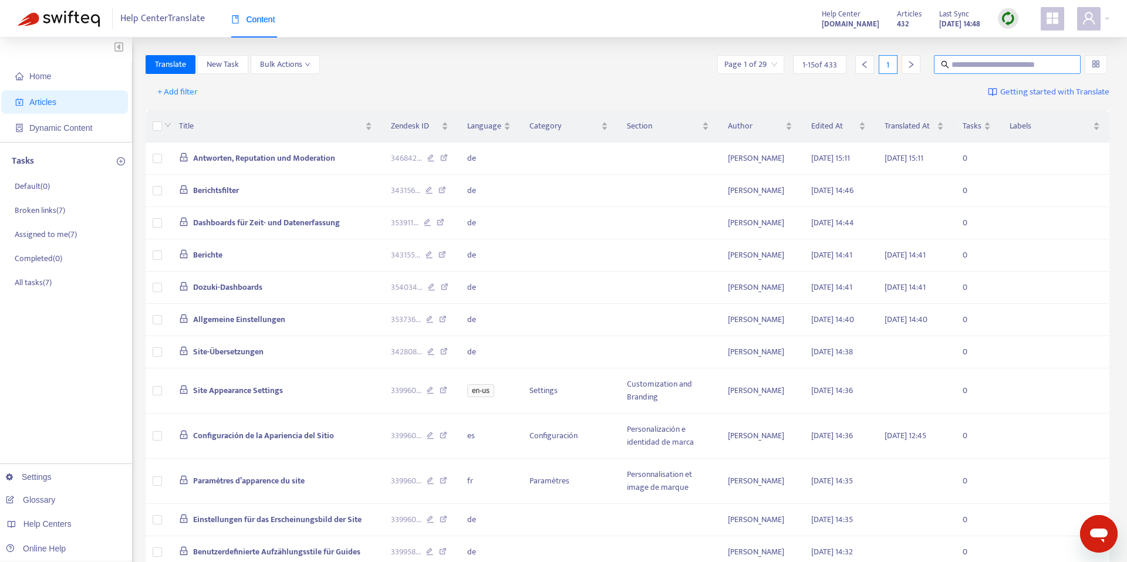
click at [995, 56] on span at bounding box center [1007, 64] width 147 height 19
click at [995, 71] on span at bounding box center [1007, 64] width 147 height 19
paste input "**********"
type input "**********"
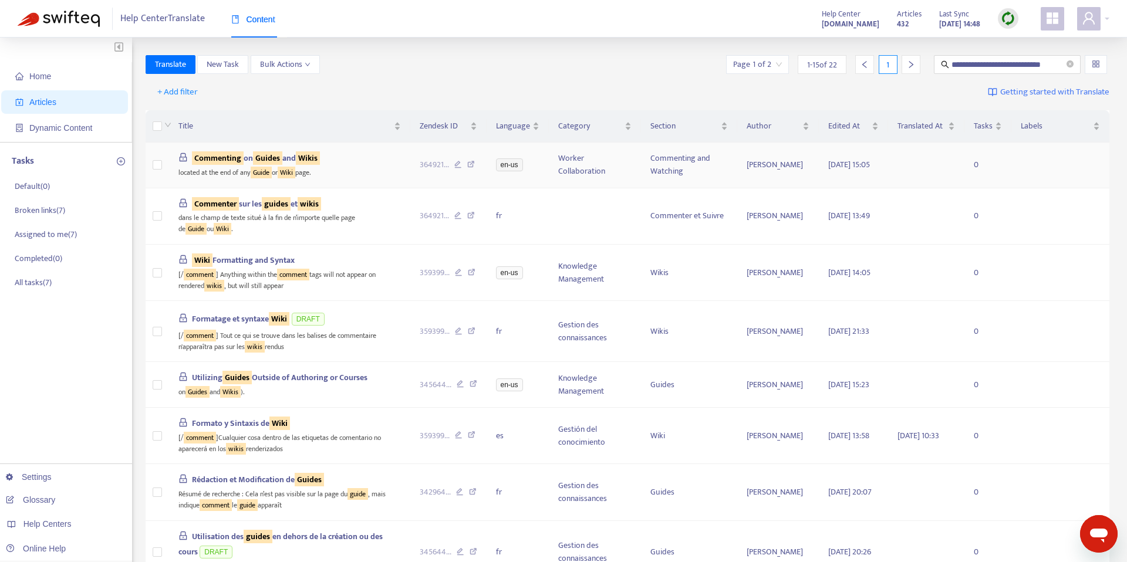
scroll to position [0, 0]
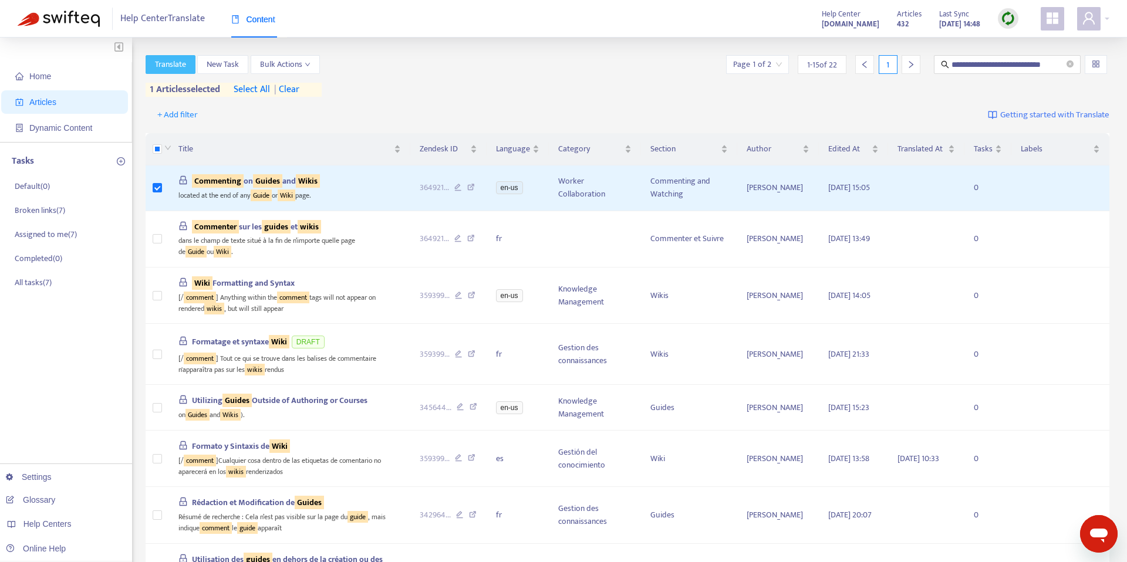
click at [168, 73] on button "Translate" at bounding box center [171, 64] width 50 height 19
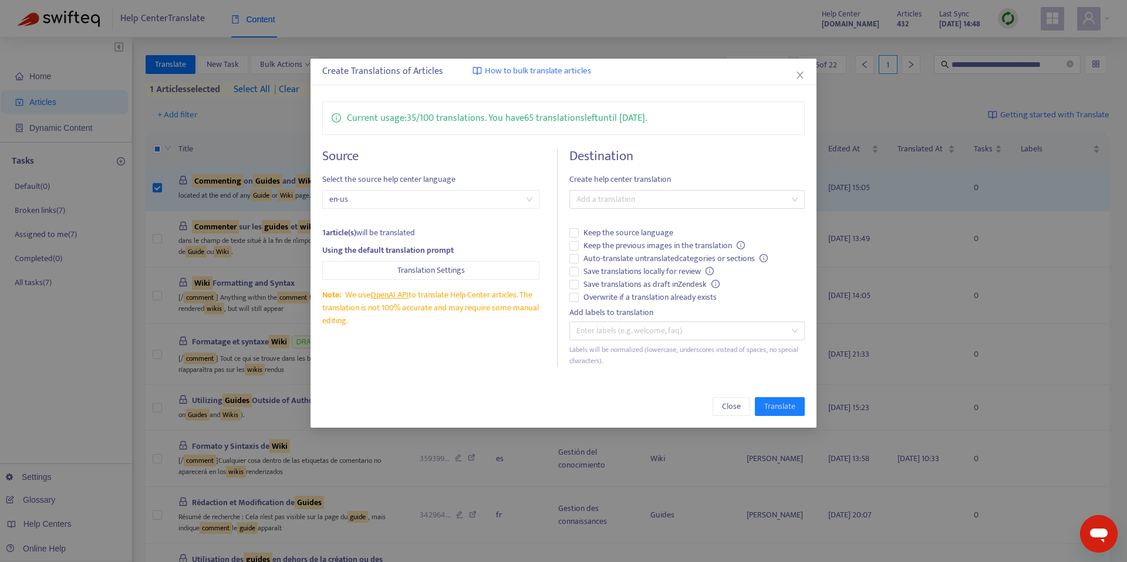
click at [807, 407] on div "Close Translate" at bounding box center [563, 407] width 506 height 42
click at [637, 194] on div at bounding box center [681, 199] width 218 height 14
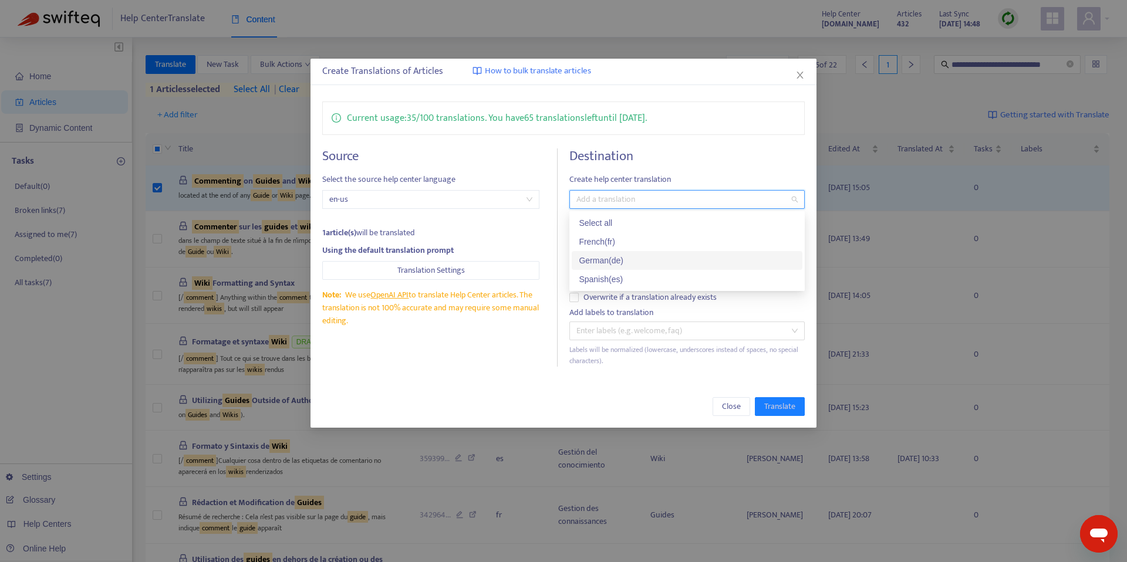
click at [627, 261] on div "German ( de )" at bounding box center [687, 260] width 217 height 13
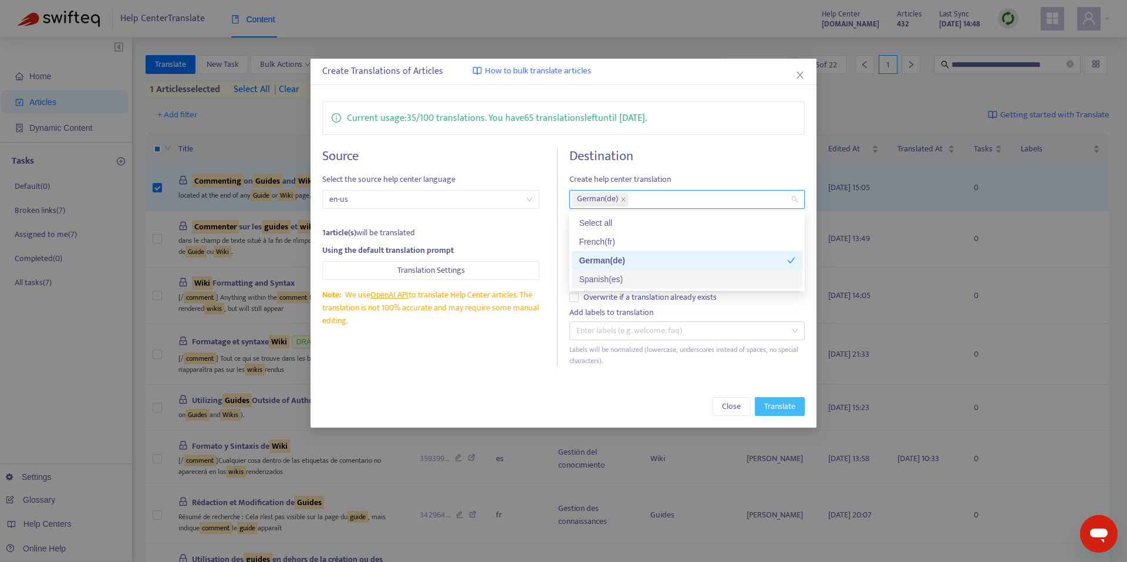
click at [779, 405] on span "Translate" at bounding box center [779, 406] width 31 height 13
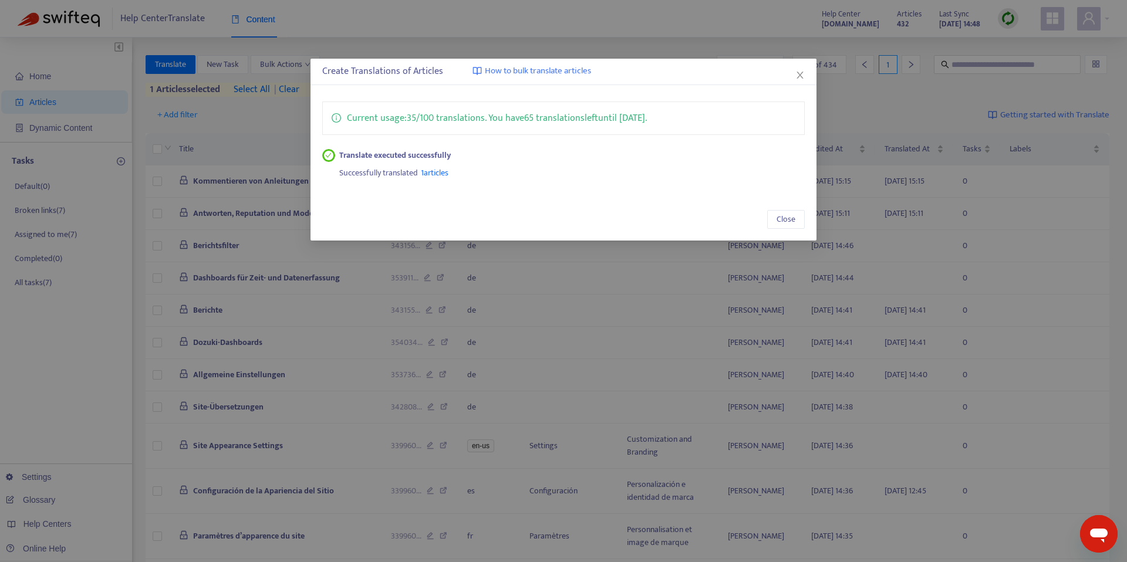
click at [793, 77] on span "Close" at bounding box center [799, 74] width 13 height 9
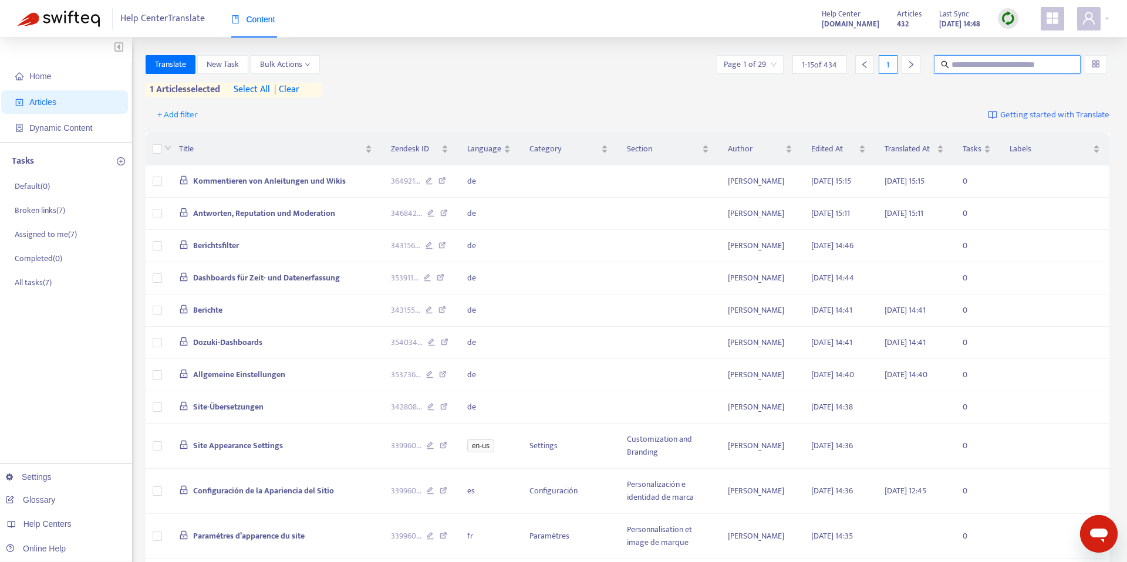
click at [1016, 66] on input "text" at bounding box center [1007, 64] width 113 height 13
click at [292, 90] on span "| clear" at bounding box center [284, 90] width 29 height 14
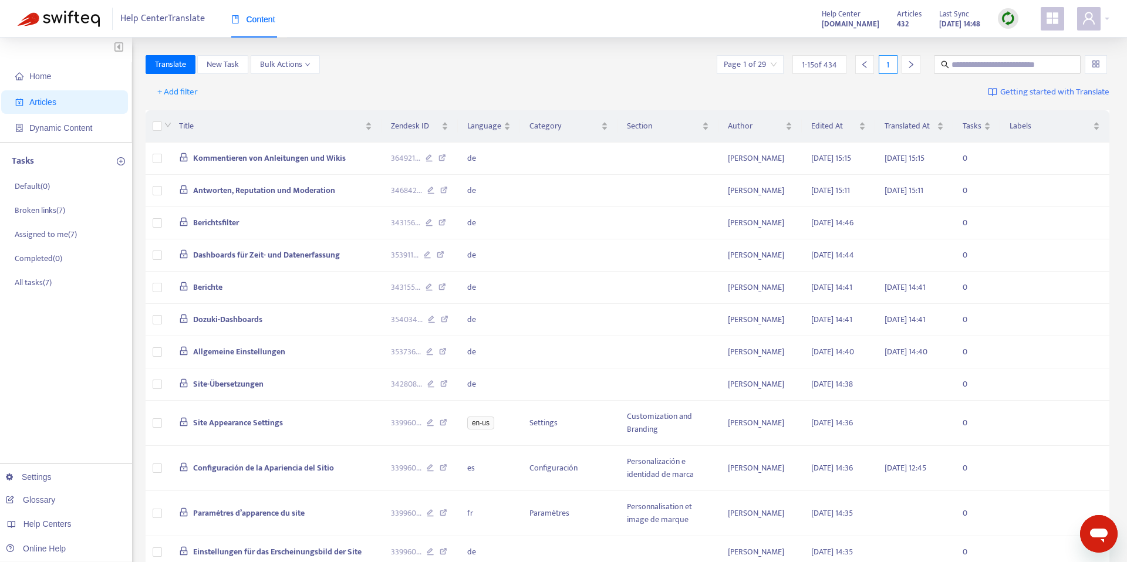
click at [1058, 75] on div "Translate New Task Bulk Actions Page 1 of 29 1 - 15 of 434 1" at bounding box center [628, 66] width 964 height 23
click at [1044, 70] on input "text" at bounding box center [1007, 64] width 113 height 13
paste input "**********"
type input "**********"
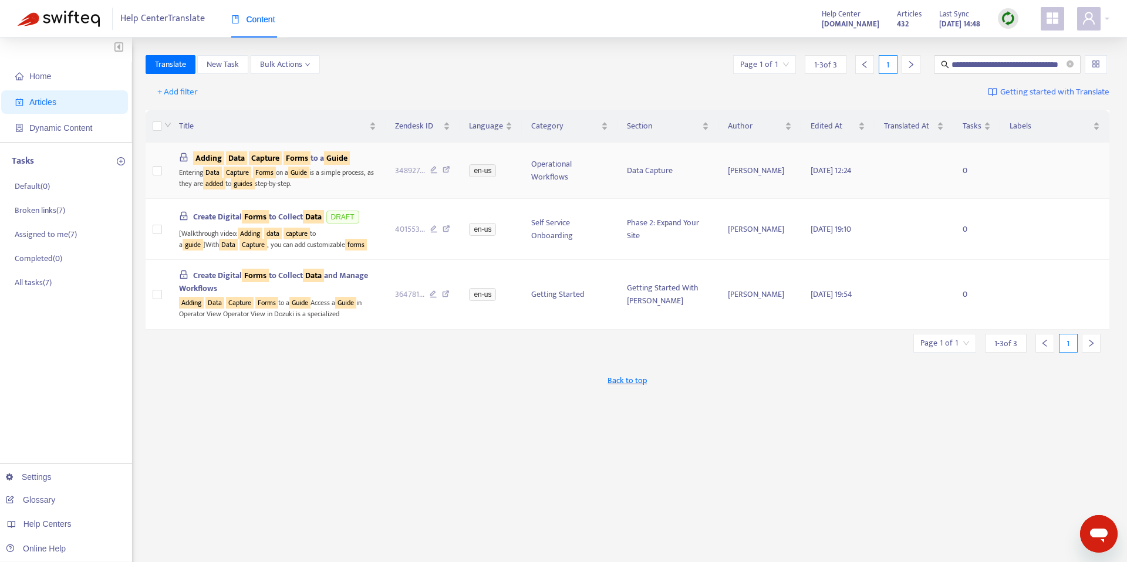
scroll to position [0, 0]
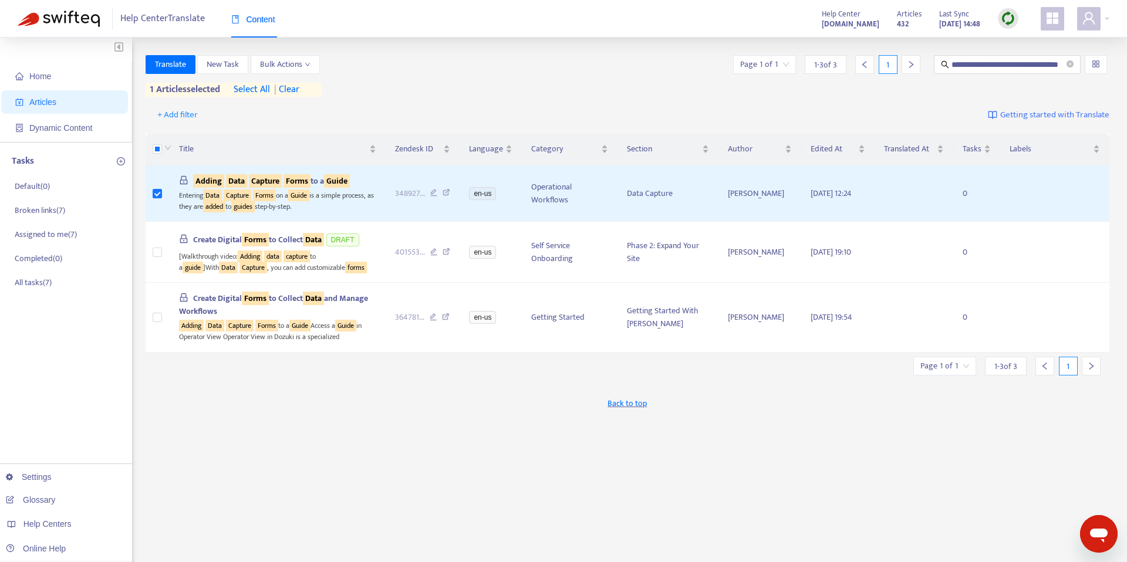
click at [192, 74] on div "**********" at bounding box center [628, 76] width 964 height 42
click at [173, 60] on span "Translate" at bounding box center [170, 64] width 31 height 13
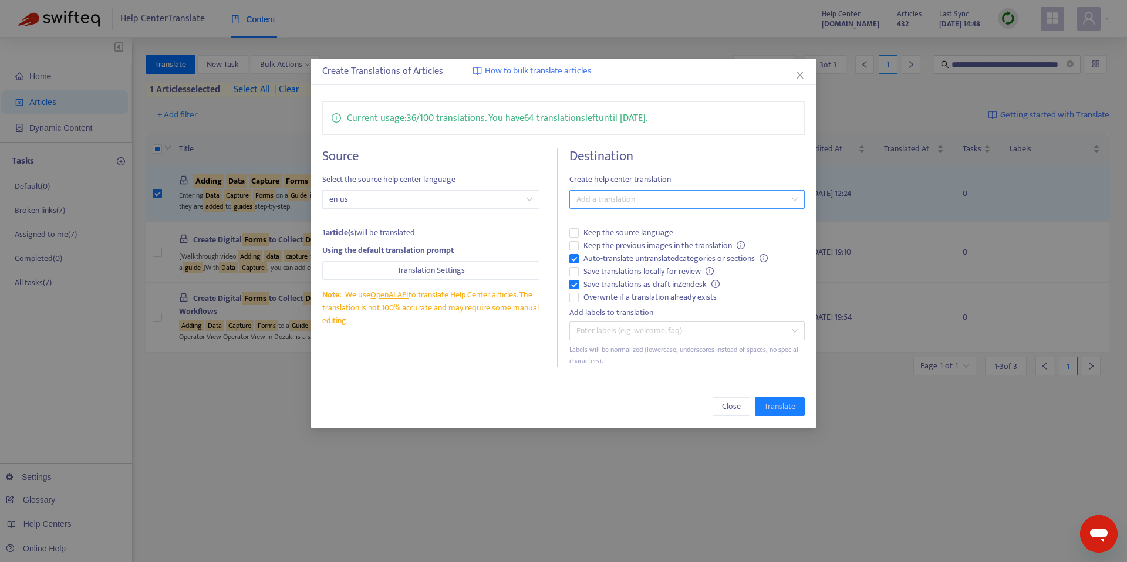
click at [672, 192] on div at bounding box center [681, 199] width 218 height 14
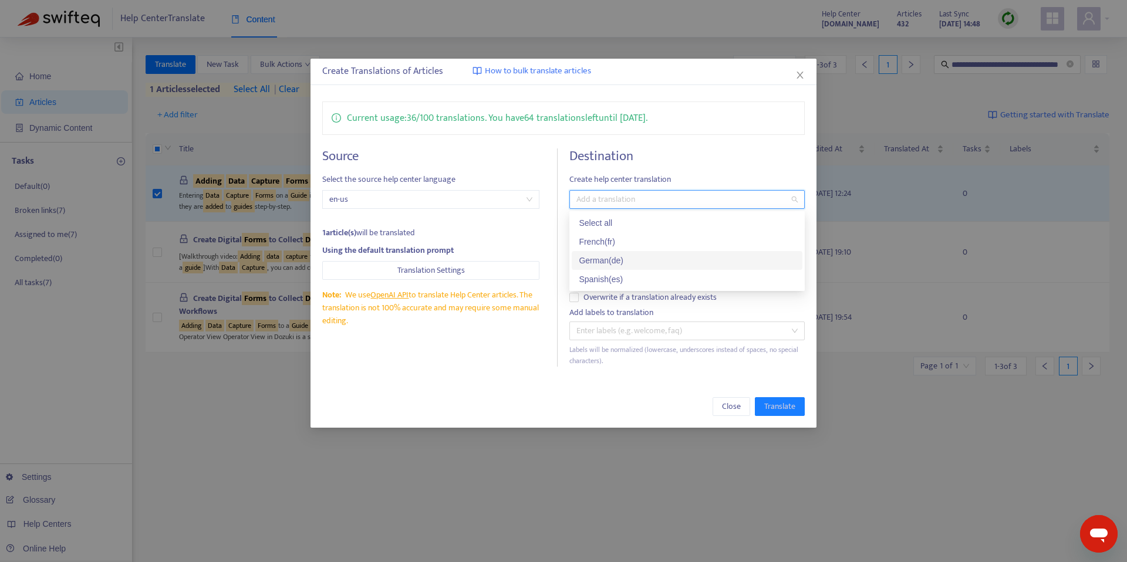
click at [630, 266] on div "German ( de )" at bounding box center [687, 260] width 217 height 13
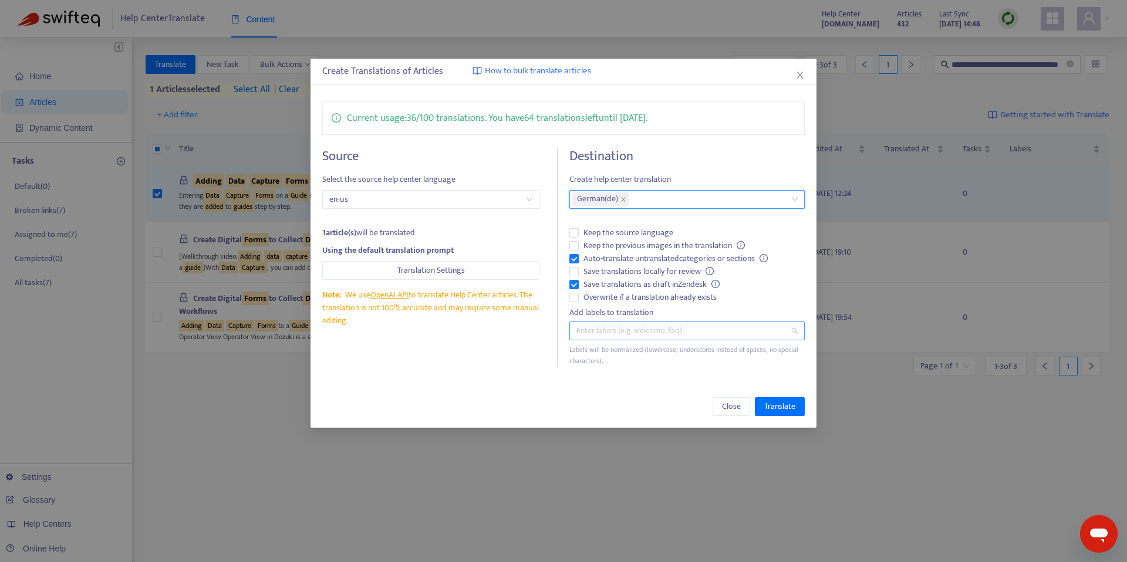
drag, startPoint x: 573, startPoint y: 332, endPoint x: 556, endPoint y: 319, distance: 20.5
click at [572, 331] on div at bounding box center [574, 331] width 5 height 14
click at [780, 411] on span "Translate" at bounding box center [779, 406] width 31 height 13
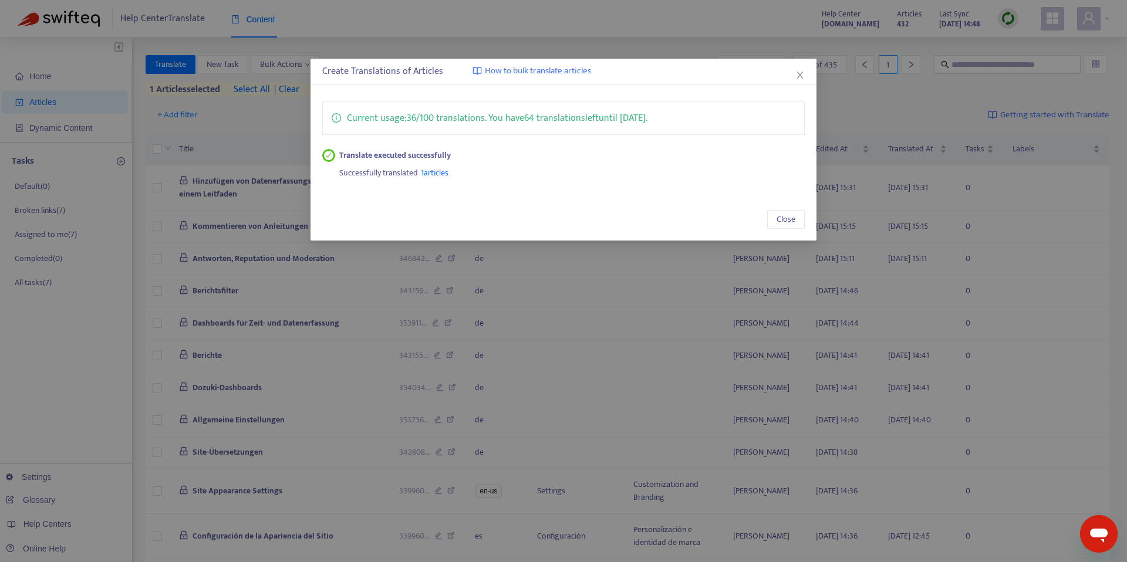
click at [800, 71] on icon "close" at bounding box center [799, 74] width 9 height 9
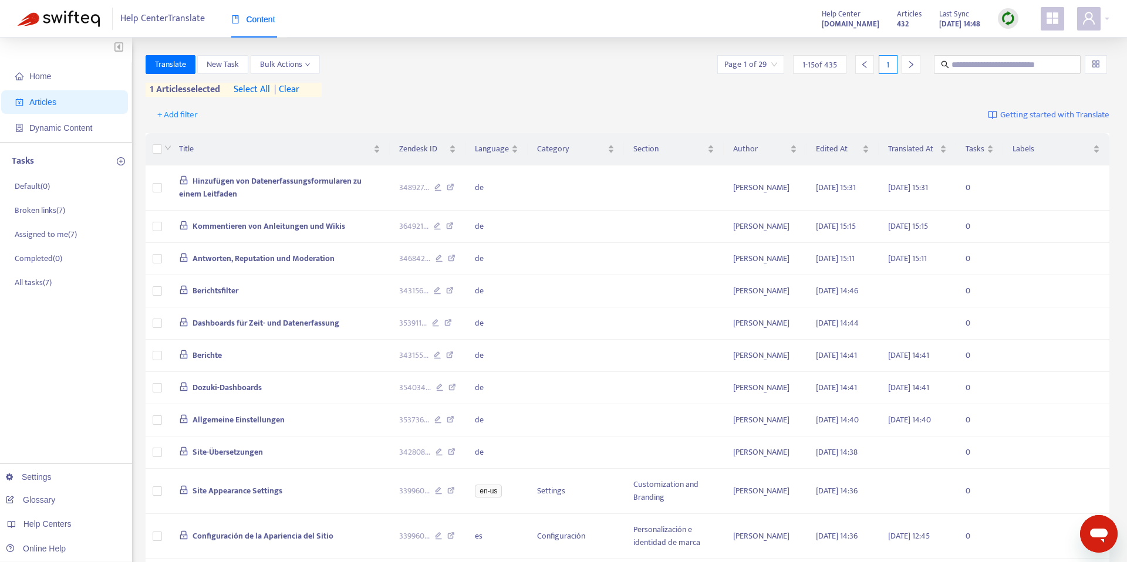
click at [1005, 21] on img at bounding box center [1007, 18] width 15 height 15
drag, startPoint x: 1034, startPoint y: 44, endPoint x: 1034, endPoint y: 58, distance: 14.1
click at [1034, 58] on ul "Quick Sync Full Sync Learn More" at bounding box center [1033, 64] width 70 height 66
click at [1032, 47] on link "Quick Sync" at bounding box center [1032, 42] width 50 height 13
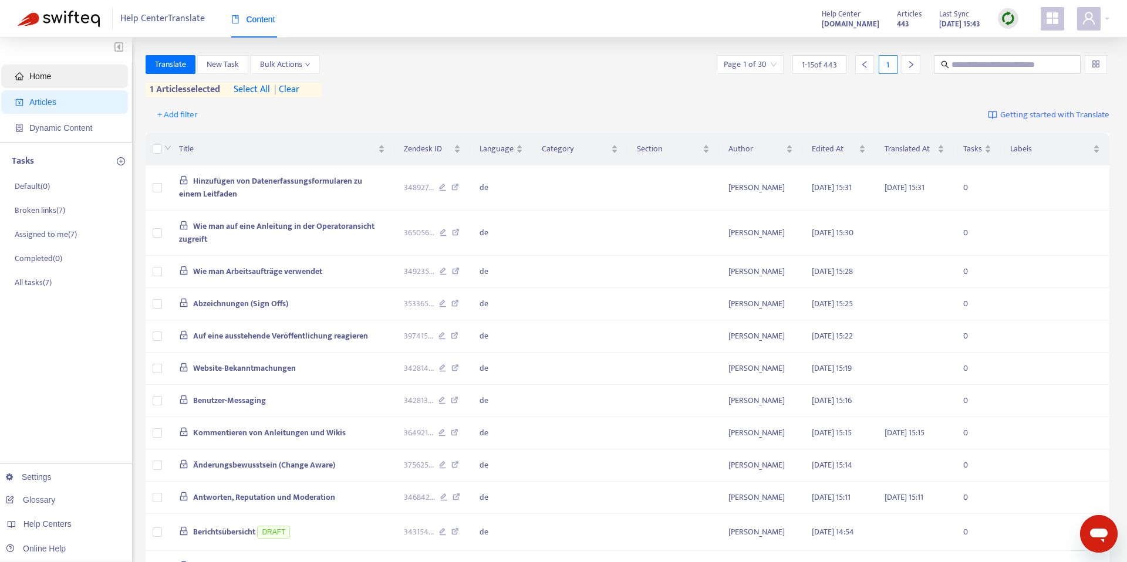
click at [35, 73] on span "Home" at bounding box center [40, 76] width 22 height 9
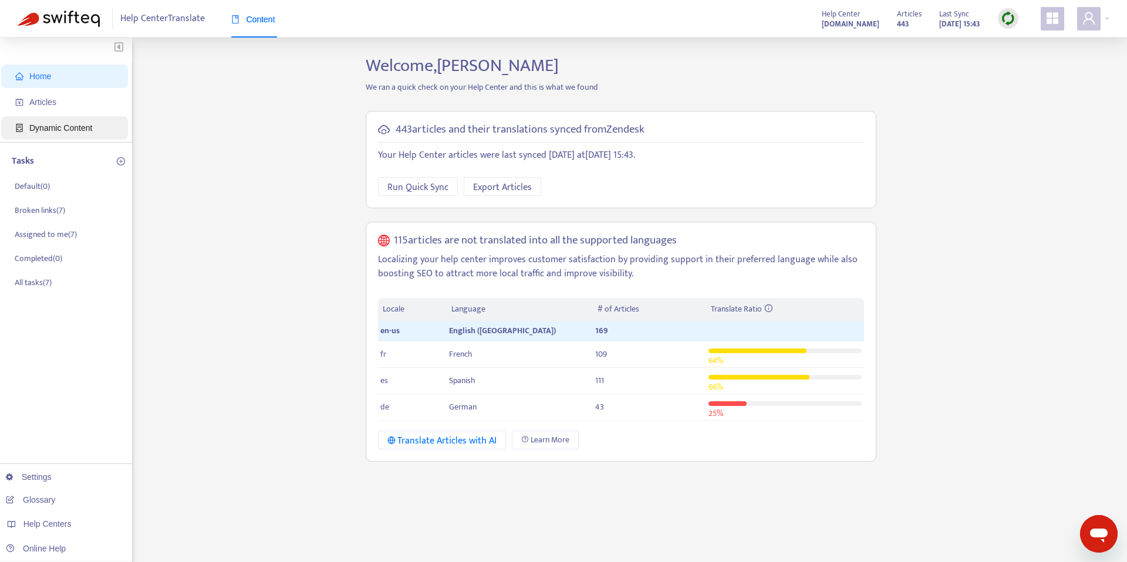
drag, startPoint x: 37, startPoint y: 116, endPoint x: 37, endPoint y: 123, distance: 6.5
click at [36, 116] on span "Dynamic Content" at bounding box center [66, 127] width 103 height 23
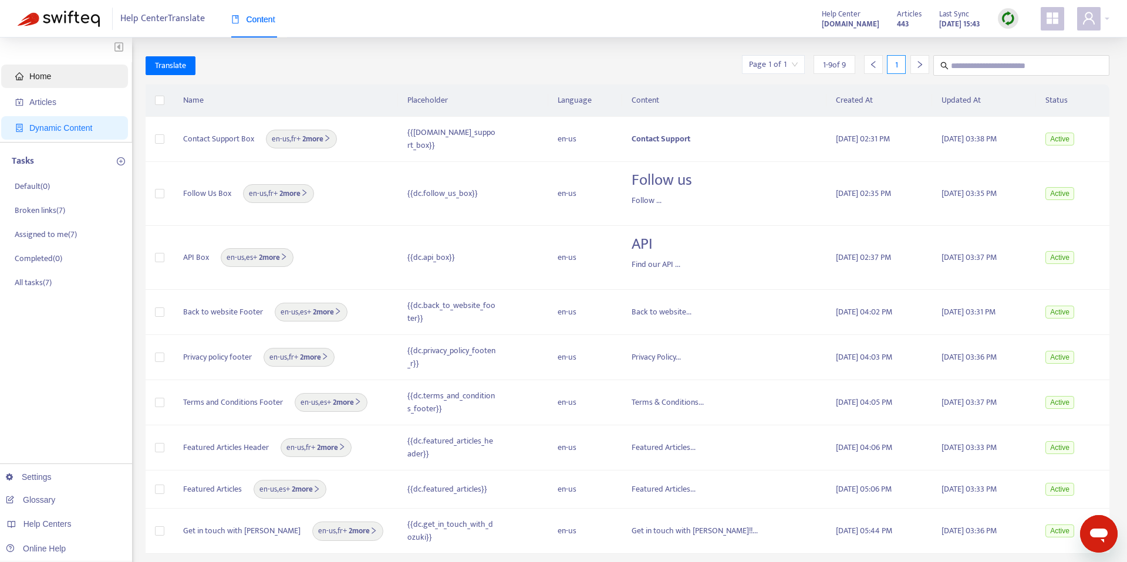
drag, startPoint x: 43, startPoint y: 72, endPoint x: 53, endPoint y: 82, distance: 13.7
click at [43, 72] on span "Home" at bounding box center [40, 76] width 22 height 9
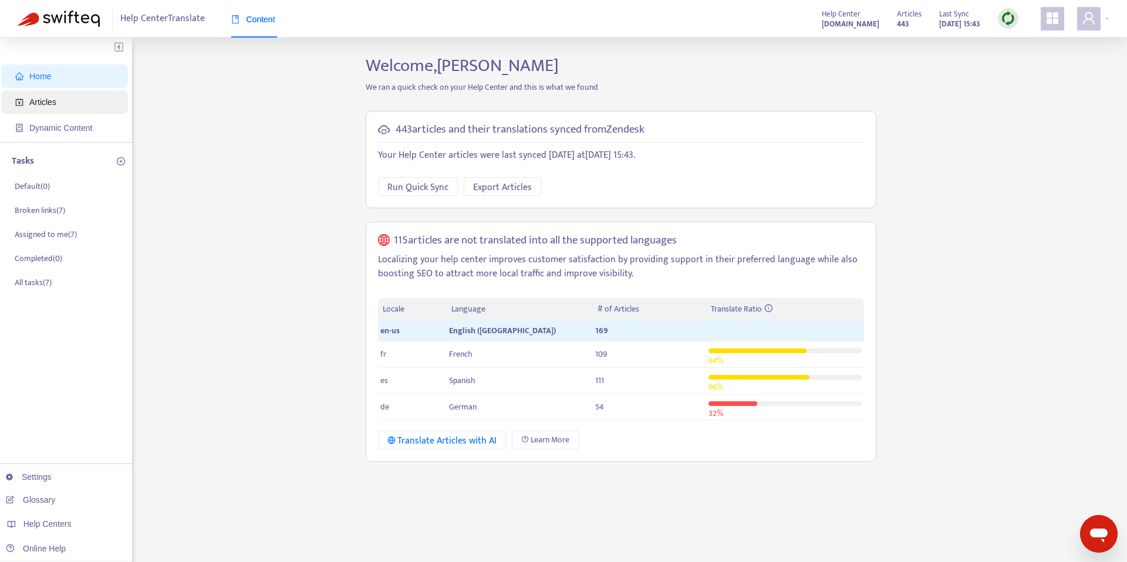
click at [52, 102] on span "Articles" at bounding box center [42, 101] width 27 height 9
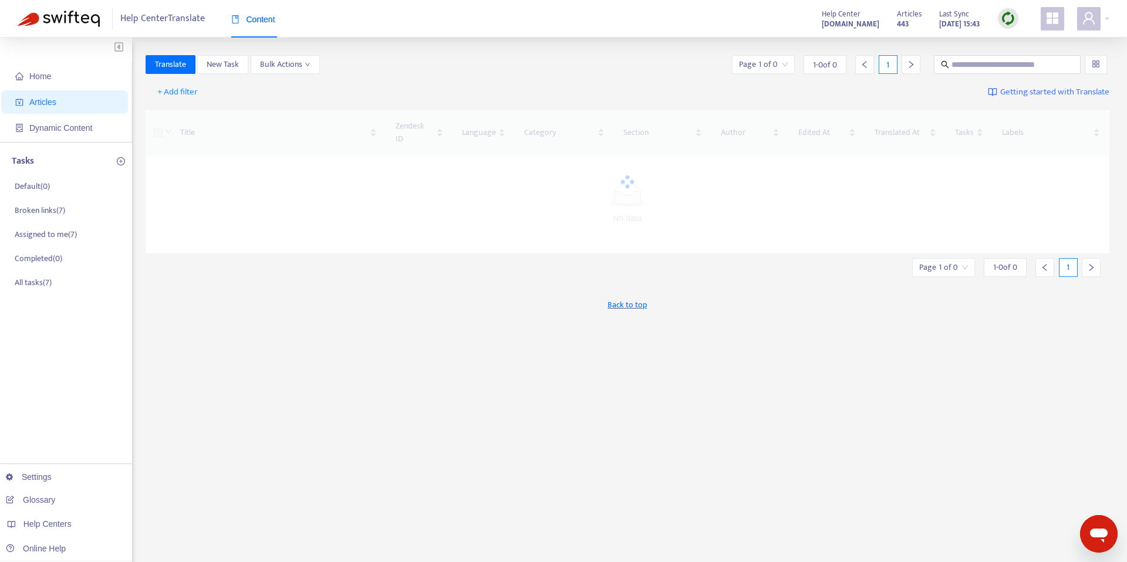
scroll to position [1, 0]
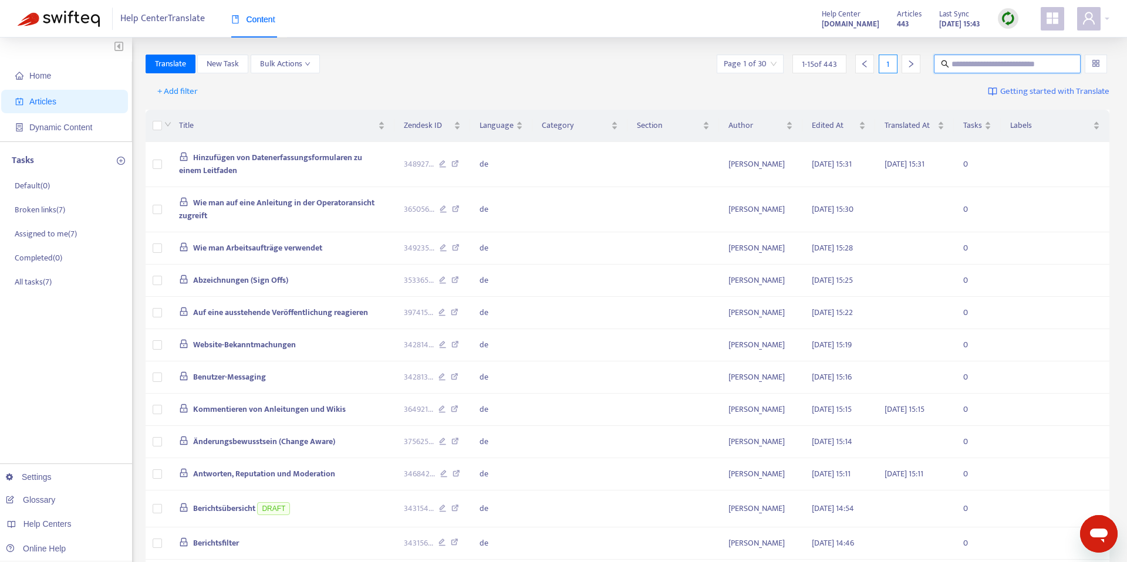
click at [993, 61] on input "text" at bounding box center [1007, 64] width 113 height 13
paste input "**********"
type input "**********"
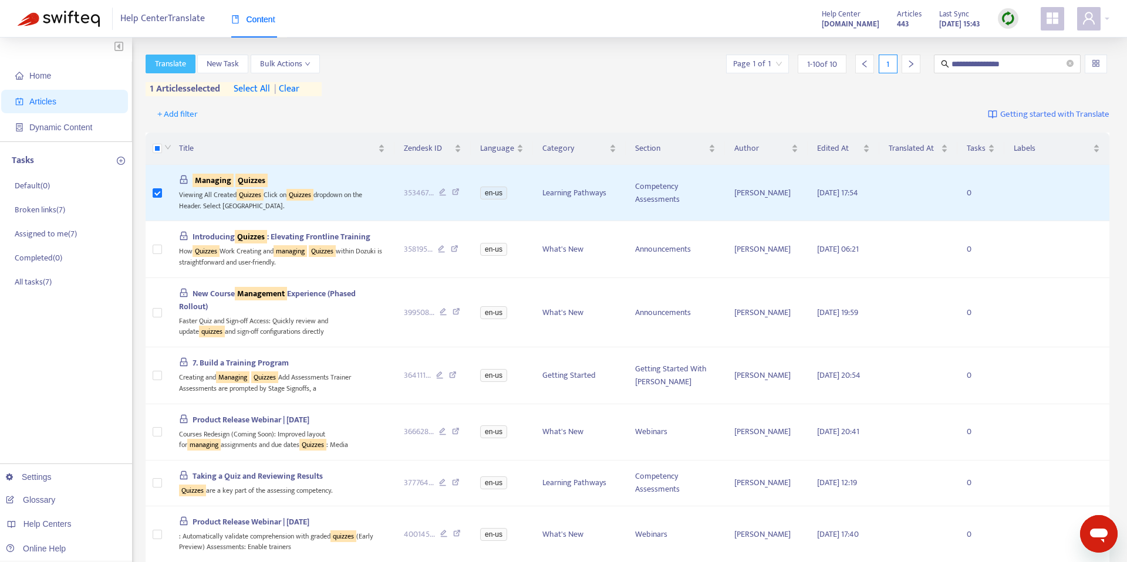
click at [157, 60] on span "Translate" at bounding box center [170, 64] width 31 height 13
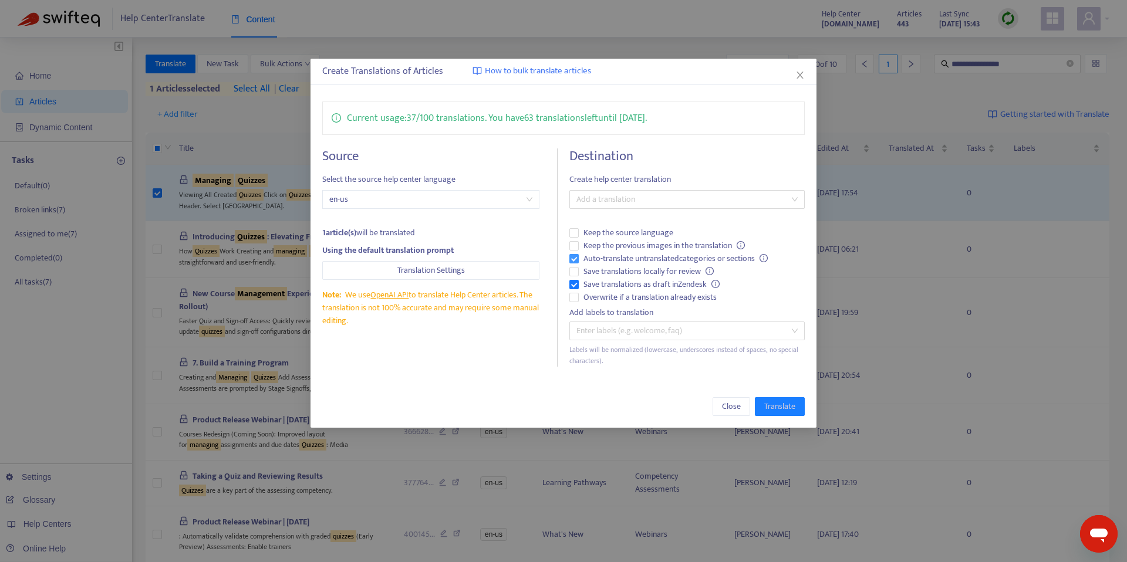
click at [572, 252] on label "Auto-translate untranslated categories or sections" at bounding box center [686, 258] width 235 height 13
click at [607, 204] on div at bounding box center [681, 199] width 218 height 14
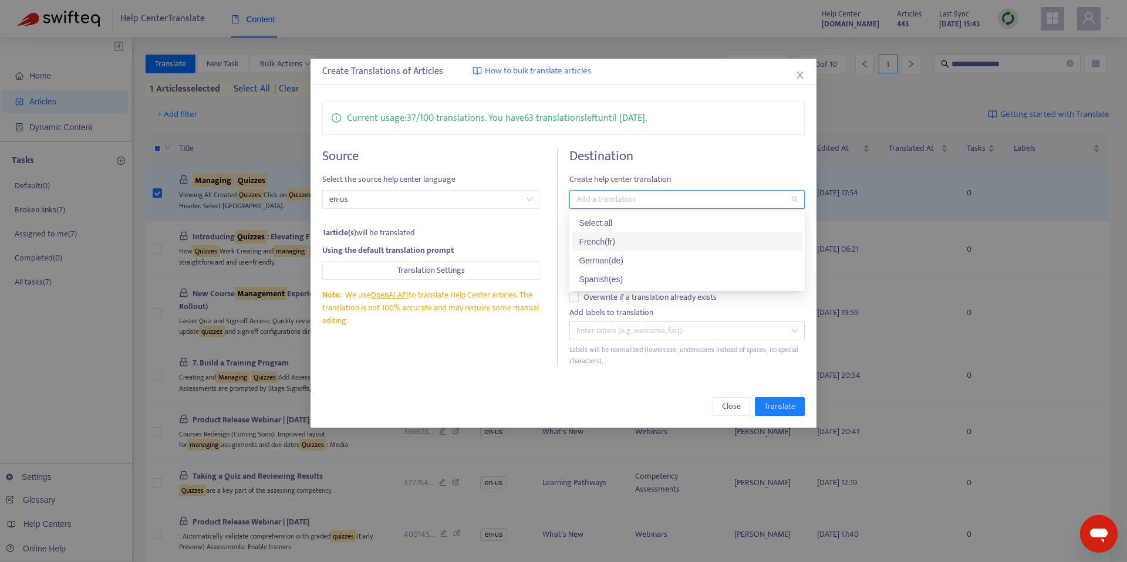
click at [608, 243] on div "French ( fr )" at bounding box center [687, 241] width 217 height 13
click at [631, 262] on div "German ( de )" at bounding box center [687, 260] width 217 height 13
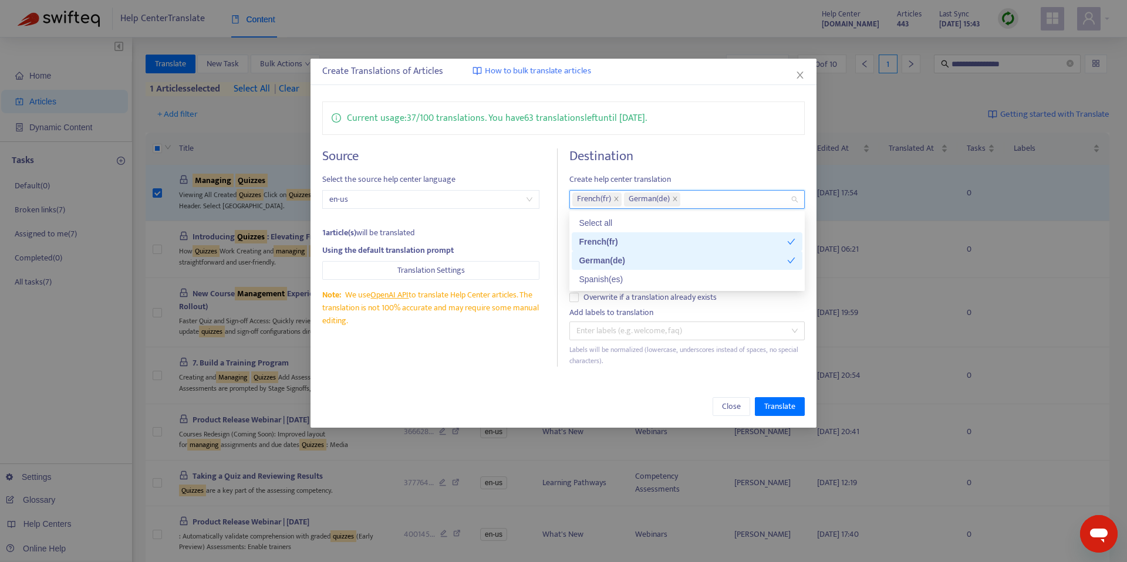
click at [628, 241] on div "French ( fr )" at bounding box center [683, 241] width 208 height 13
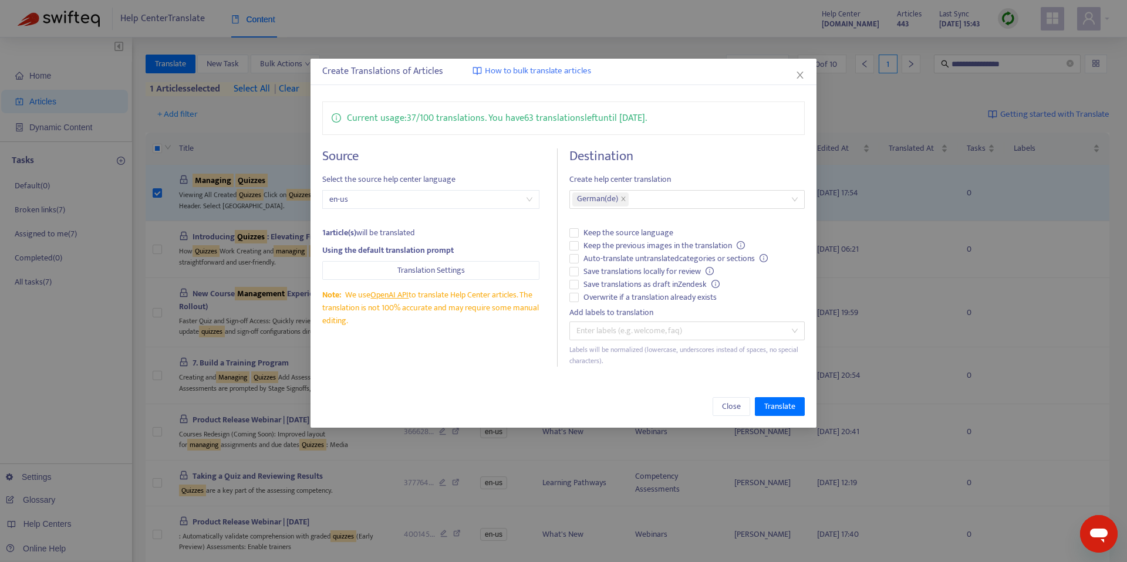
click at [776, 393] on div "Close Translate" at bounding box center [563, 407] width 506 height 42
click at [781, 410] on span "Translate" at bounding box center [779, 406] width 31 height 13
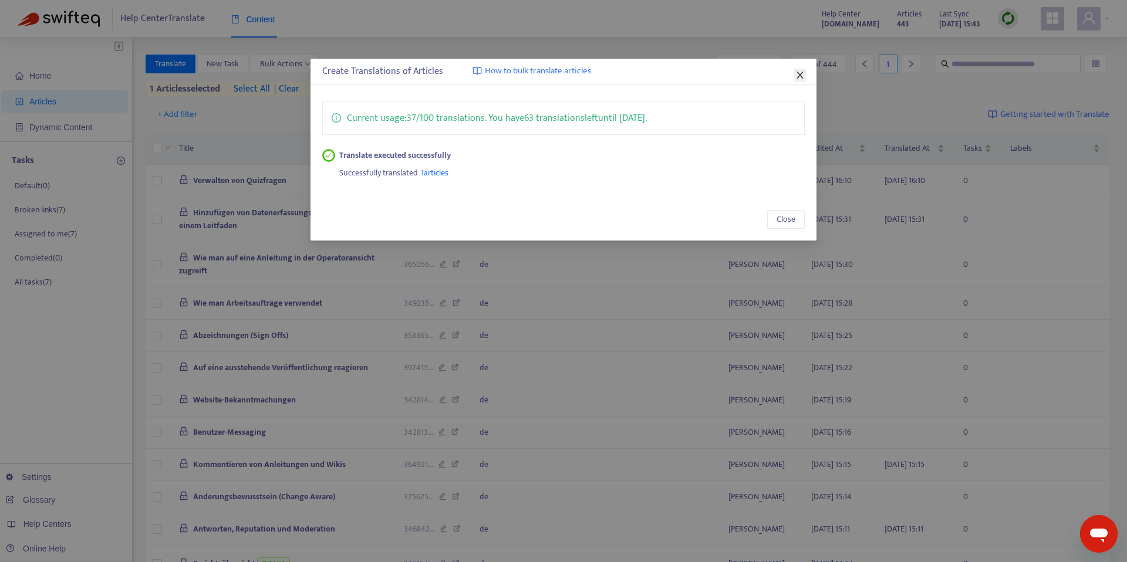
click at [796, 65] on div "Create Translations of Articles How to bulk translate articles" at bounding box center [563, 72] width 482 height 14
click at [797, 73] on icon "close" at bounding box center [799, 74] width 9 height 9
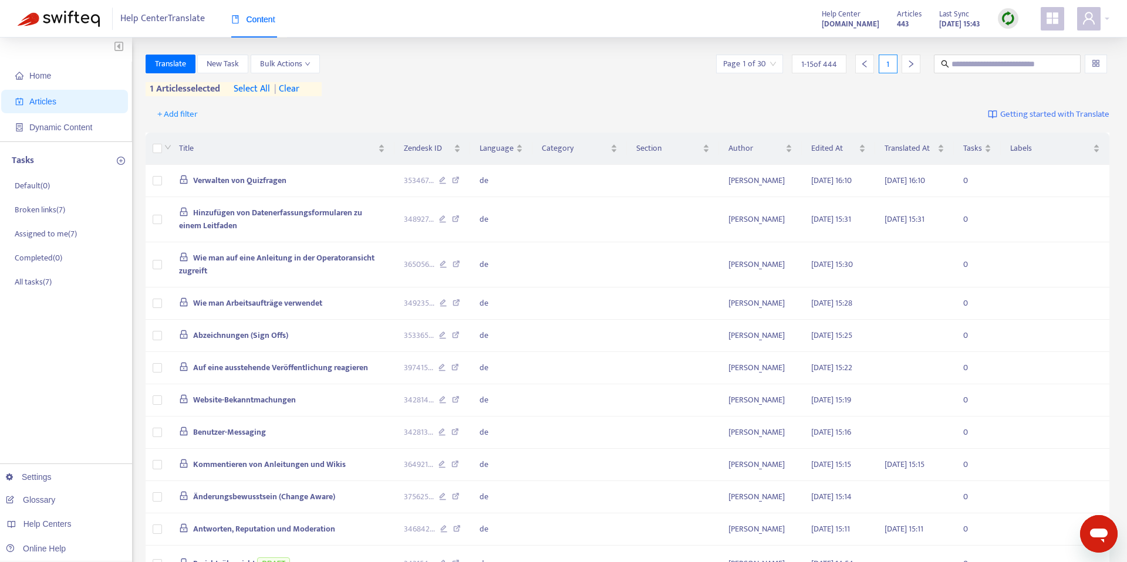
click at [999, 22] on div at bounding box center [1008, 18] width 21 height 21
click at [1040, 45] on link "Quick Sync" at bounding box center [1032, 42] width 50 height 13
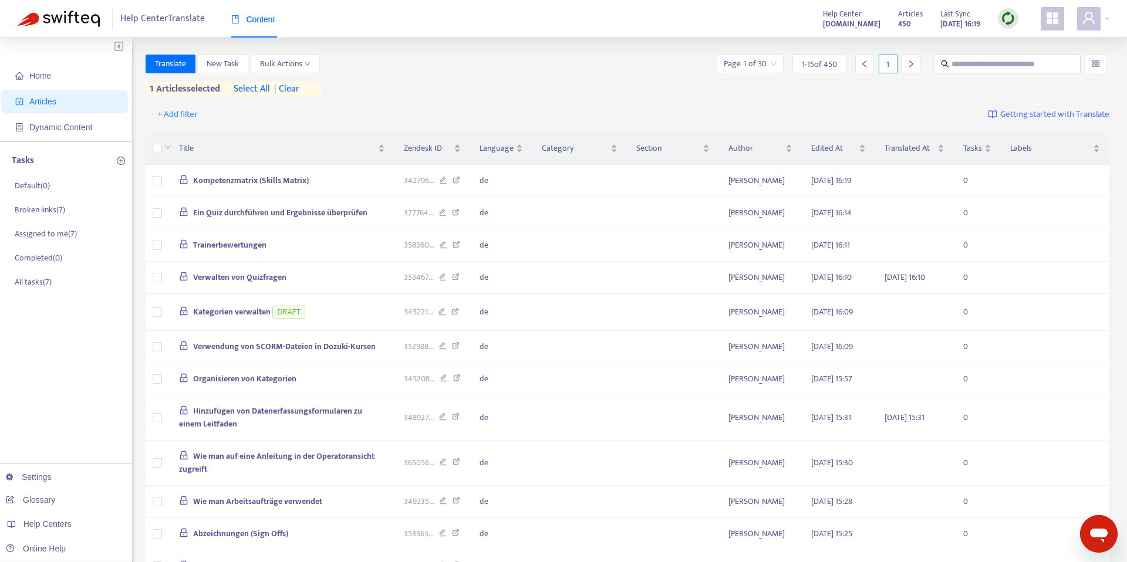
click at [292, 90] on span "| clear" at bounding box center [284, 89] width 29 height 14
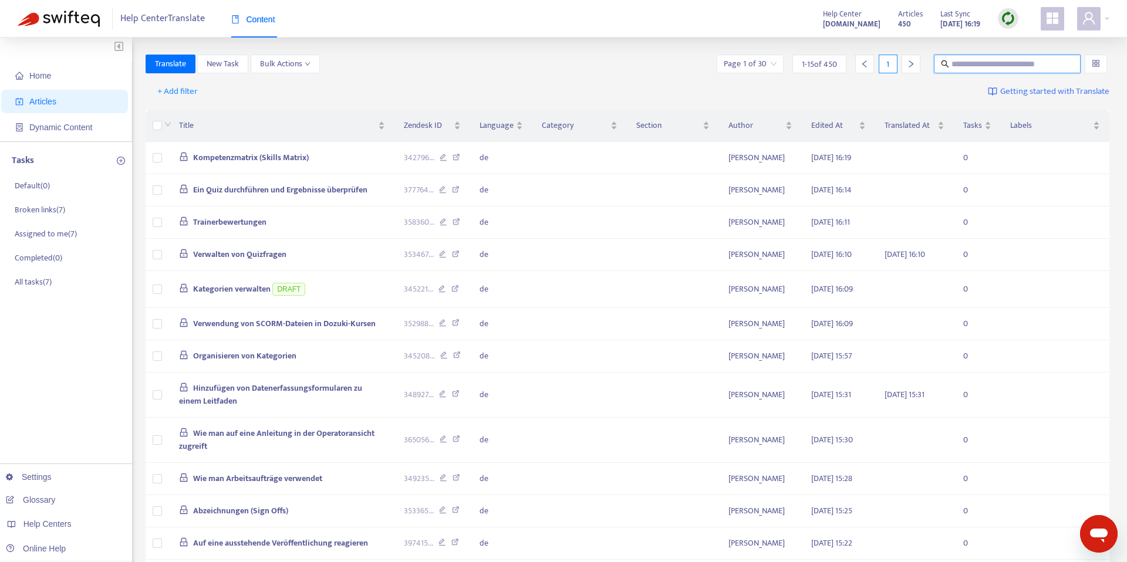
click at [1004, 59] on input "text" at bounding box center [1007, 64] width 113 height 13
click at [952, 64] on input "*******" at bounding box center [1007, 64] width 113 height 13
type input "**********"
click at [1009, 64] on input "**********" at bounding box center [1007, 64] width 113 height 13
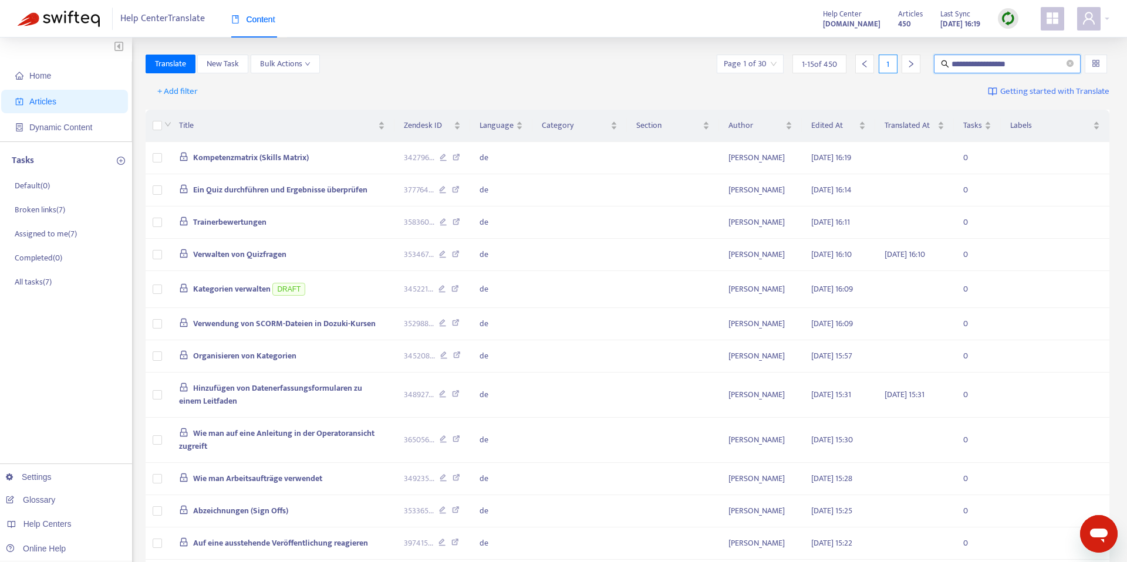
click at [1009, 63] on input "**********" at bounding box center [1007, 64] width 113 height 13
click at [1005, 65] on input "text" at bounding box center [1007, 64] width 113 height 13
paste input "**********"
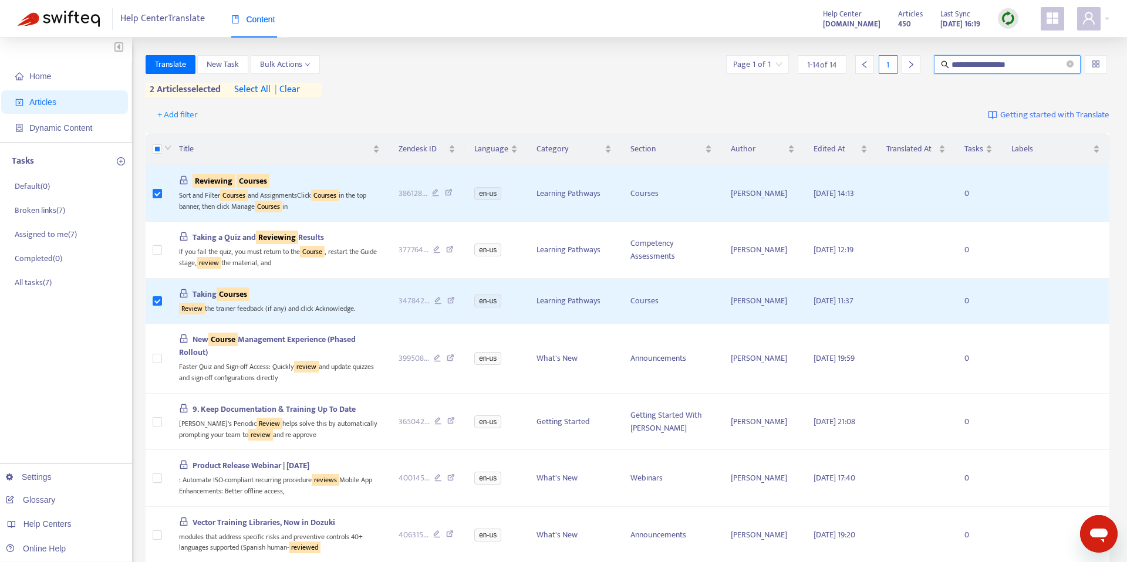
drag, startPoint x: 988, startPoint y: 64, endPoint x: 939, endPoint y: 62, distance: 48.1
click at [939, 62] on span "**********" at bounding box center [1007, 64] width 147 height 19
type input "**********"
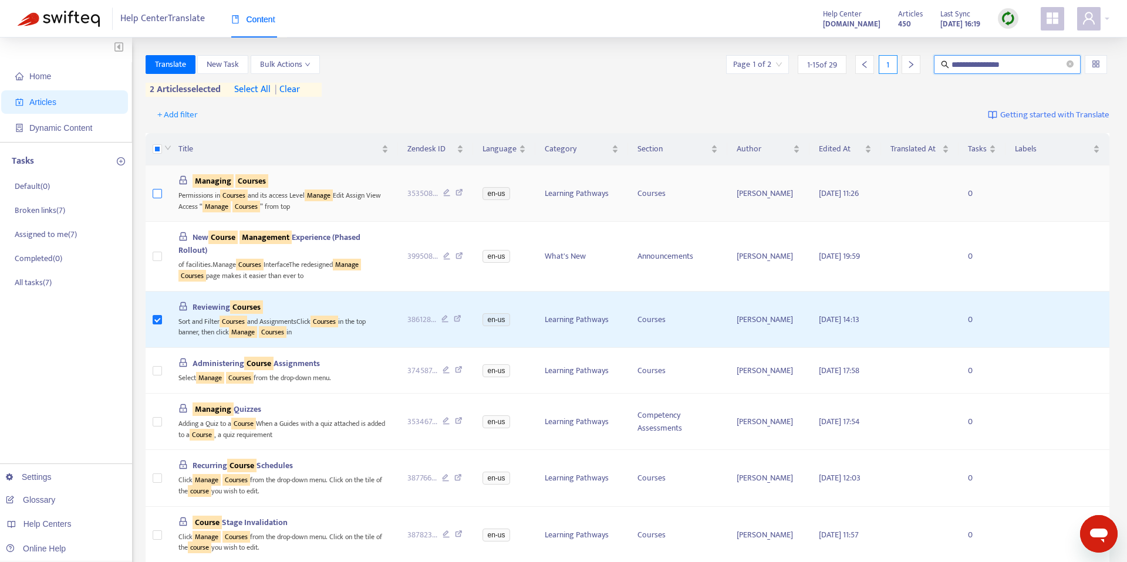
drag, startPoint x: 161, startPoint y: 198, endPoint x: 159, endPoint y: 187, distance: 12.0
click at [161, 198] on label at bounding box center [157, 193] width 9 height 13
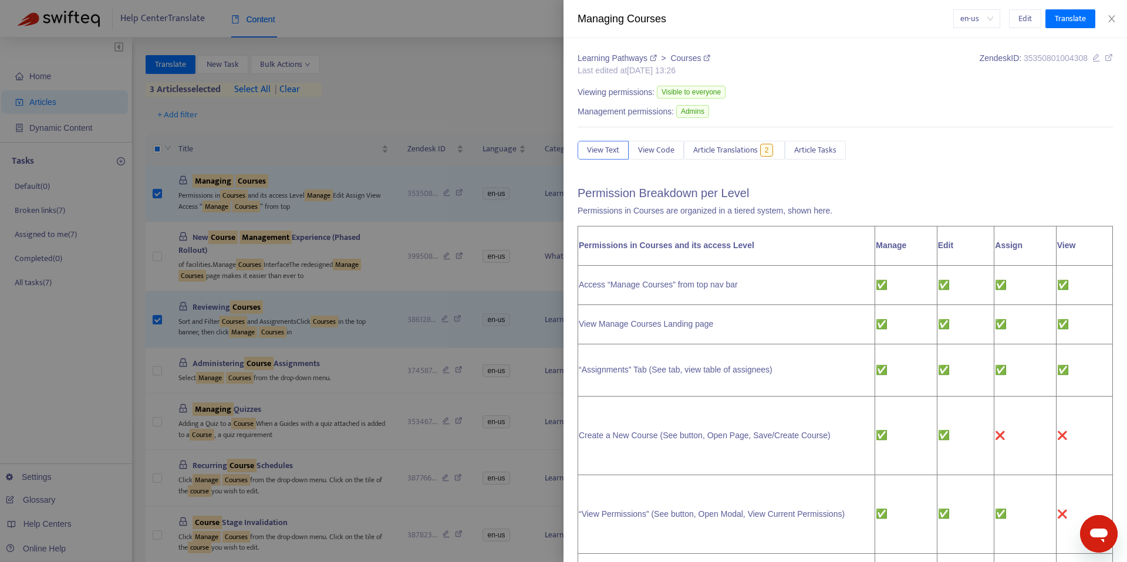
click at [168, 66] on div at bounding box center [563, 281] width 1127 height 562
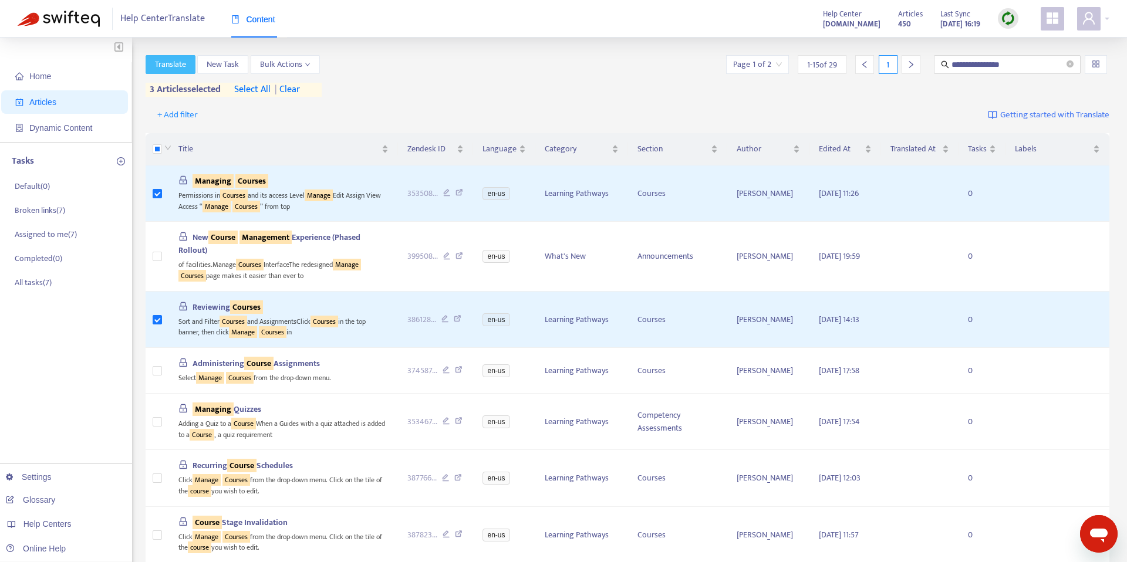
click at [168, 60] on span "Translate" at bounding box center [170, 64] width 31 height 13
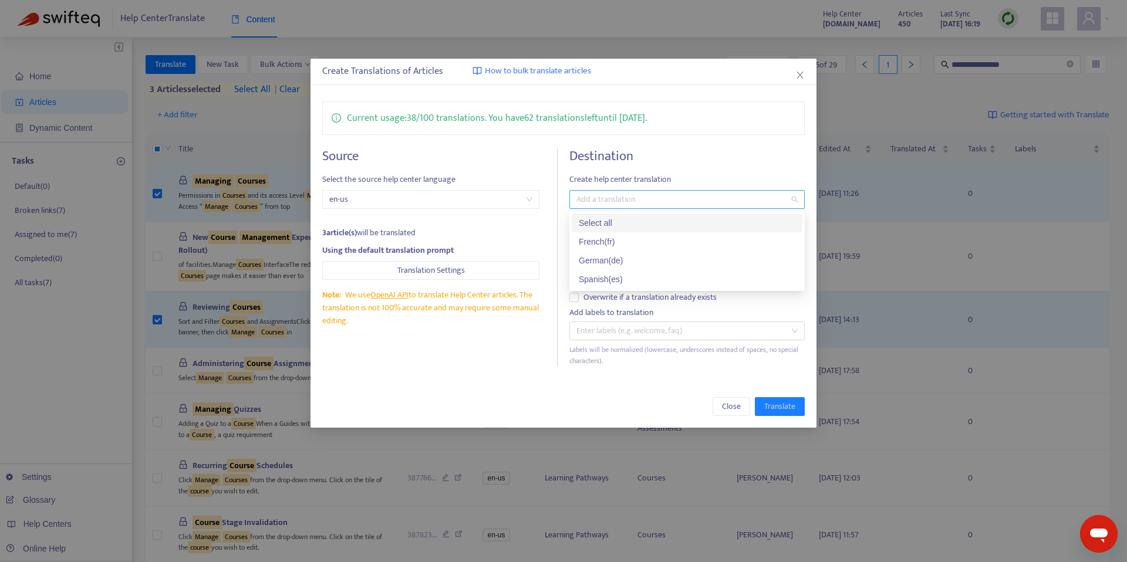
click at [616, 195] on div at bounding box center [681, 199] width 218 height 14
click at [610, 256] on div "German ( de )" at bounding box center [687, 260] width 217 height 13
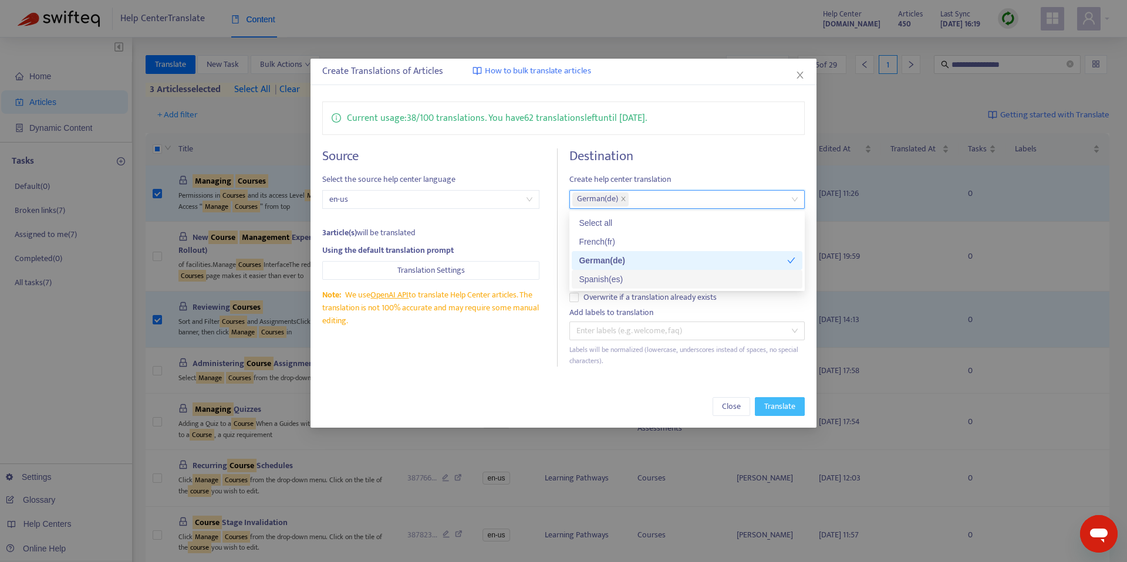
click at [783, 403] on span "Translate" at bounding box center [779, 406] width 31 height 13
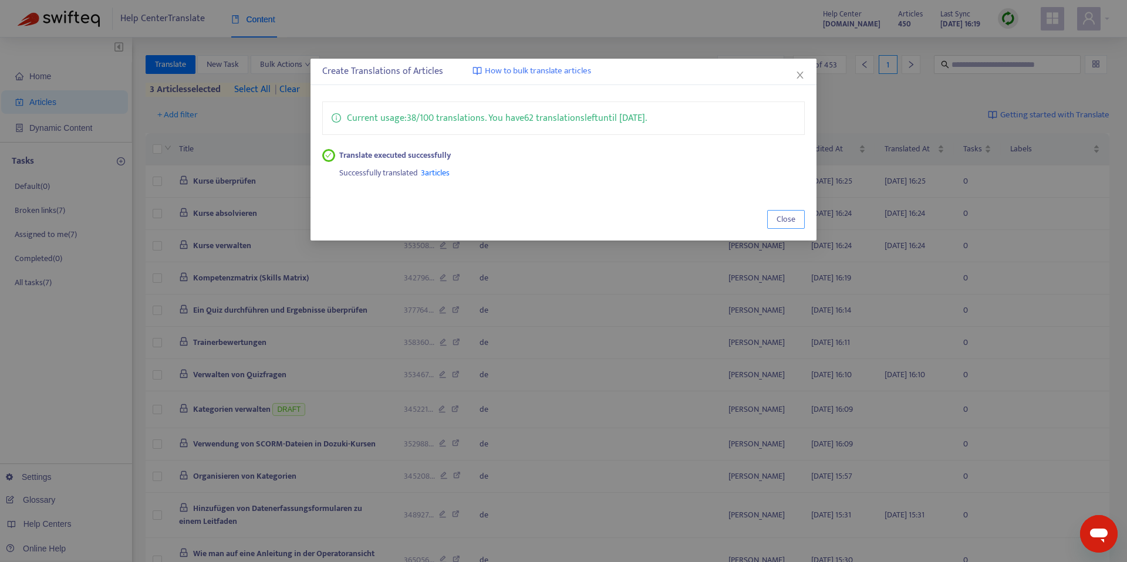
click at [799, 221] on button "Close" at bounding box center [786, 219] width 38 height 19
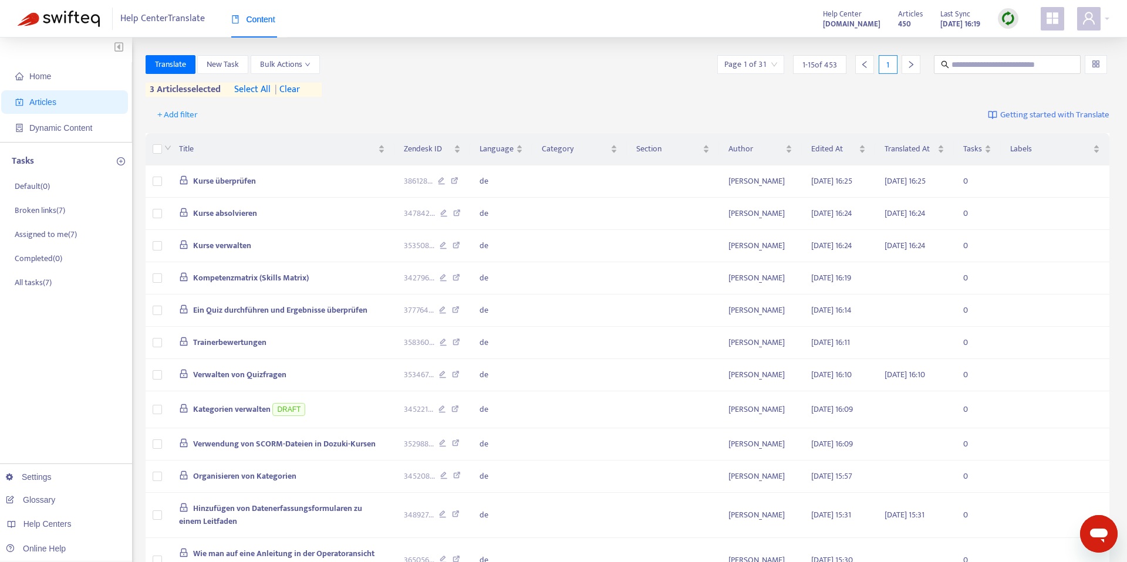
click at [1002, 15] on img at bounding box center [1007, 18] width 15 height 15
drag, startPoint x: 1018, startPoint y: 39, endPoint x: 982, endPoint y: 28, distance: 38.2
click at [1018, 39] on link "Quick Sync" at bounding box center [1032, 42] width 50 height 13
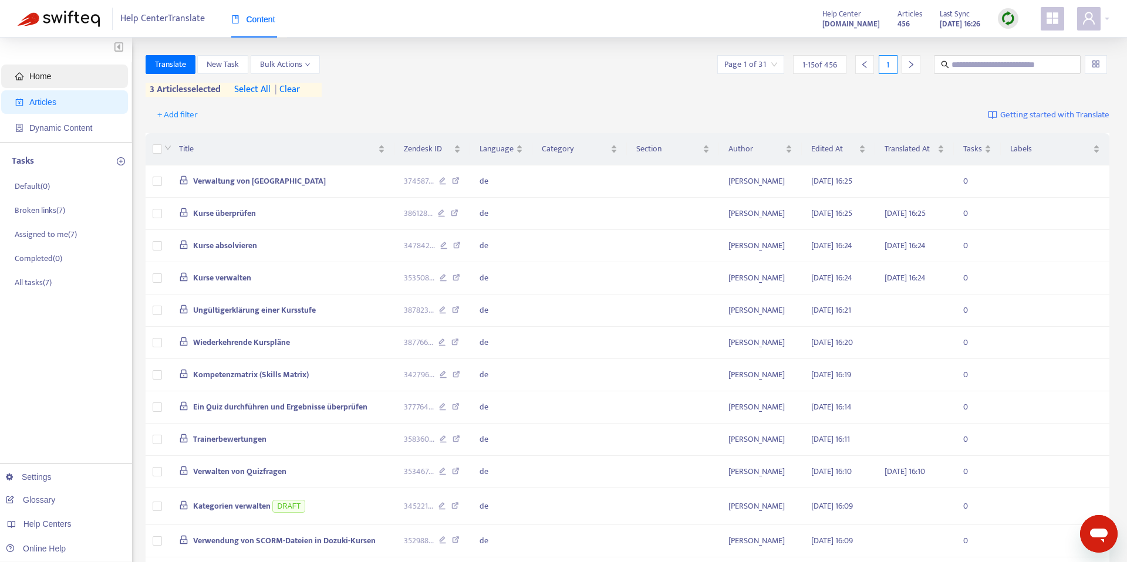
click at [35, 70] on span "Home" at bounding box center [66, 76] width 103 height 23
